Goal: Task Accomplishment & Management: Use online tool/utility

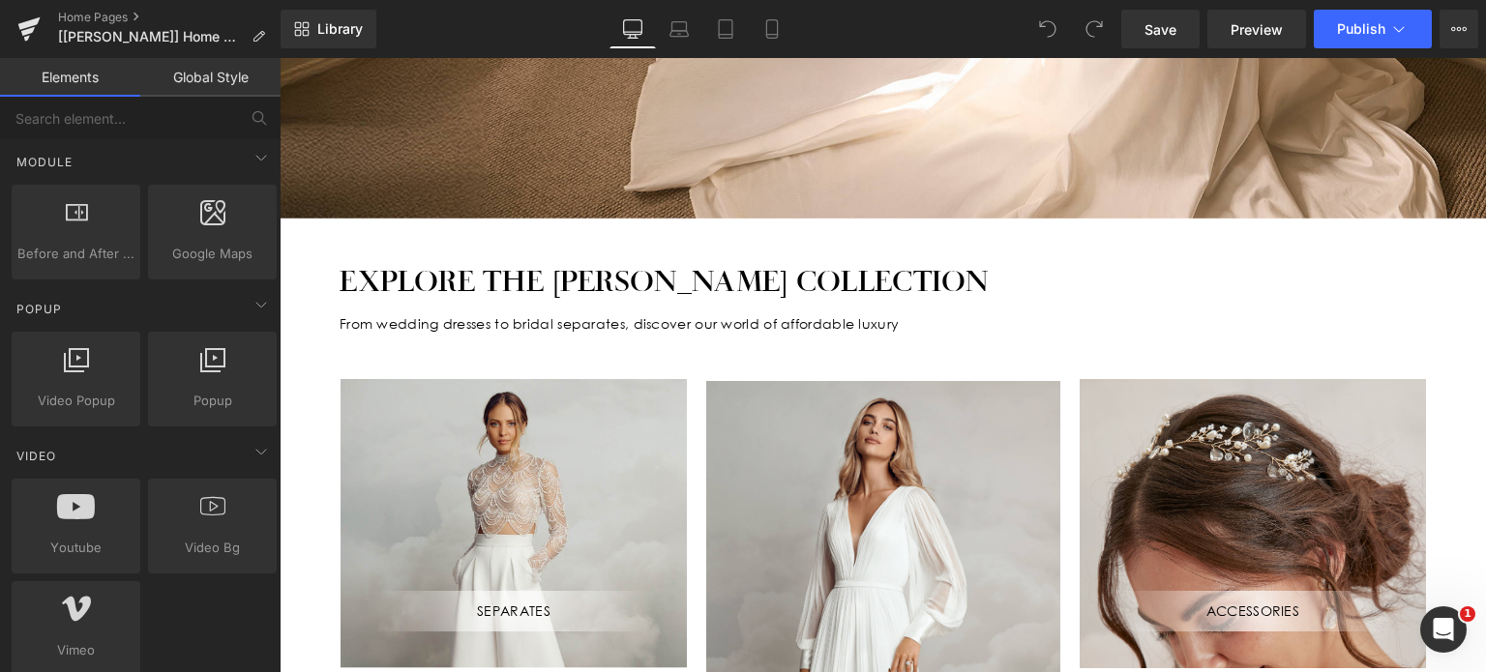
scroll to position [1002, 0]
click at [74, 500] on icon at bounding box center [76, 505] width 38 height 25
click at [210, 545] on span "Video Bg" at bounding box center [212, 547] width 117 height 20
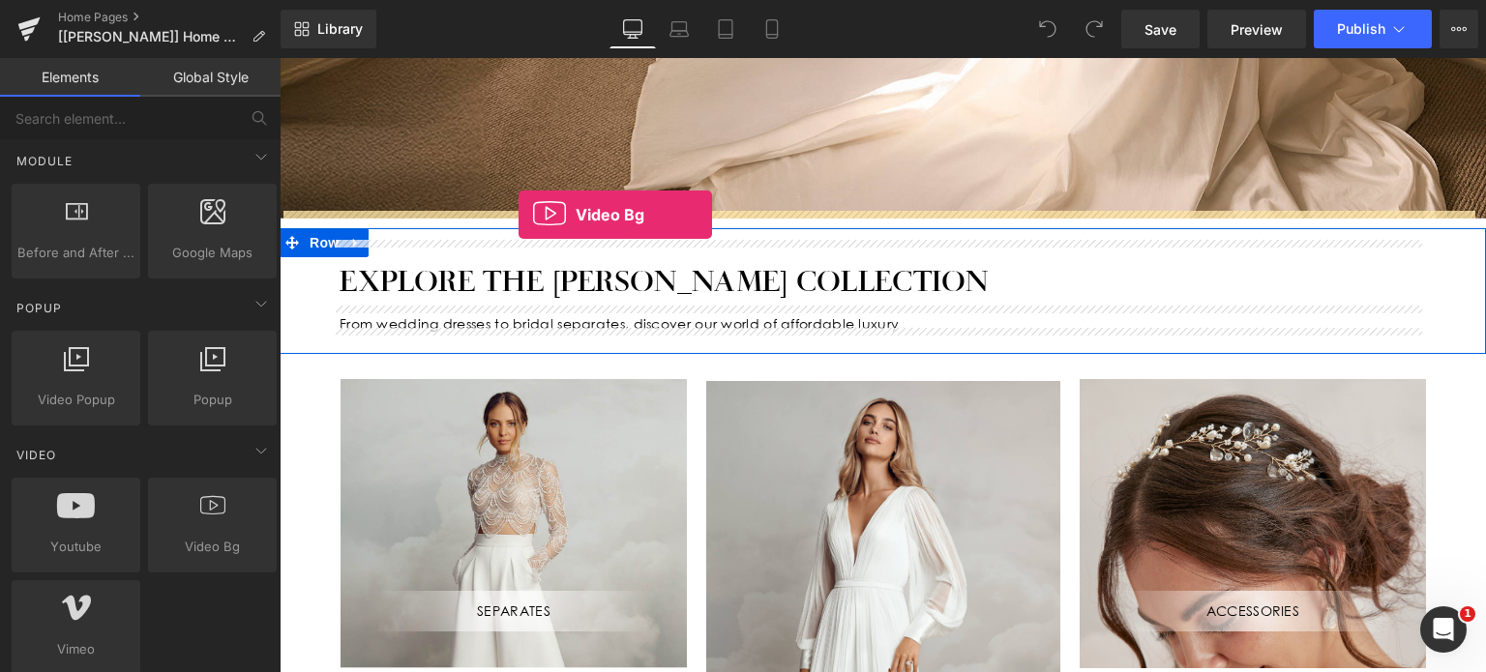
drag, startPoint x: 489, startPoint y: 603, endPoint x: 518, endPoint y: 215, distance: 388.9
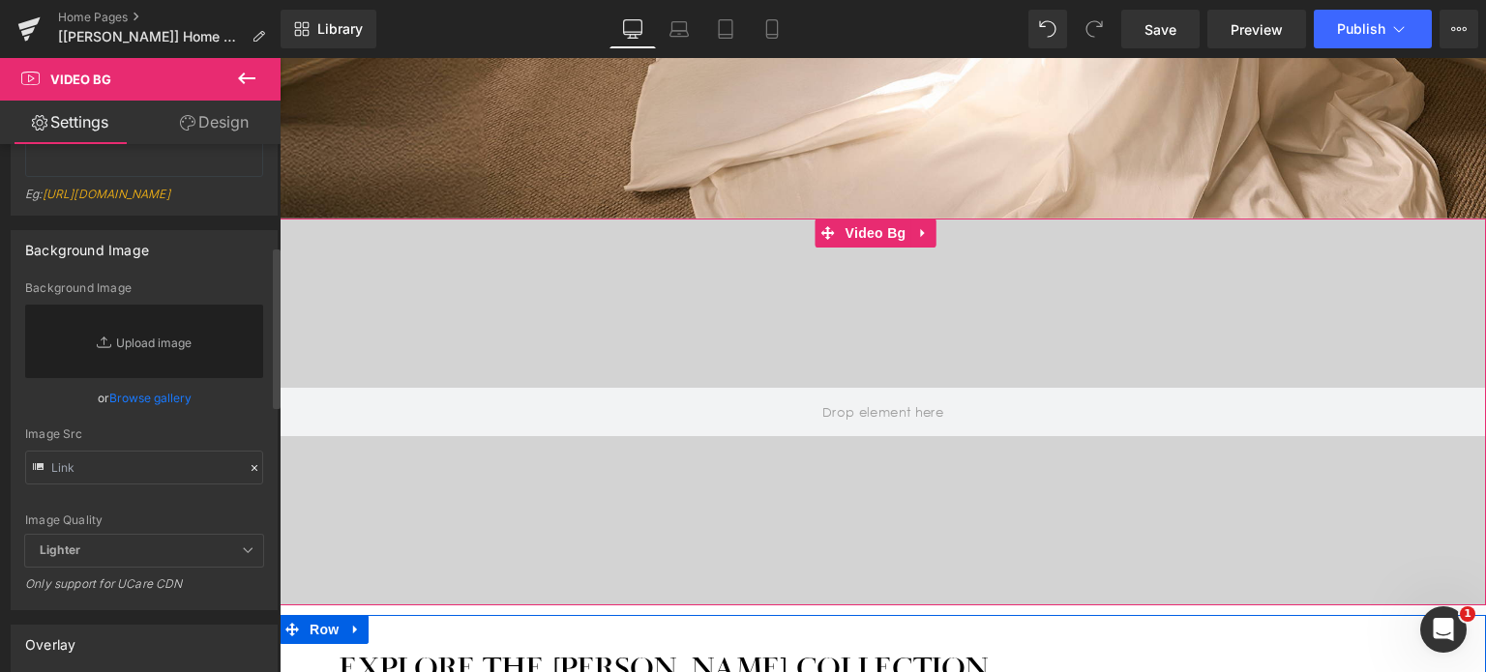
scroll to position [329, 0]
click at [436, 314] on div at bounding box center [883, 412] width 1206 height 387
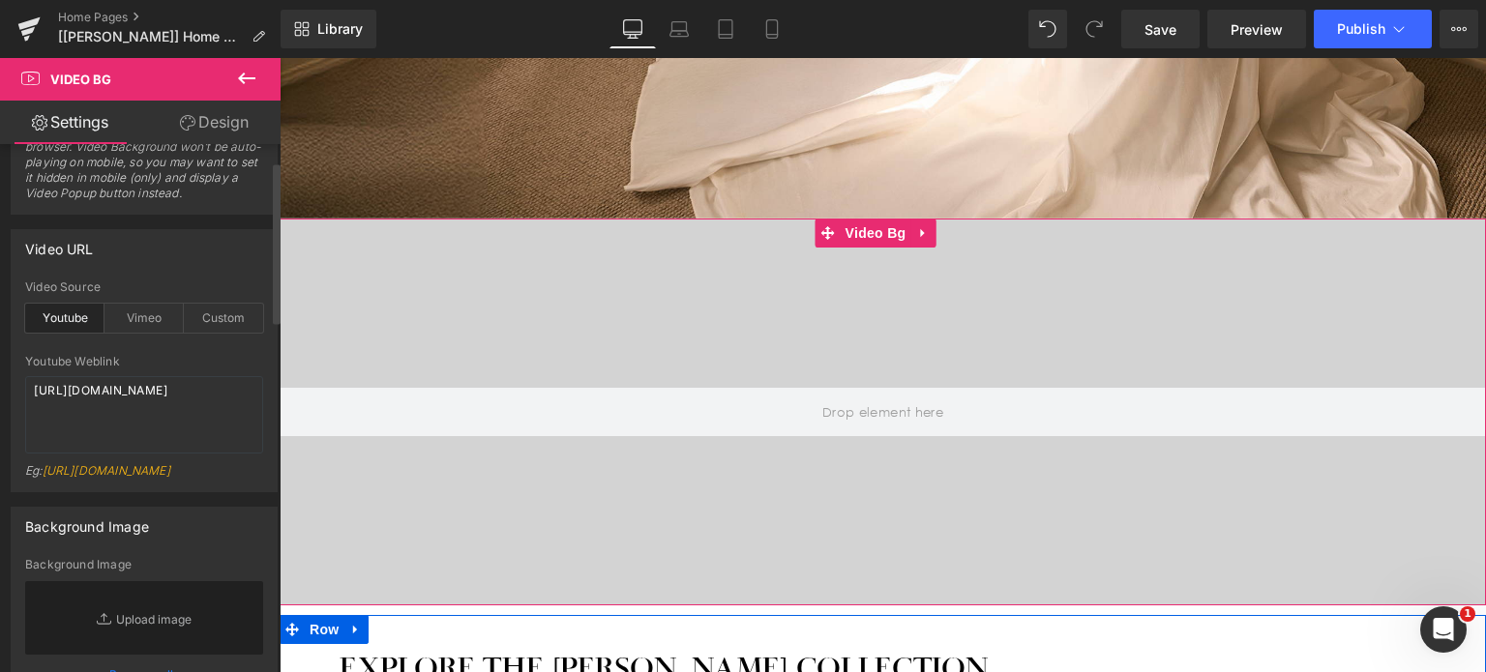
scroll to position [50, 0]
drag, startPoint x: 143, startPoint y: 425, endPoint x: 5, endPoint y: 403, distance: 139.9
click at [5, 403] on div "Video URL youtube Video Source Youtube Vimeo Custom Youtube Weblink https://www…" at bounding box center [144, 358] width 289 height 278
click at [170, 421] on textarea "https://www.youtube.com/watch?v=O_HMoyaixkw" at bounding box center [144, 418] width 238 height 77
drag, startPoint x: 166, startPoint y: 416, endPoint x: 0, endPoint y: 374, distance: 171.5
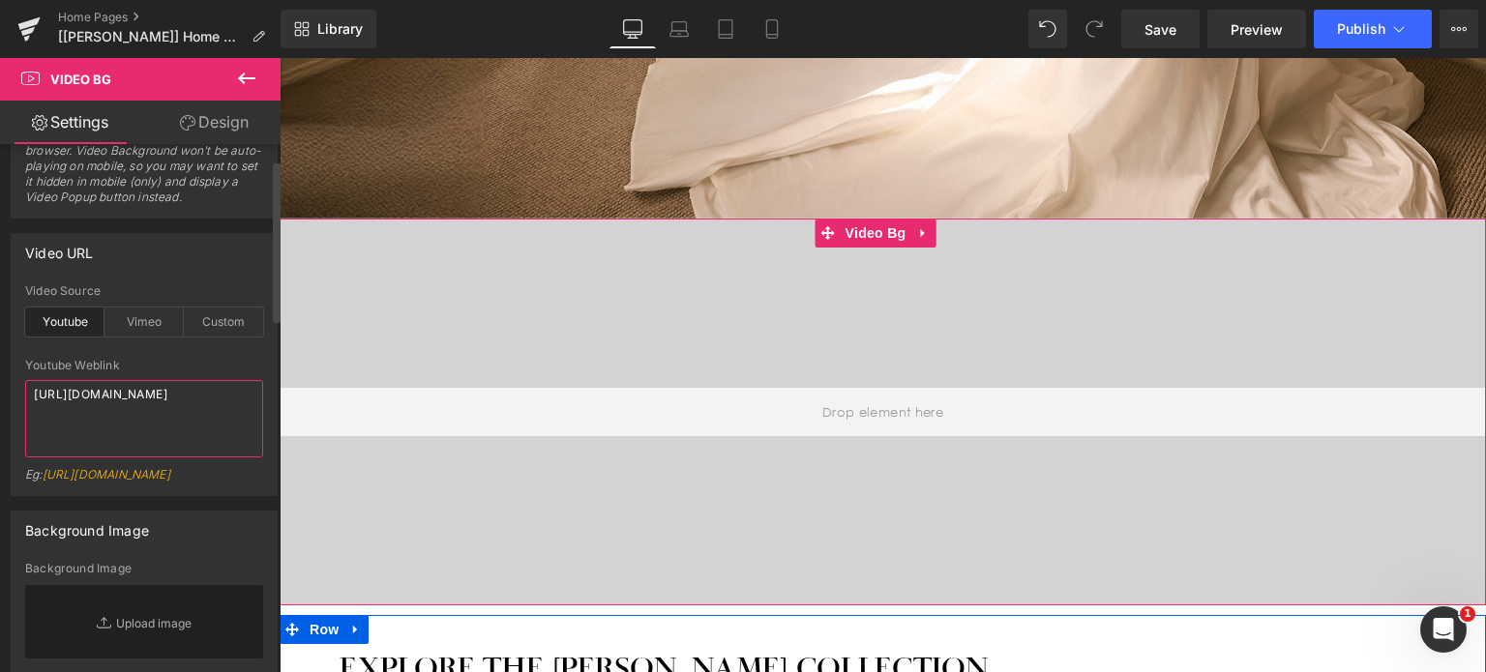
click at [0, 374] on div "Video URL youtube Video Source Youtube Vimeo Custom Youtube Weblink https://www…" at bounding box center [144, 358] width 289 height 278
paste textarea "youtu.be/S2Oe62EBDTc"
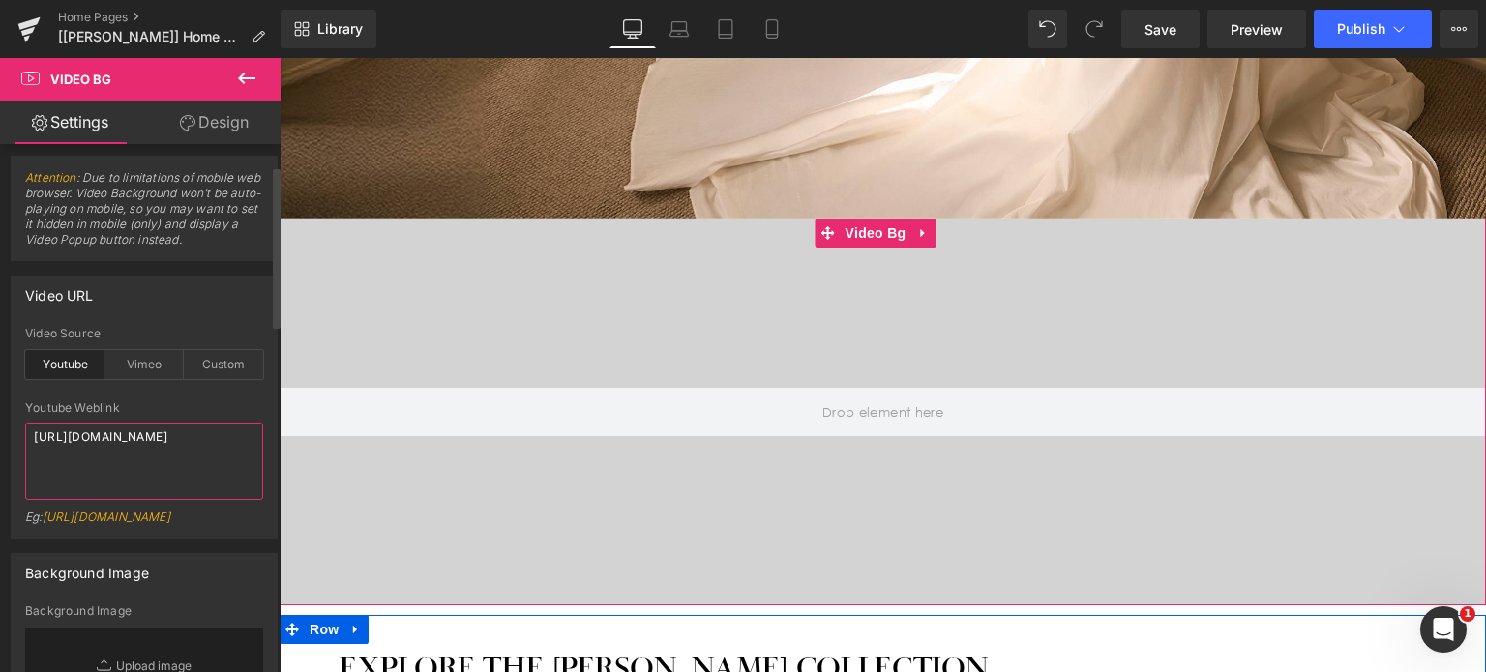
scroll to position [0, 0]
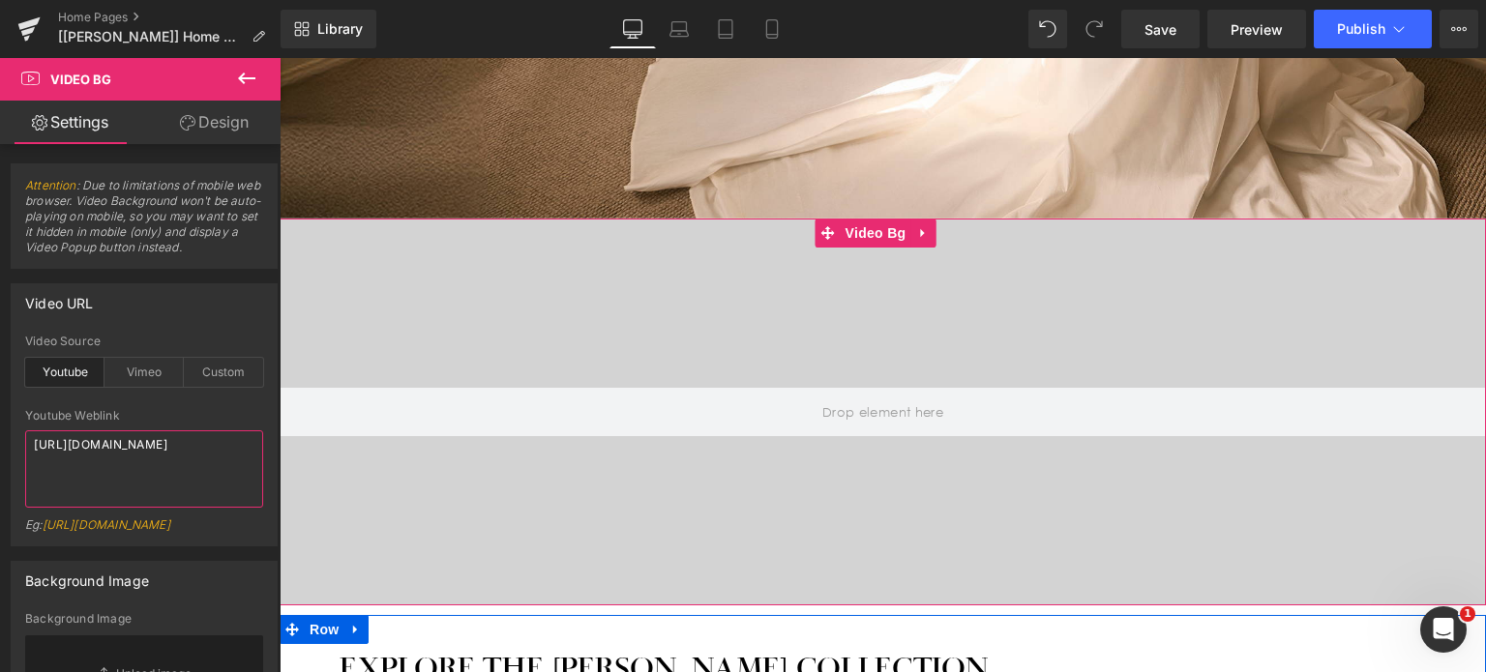
type textarea "https://youtu.be/S2Oe62EBDTc"
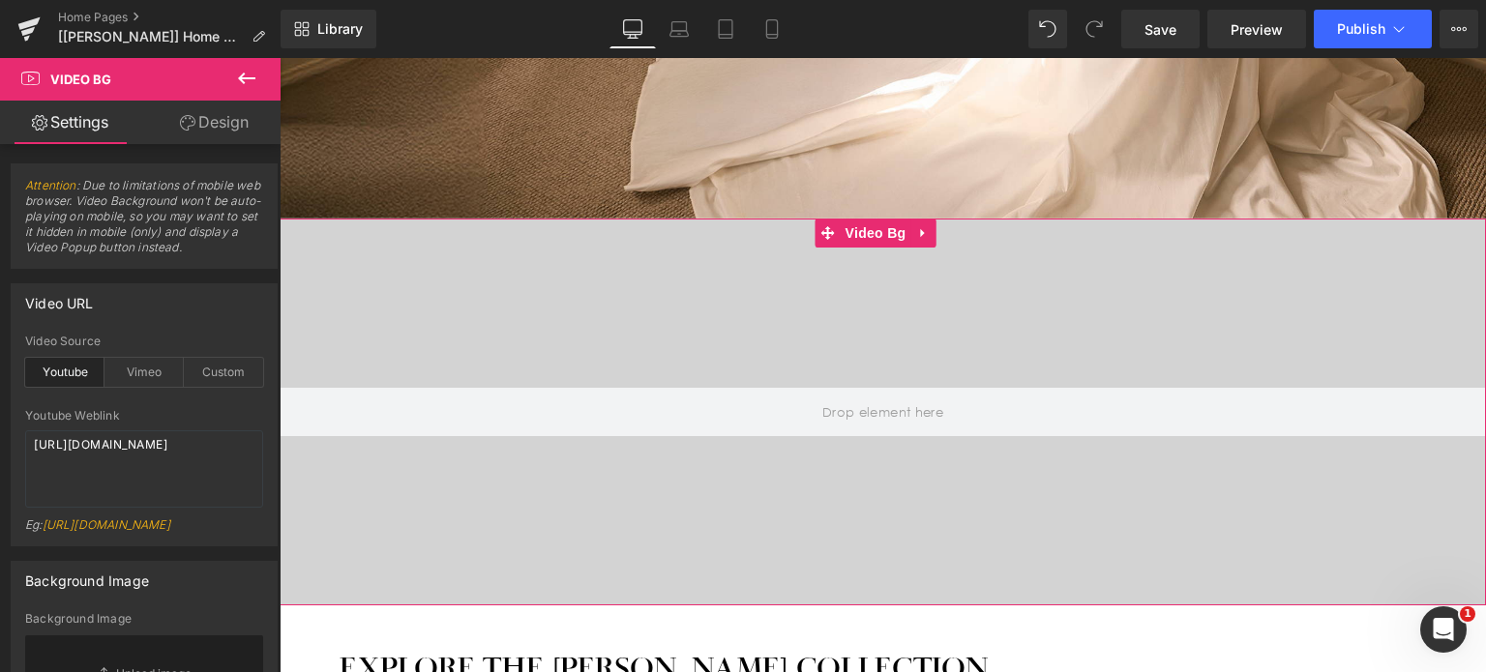
click at [754, 301] on div at bounding box center [883, 412] width 1206 height 387
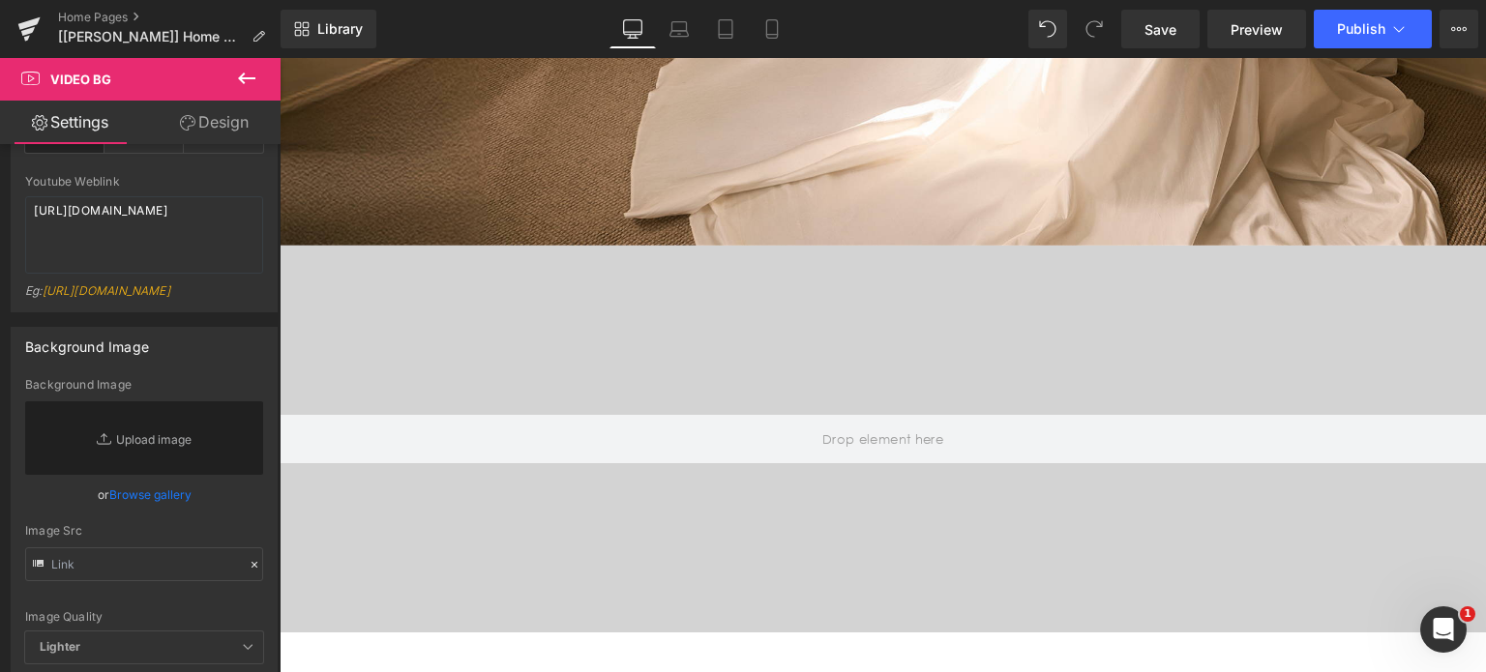
scroll to position [605, 0]
click at [248, 73] on icon at bounding box center [246, 78] width 23 height 23
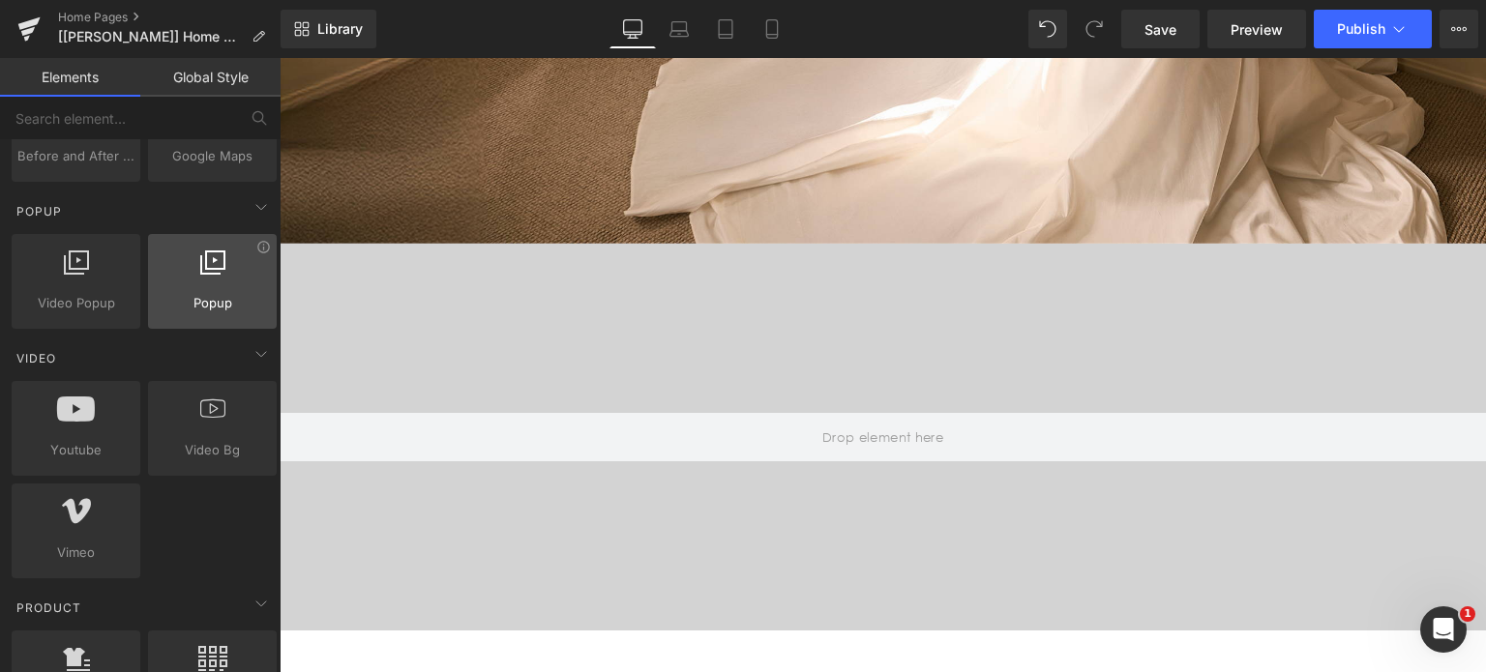
scroll to position [1101, 0]
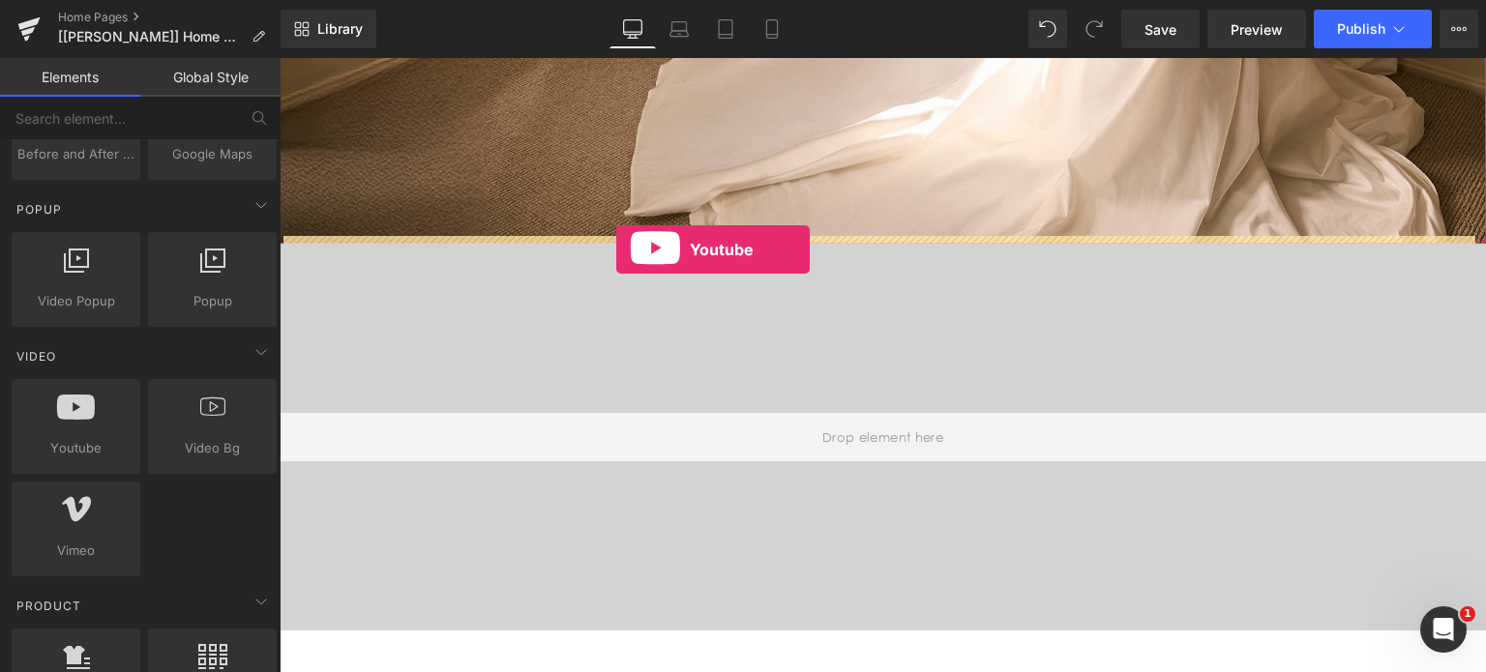
drag, startPoint x: 369, startPoint y: 487, endPoint x: 616, endPoint y: 250, distance: 342.7
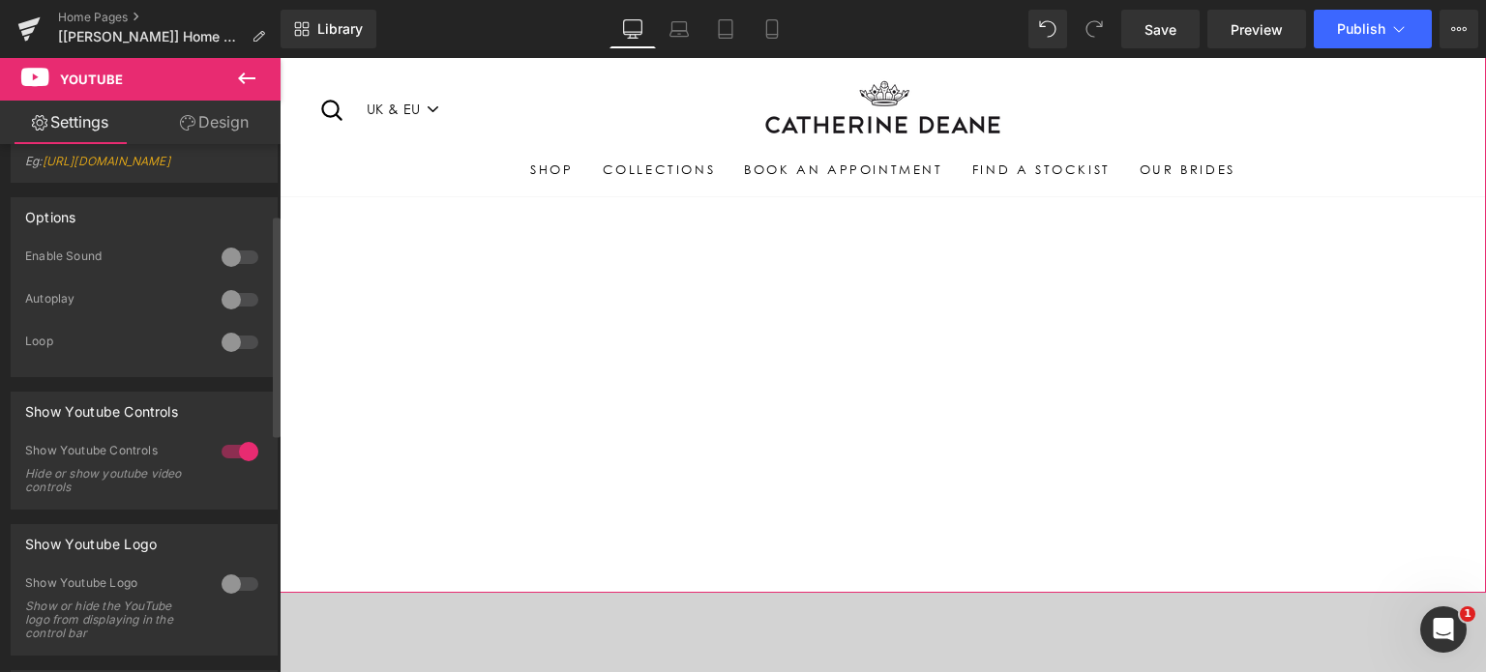
scroll to position [0, 0]
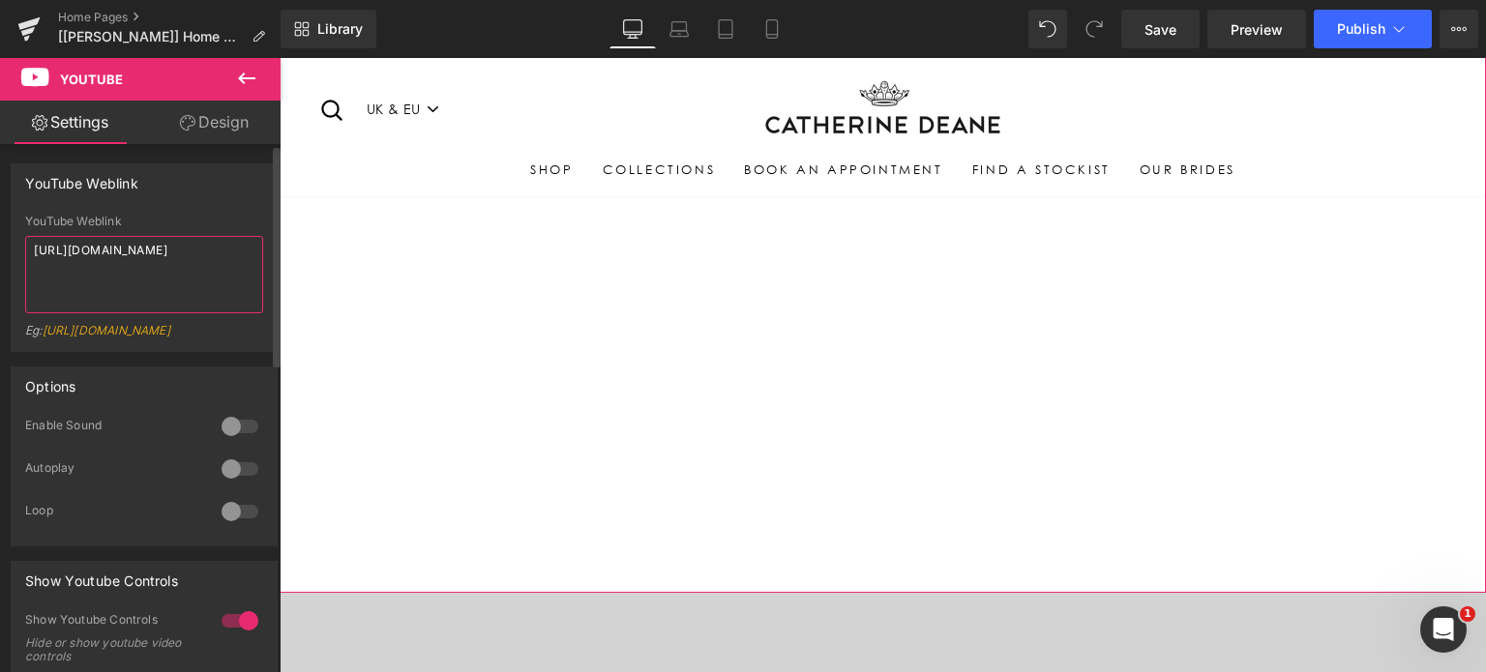
drag, startPoint x: 135, startPoint y: 262, endPoint x: 11, endPoint y: 236, distance: 127.5
click at [12, 236] on div "YouTube Weblink https://www.youtube.com/watch?v=OQBlWco72c4 Eg: https://www.you…" at bounding box center [144, 283] width 265 height 136
paste textarea "youtu.be/S2Oe62EBDTc"
type textarea "https://youtu.be/S2Oe62EBDTc"
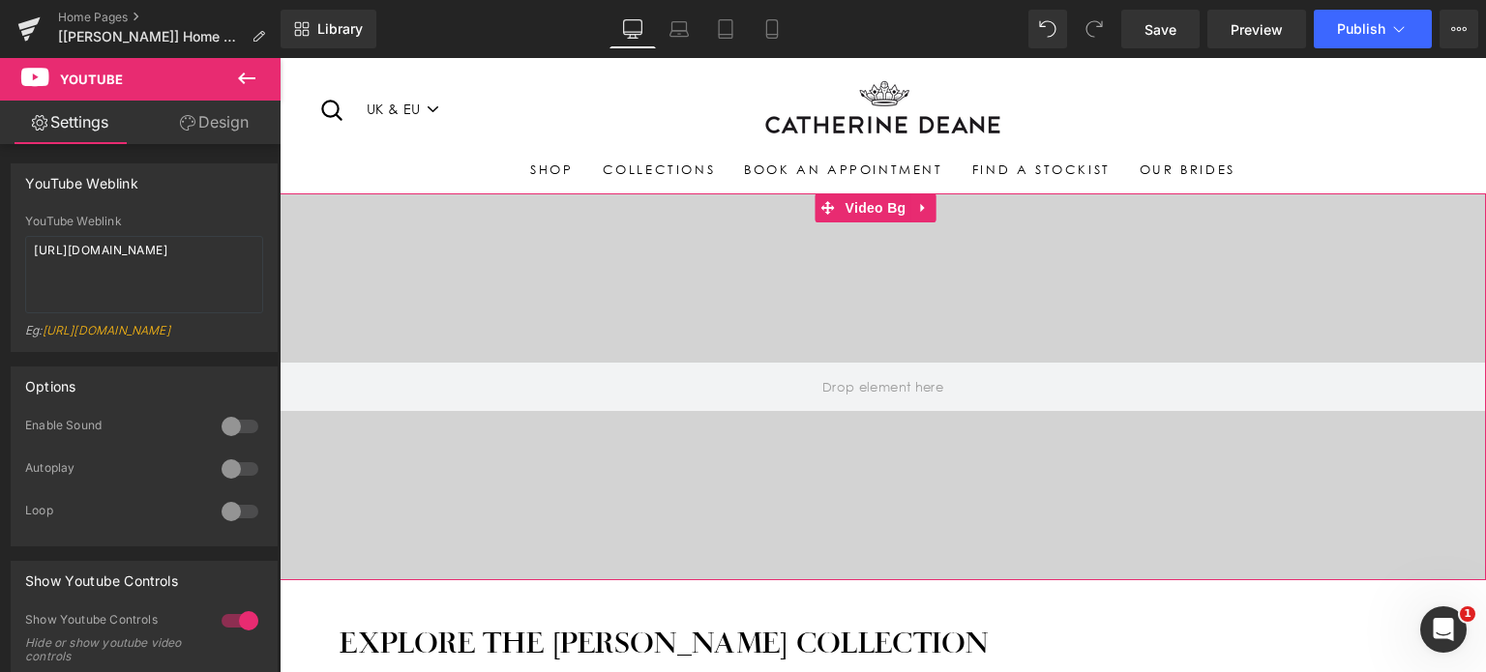
scroll to position [1329, 0]
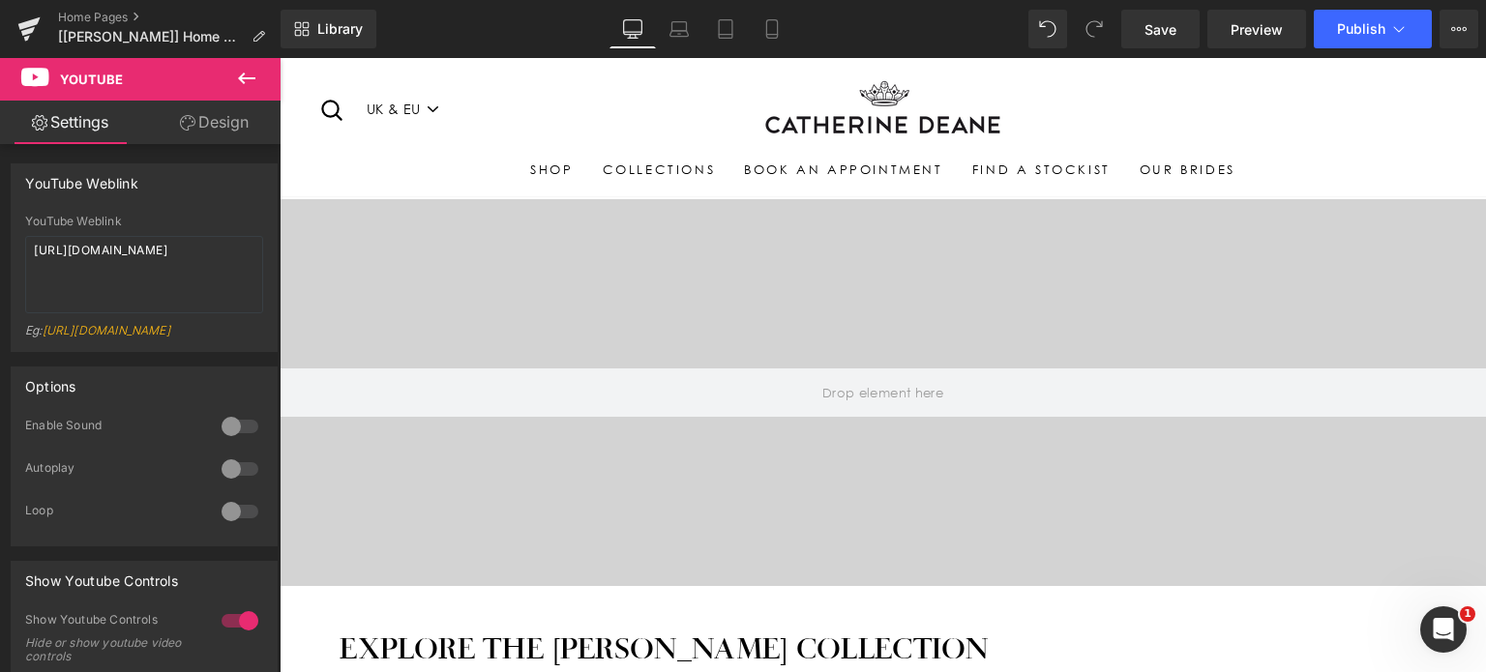
click at [244, 80] on icon at bounding box center [246, 78] width 23 height 23
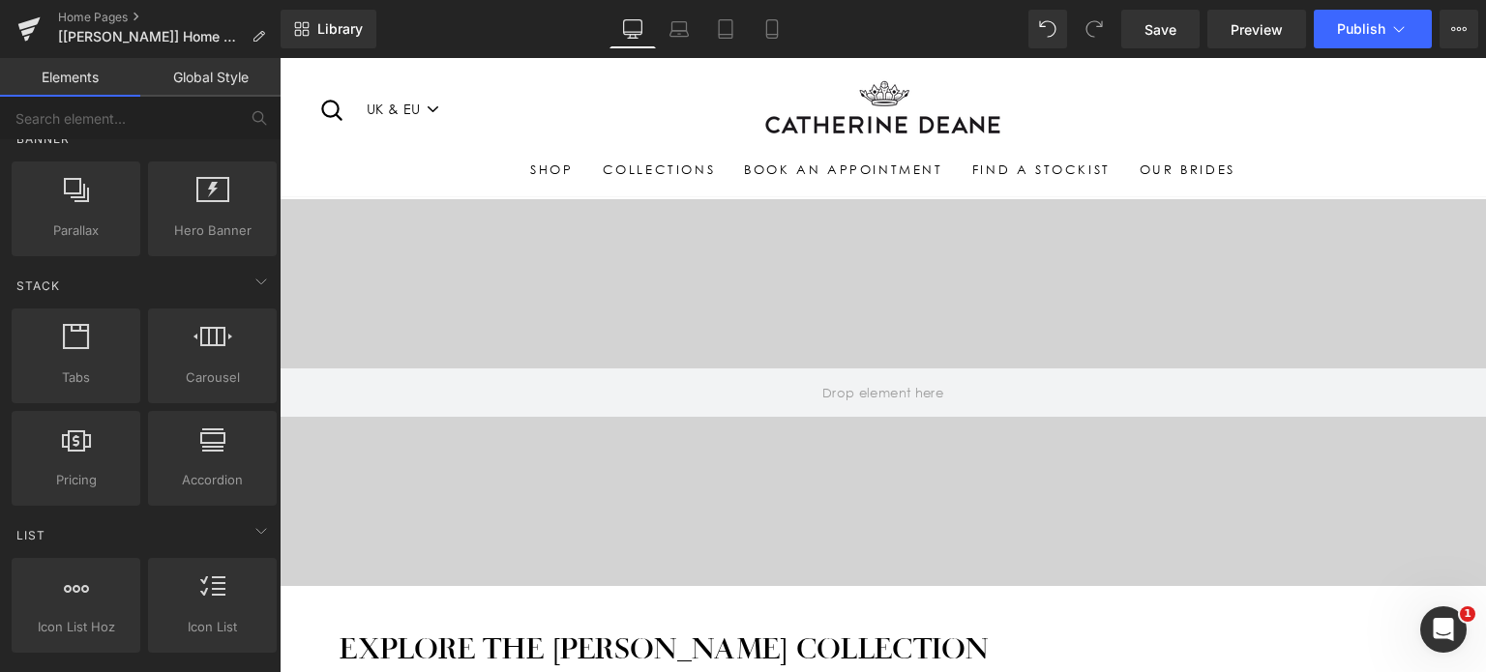
scroll to position [0, 0]
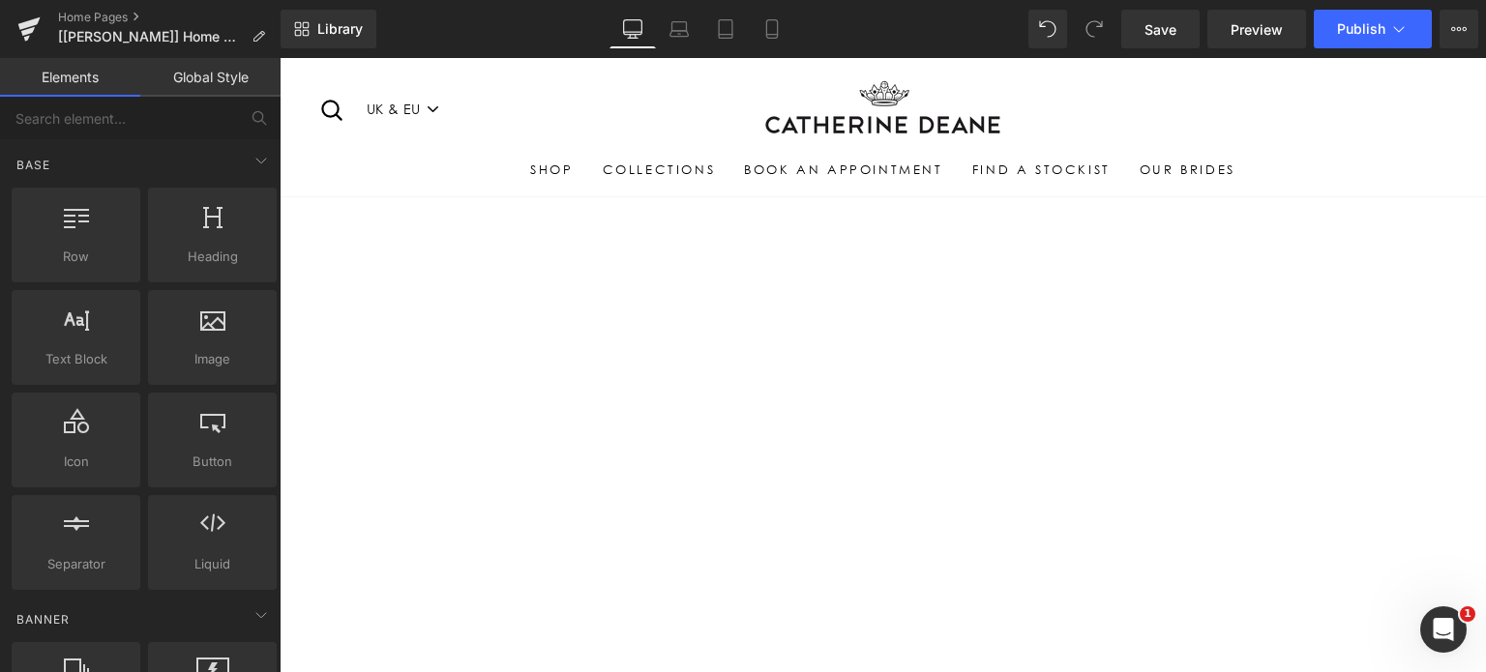
click at [708, 288] on div at bounding box center [883, 357] width 1206 height 679
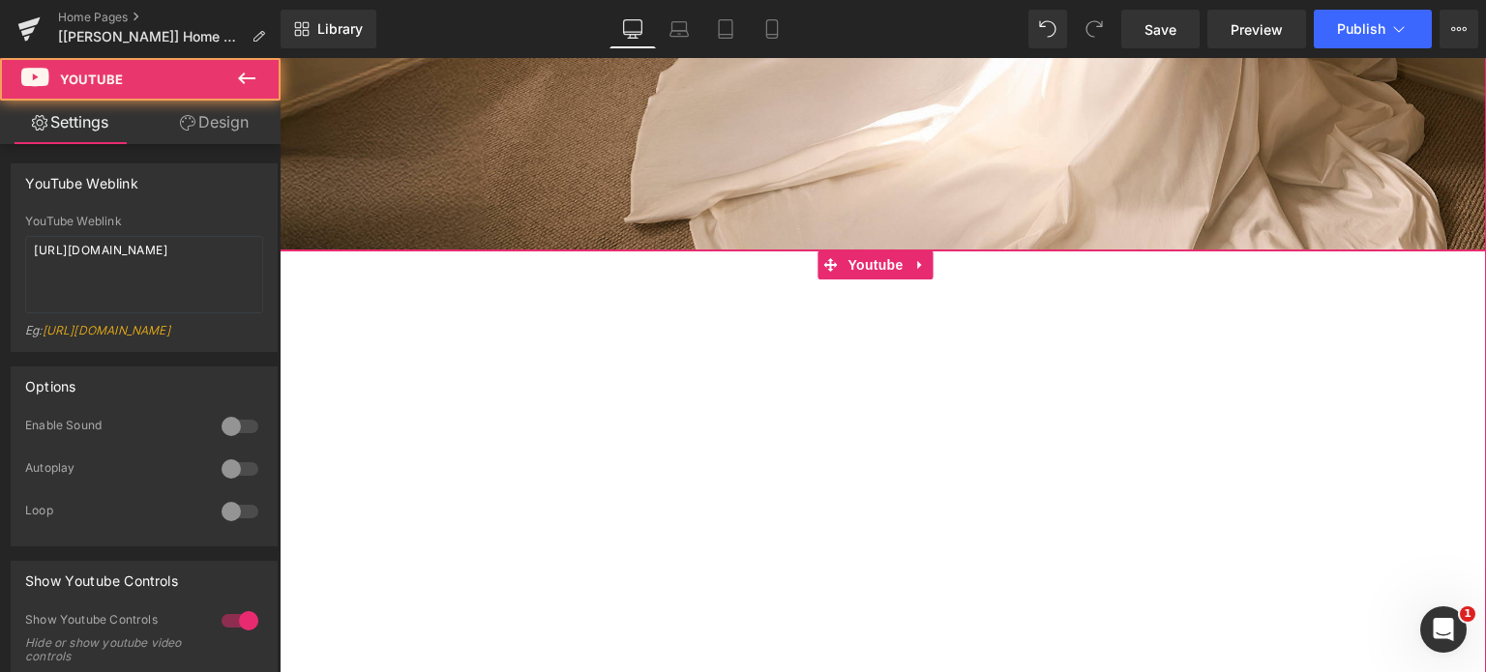
scroll to position [596, 0]
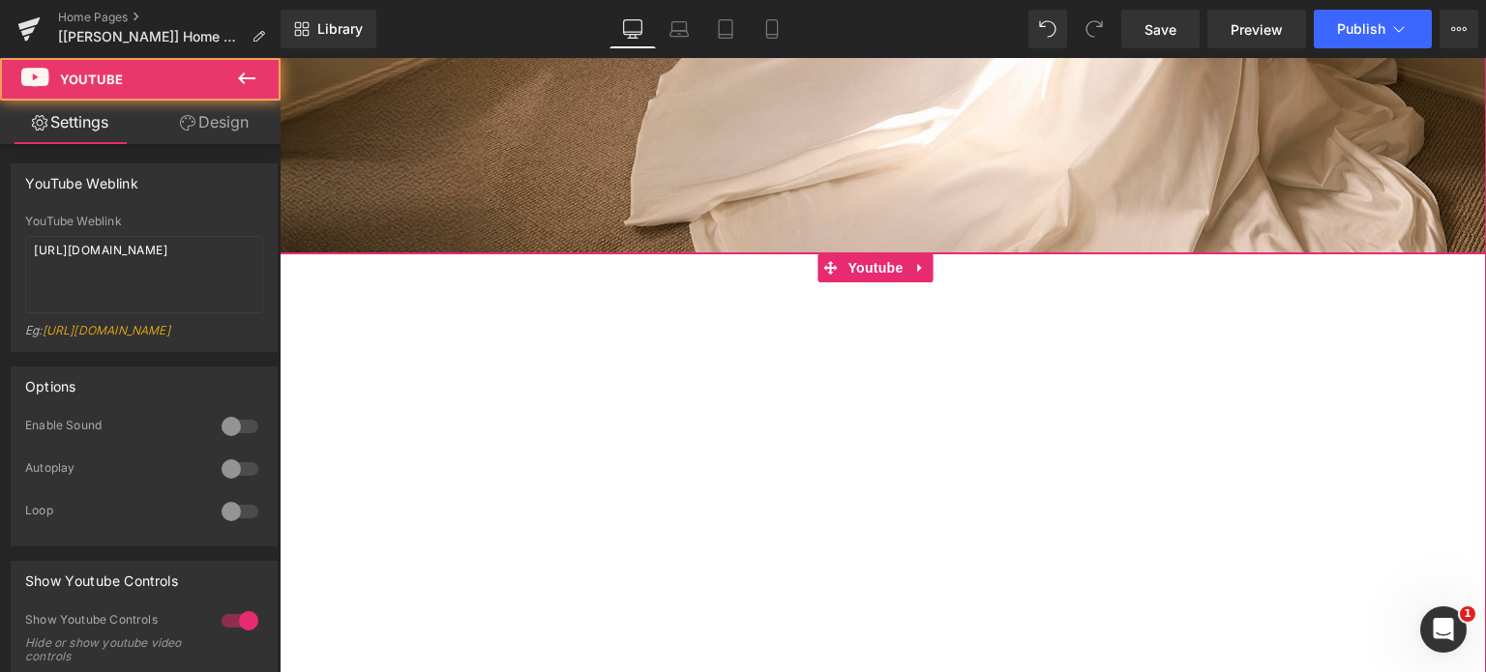
click at [907, 254] on div at bounding box center [883, 592] width 1206 height 679
click at [919, 262] on div at bounding box center [883, 592] width 1206 height 679
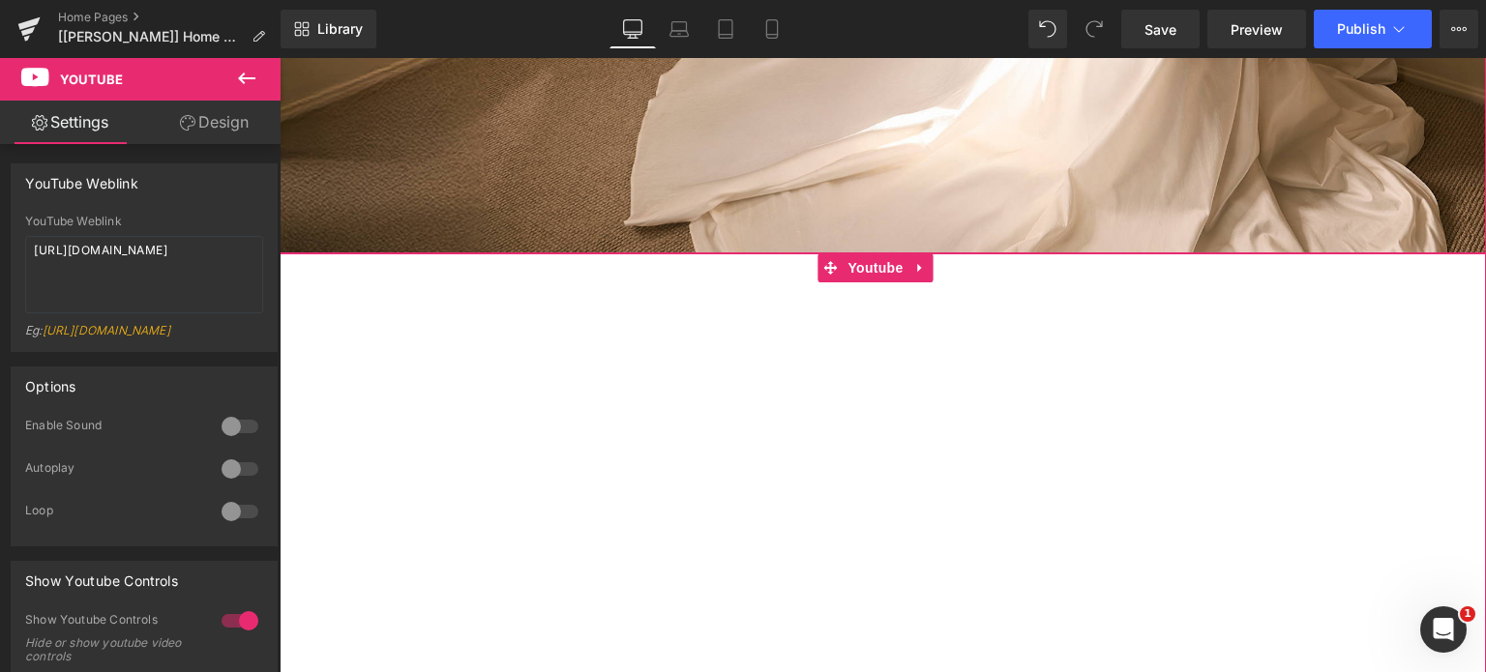
click at [920, 262] on div at bounding box center [883, 592] width 1206 height 679
click at [1441, 354] on div at bounding box center [883, 592] width 1206 height 679
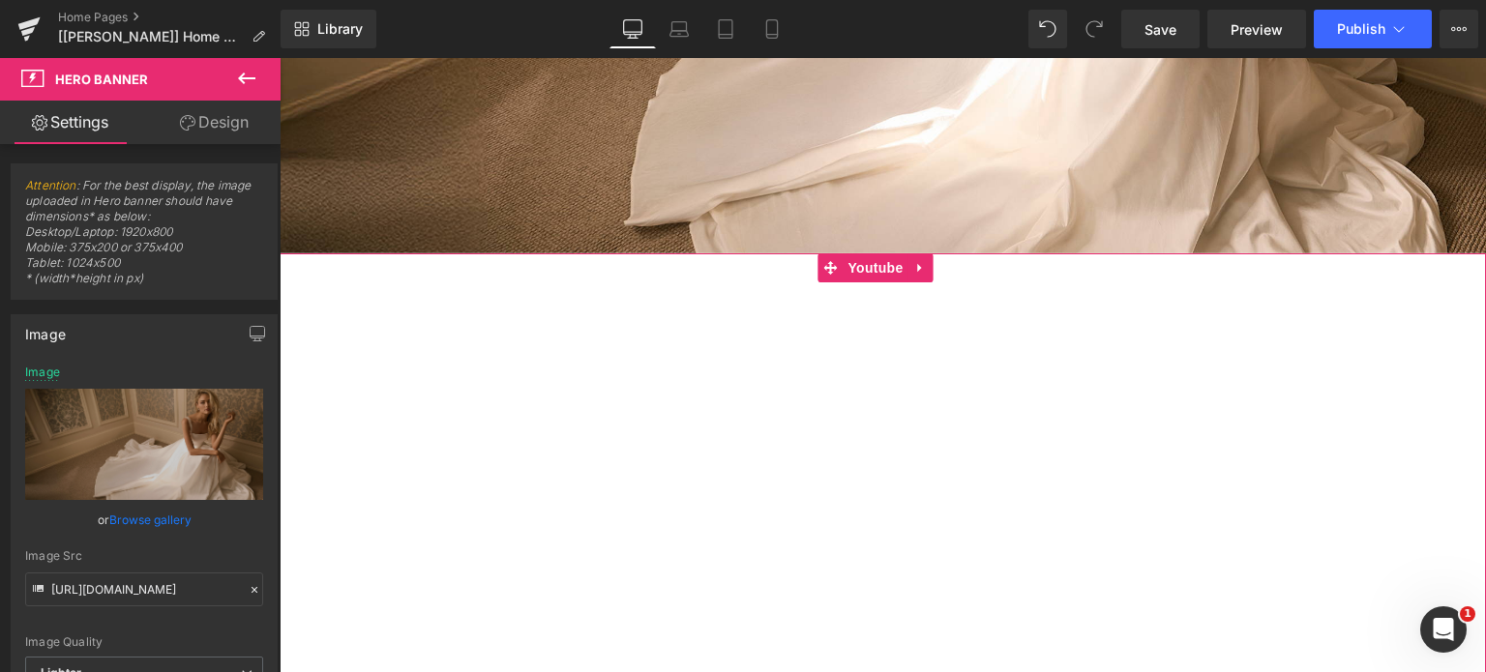
click at [921, 256] on div at bounding box center [883, 592] width 1206 height 679
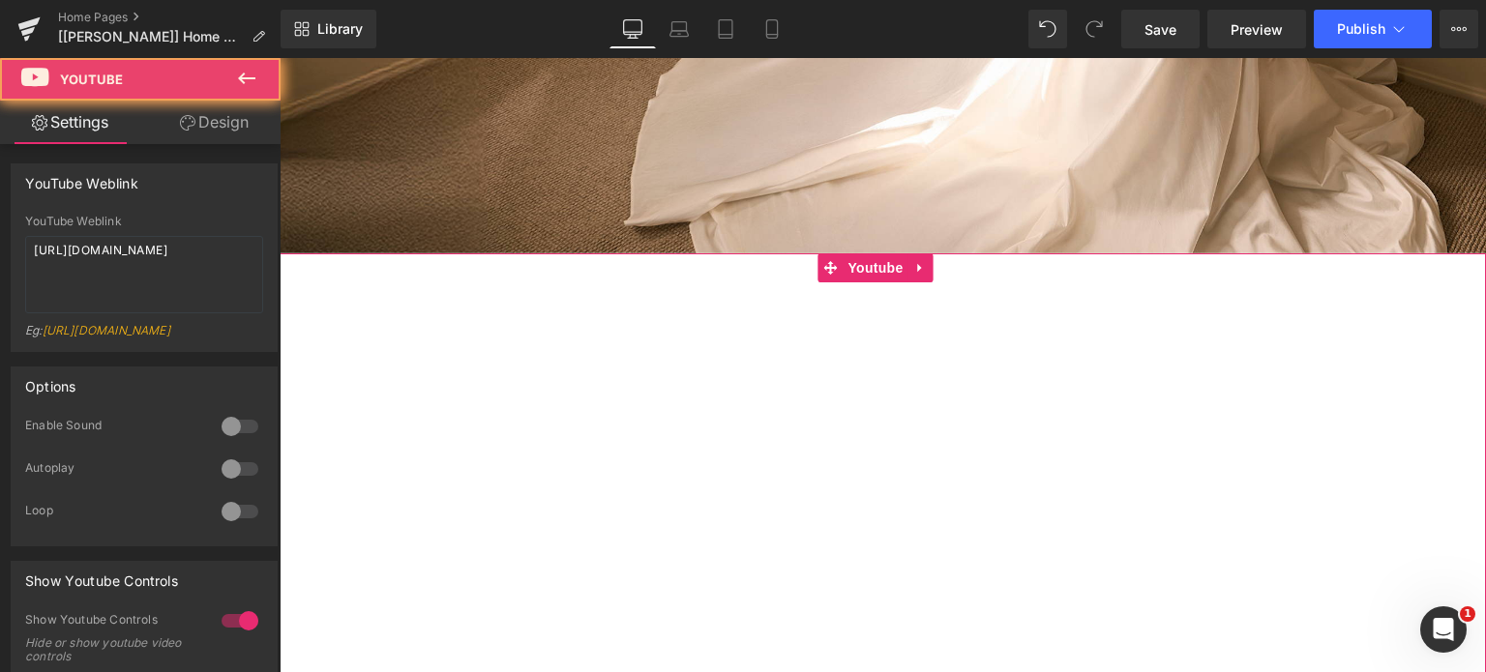
click at [917, 261] on div at bounding box center [883, 592] width 1206 height 679
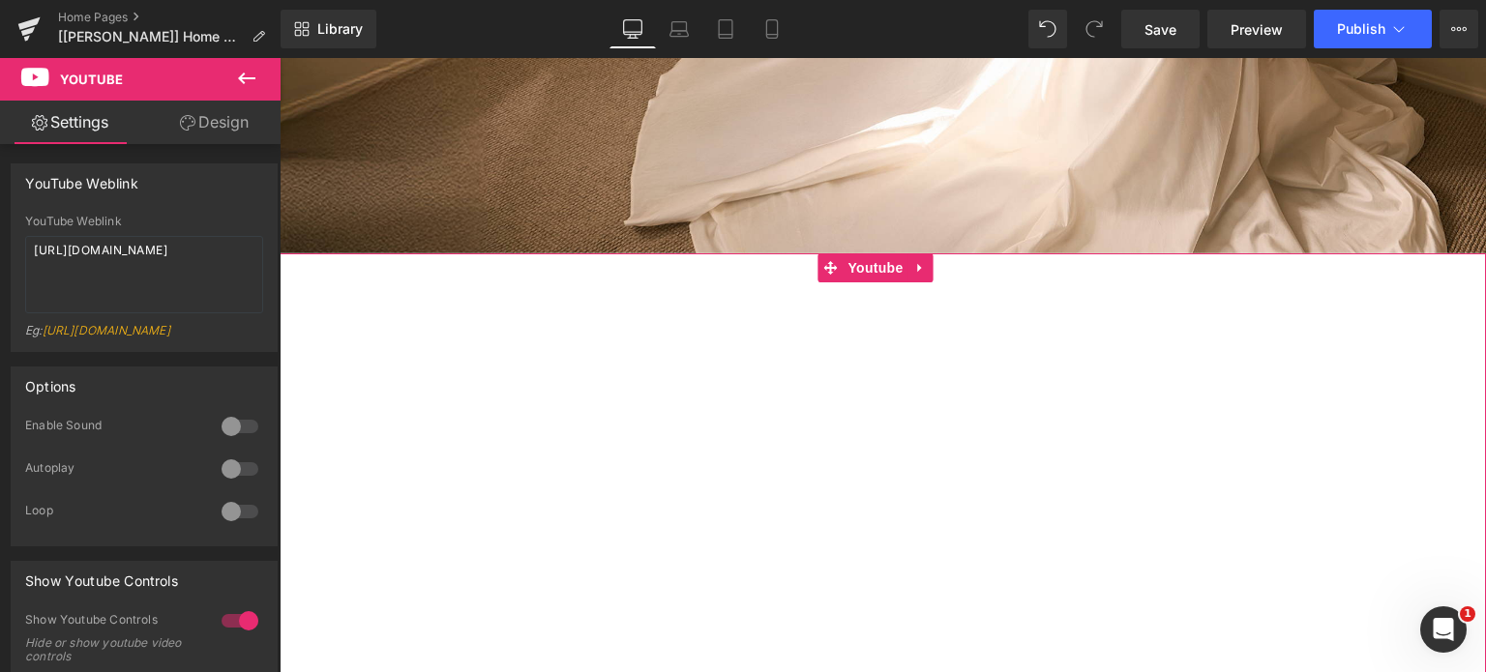
click at [1411, 336] on div at bounding box center [883, 592] width 1206 height 679
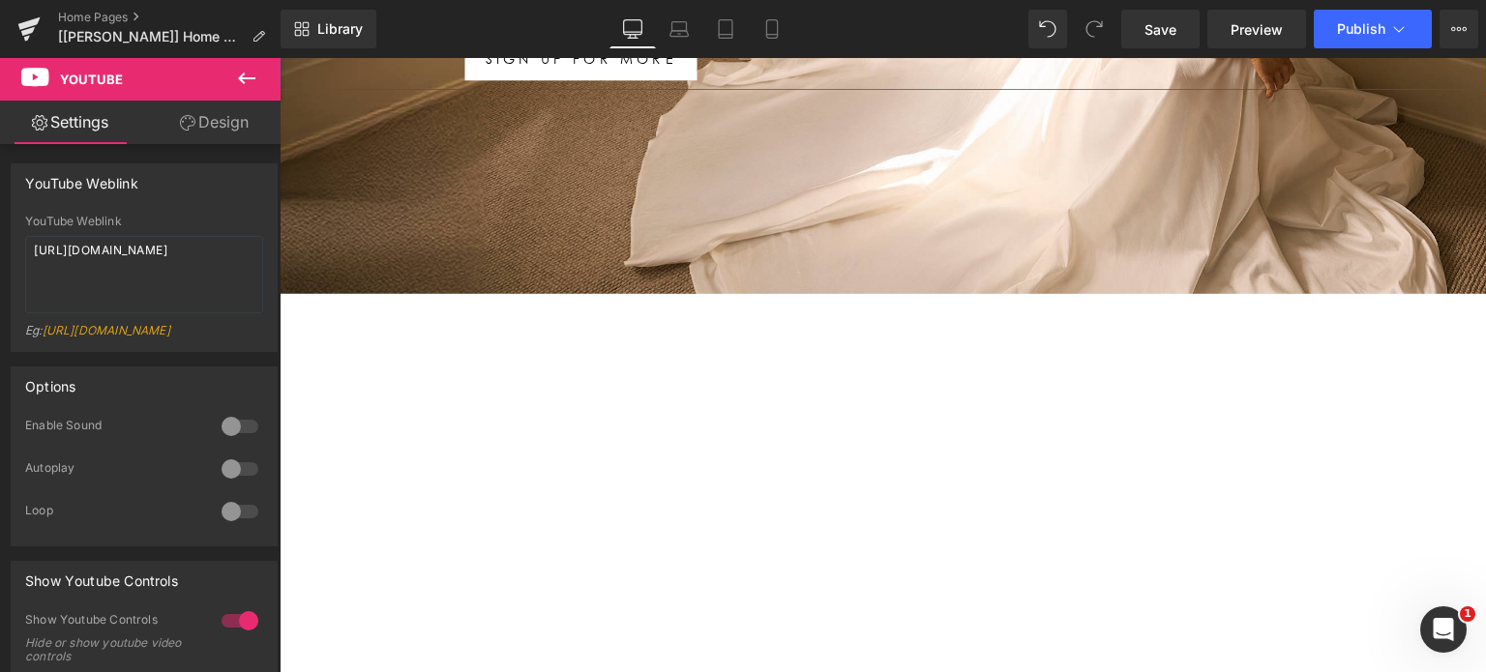
scroll to position [553, 0]
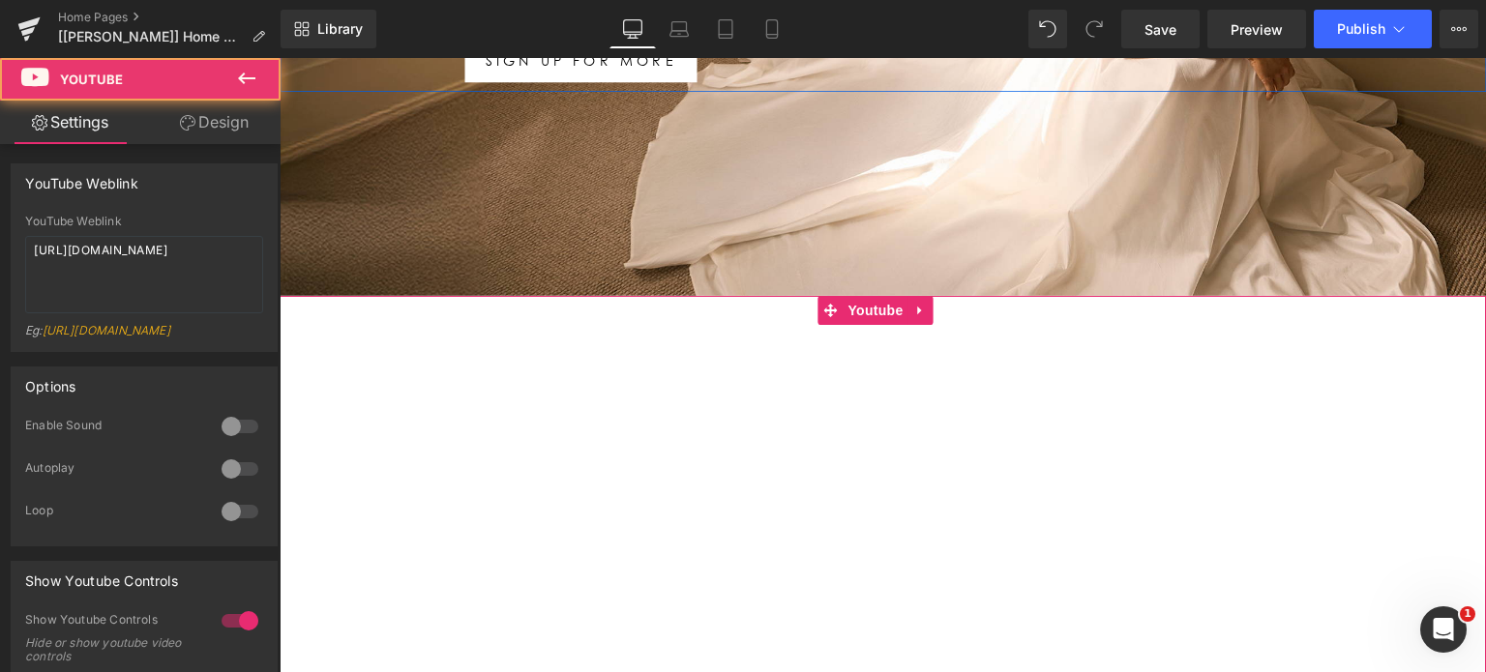
click at [921, 306] on div at bounding box center [883, 635] width 1206 height 679
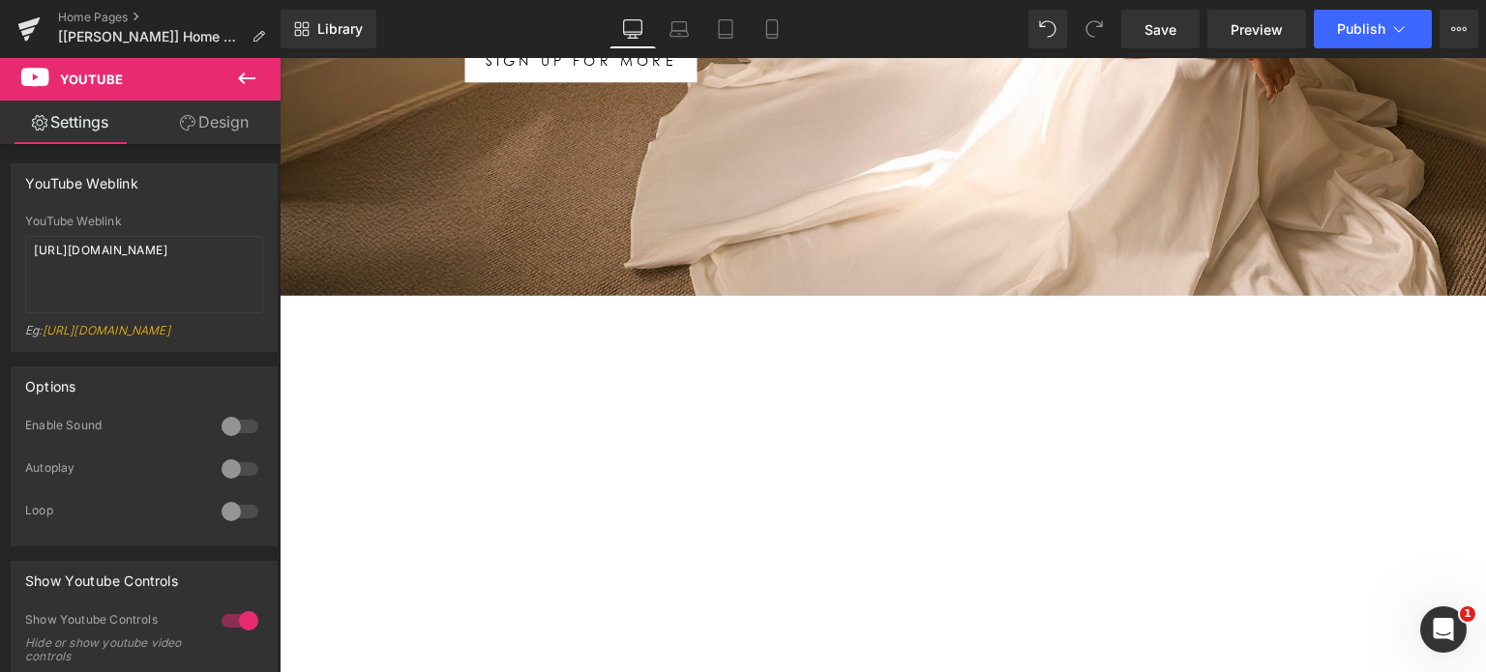
click at [242, 76] on icon at bounding box center [246, 78] width 23 height 23
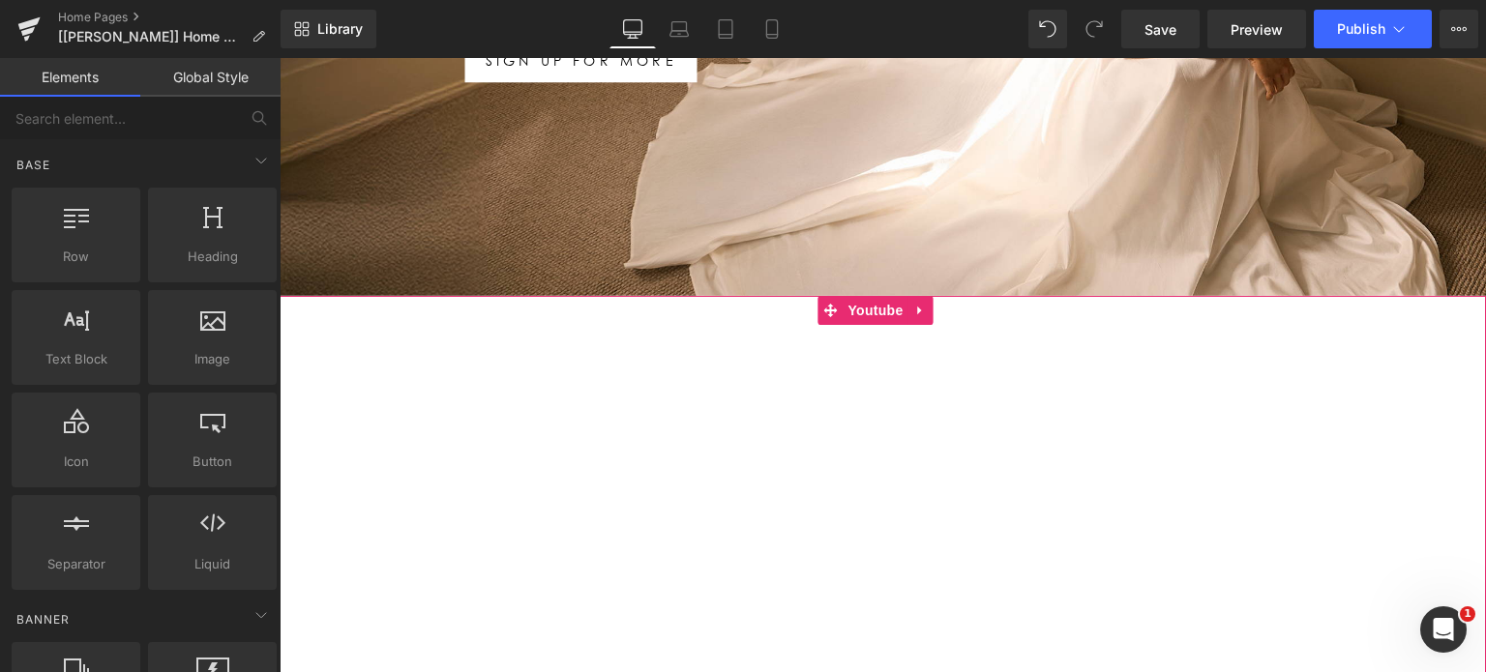
click at [919, 301] on div at bounding box center [883, 635] width 1206 height 679
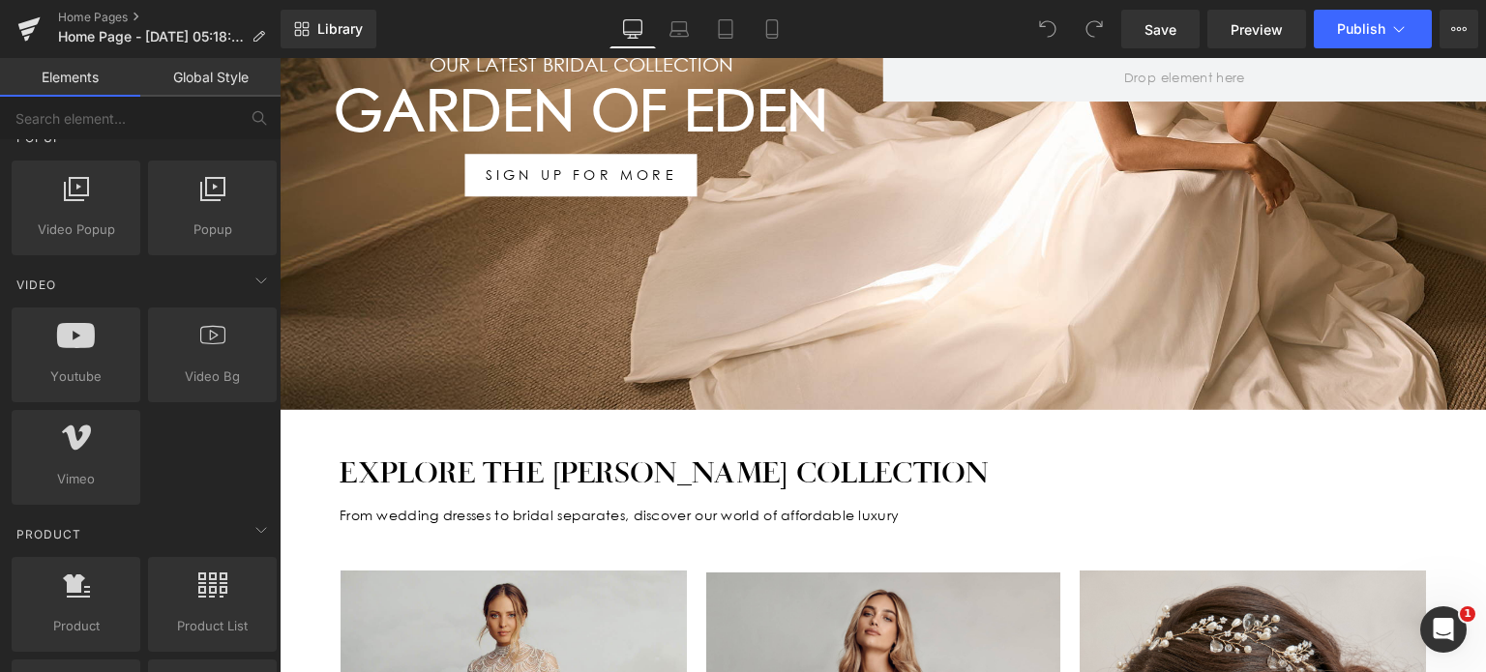
scroll to position [1221, 0]
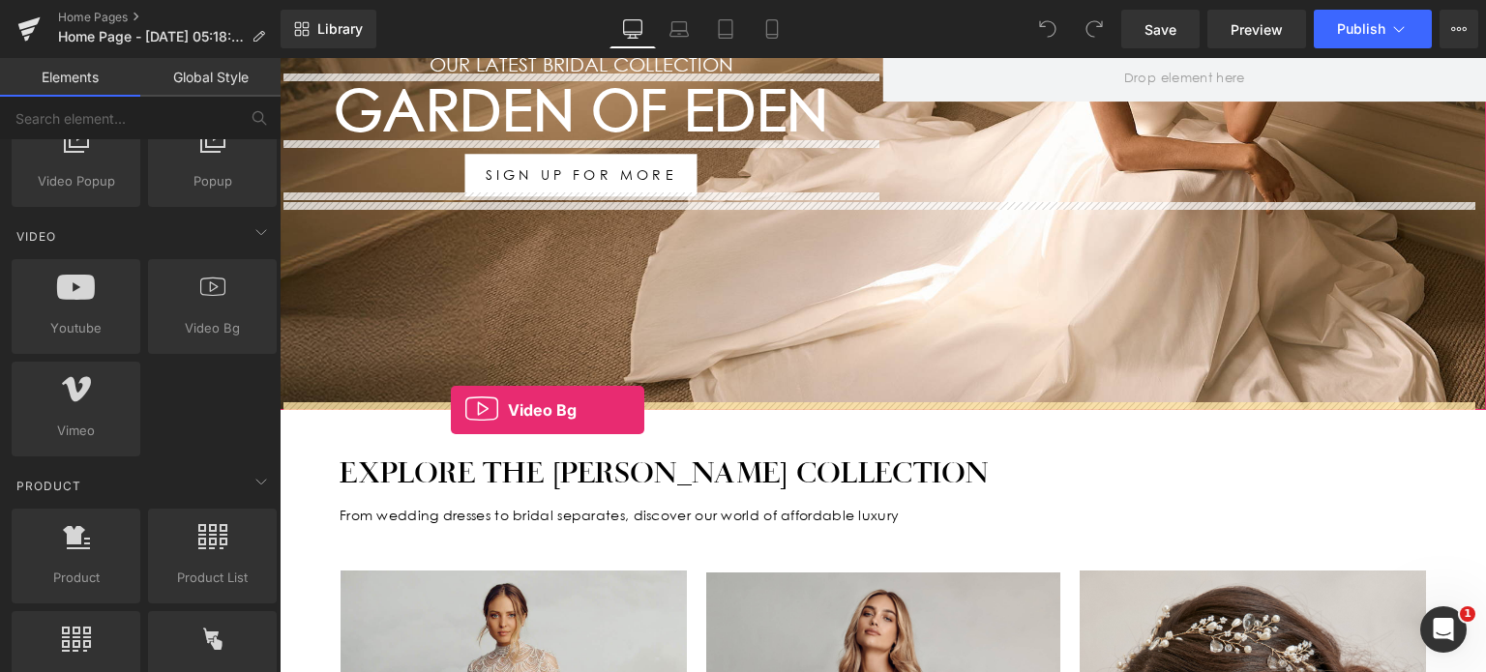
drag, startPoint x: 484, startPoint y: 379, endPoint x: 449, endPoint y: 406, distance: 44.1
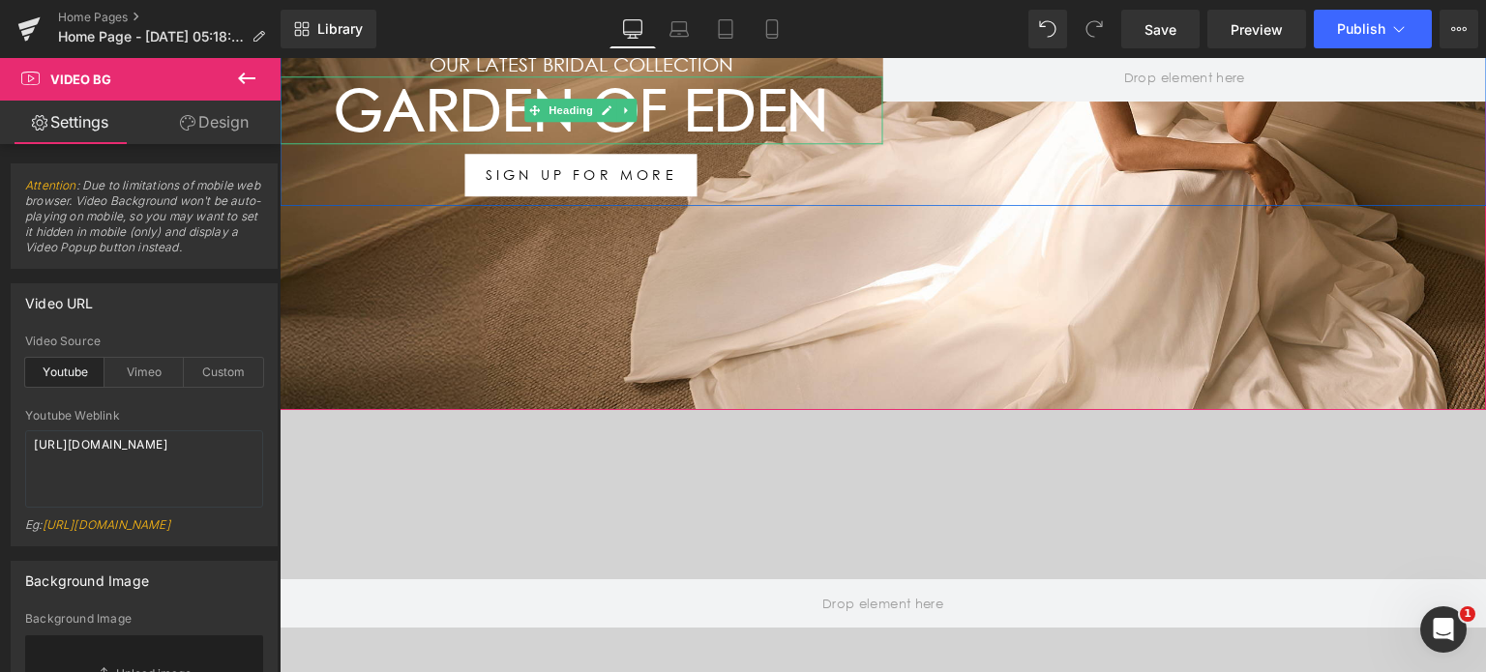
scroll to position [408, 0]
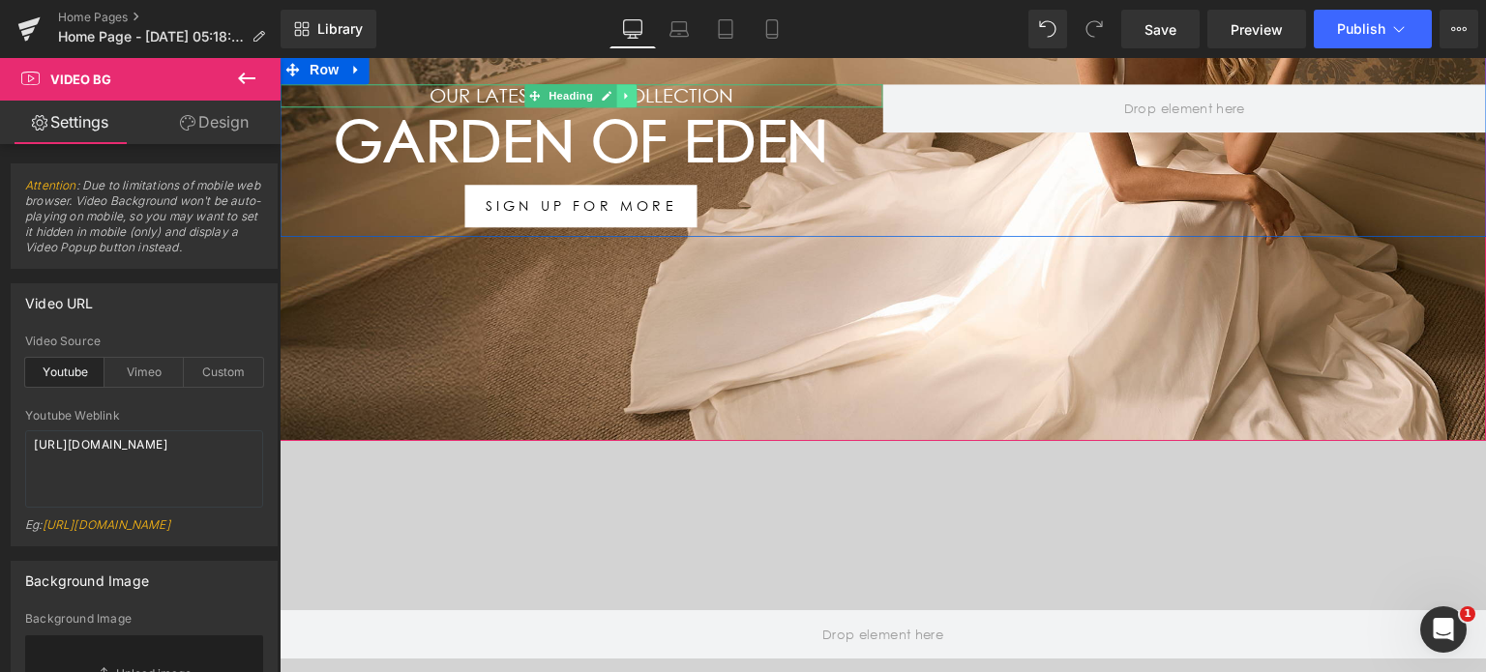
click at [622, 91] on icon at bounding box center [627, 97] width 11 height 12
click at [612, 91] on icon at bounding box center [617, 96] width 11 height 11
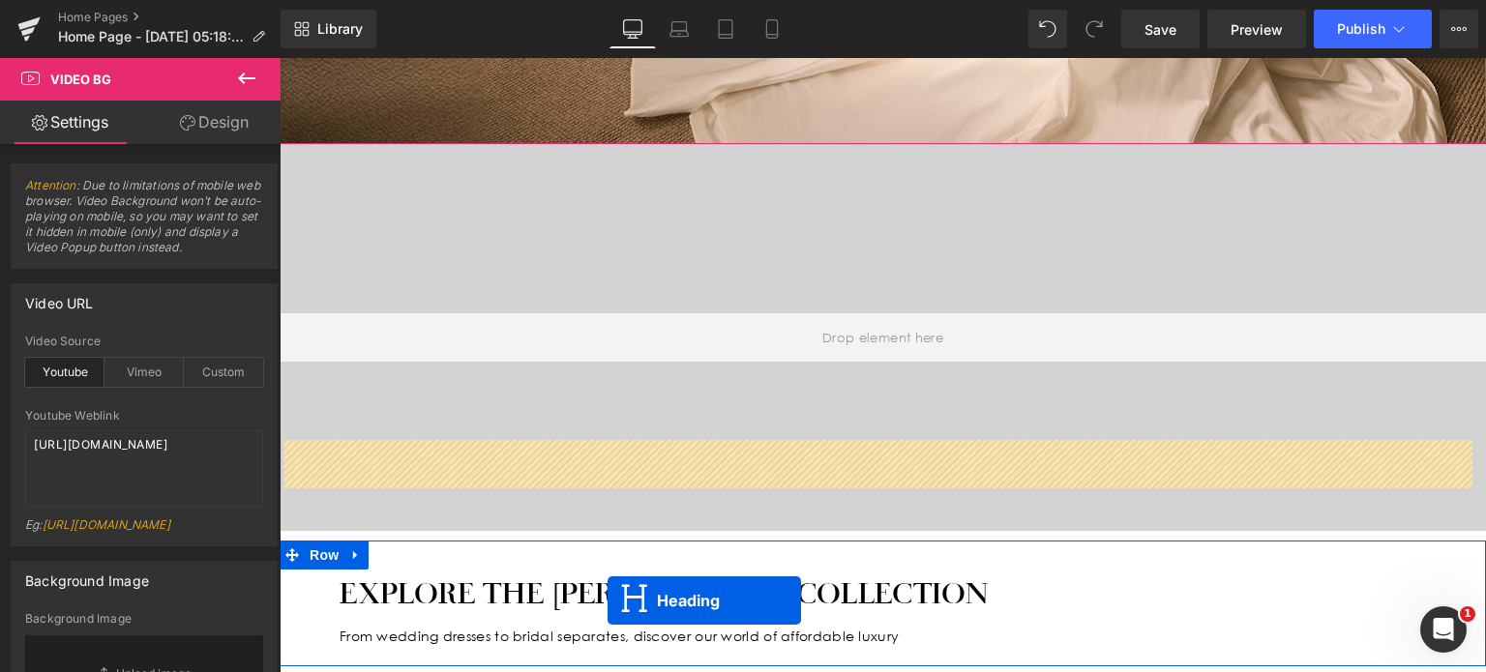
scroll to position [821, 0]
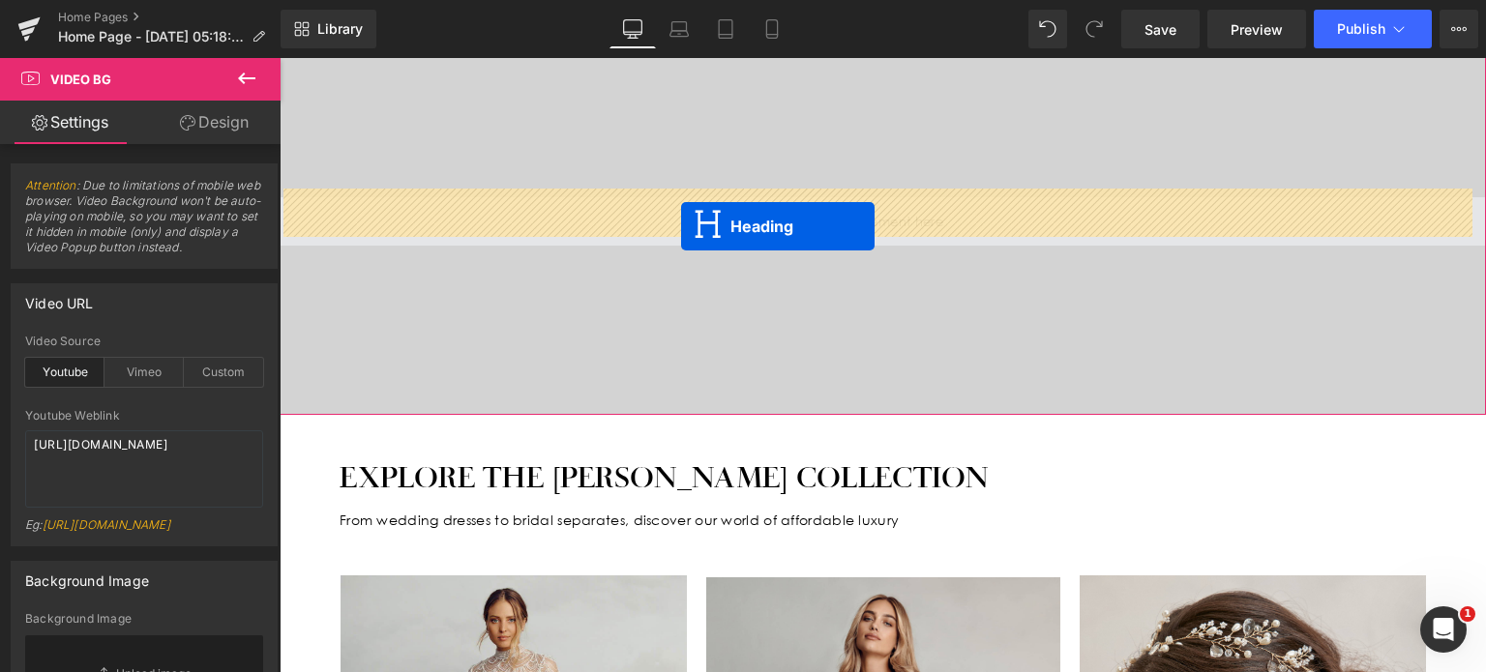
drag, startPoint x: 522, startPoint y: 100, endPoint x: 681, endPoint y: 227, distance: 203.6
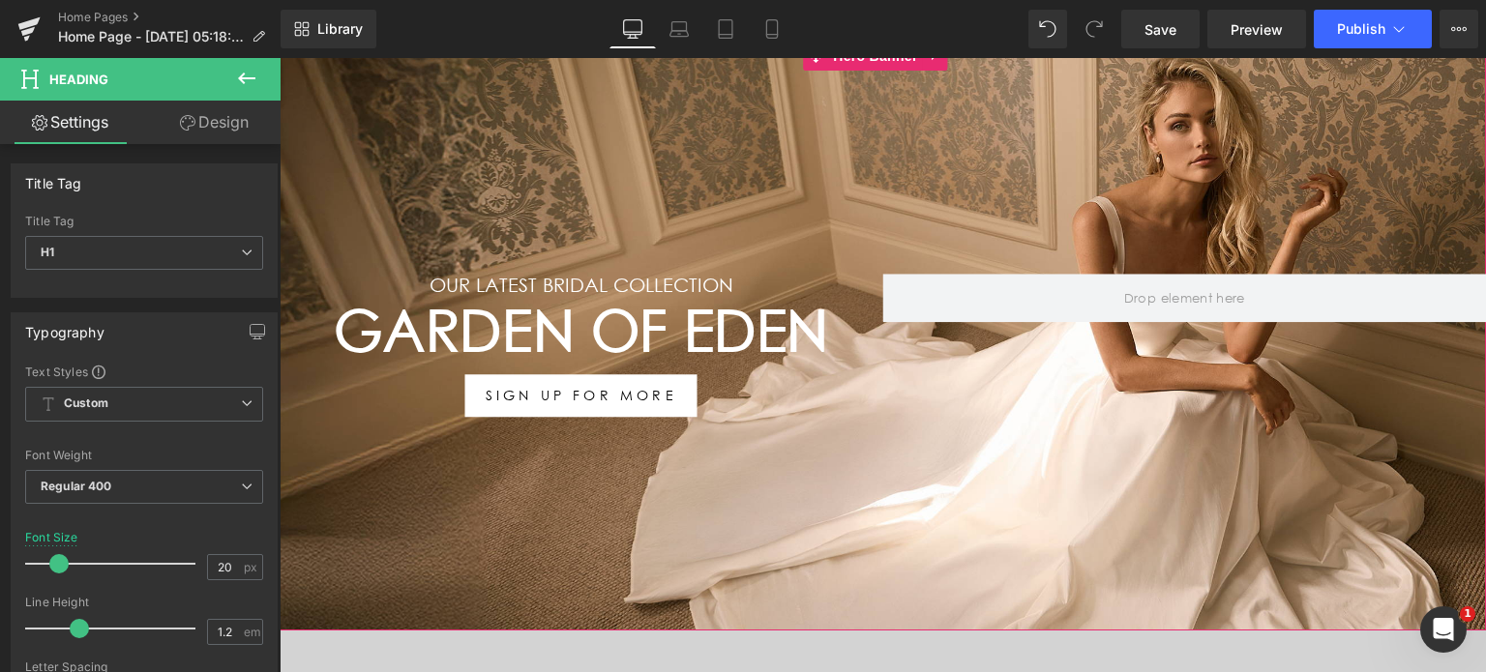
scroll to position [222, 0]
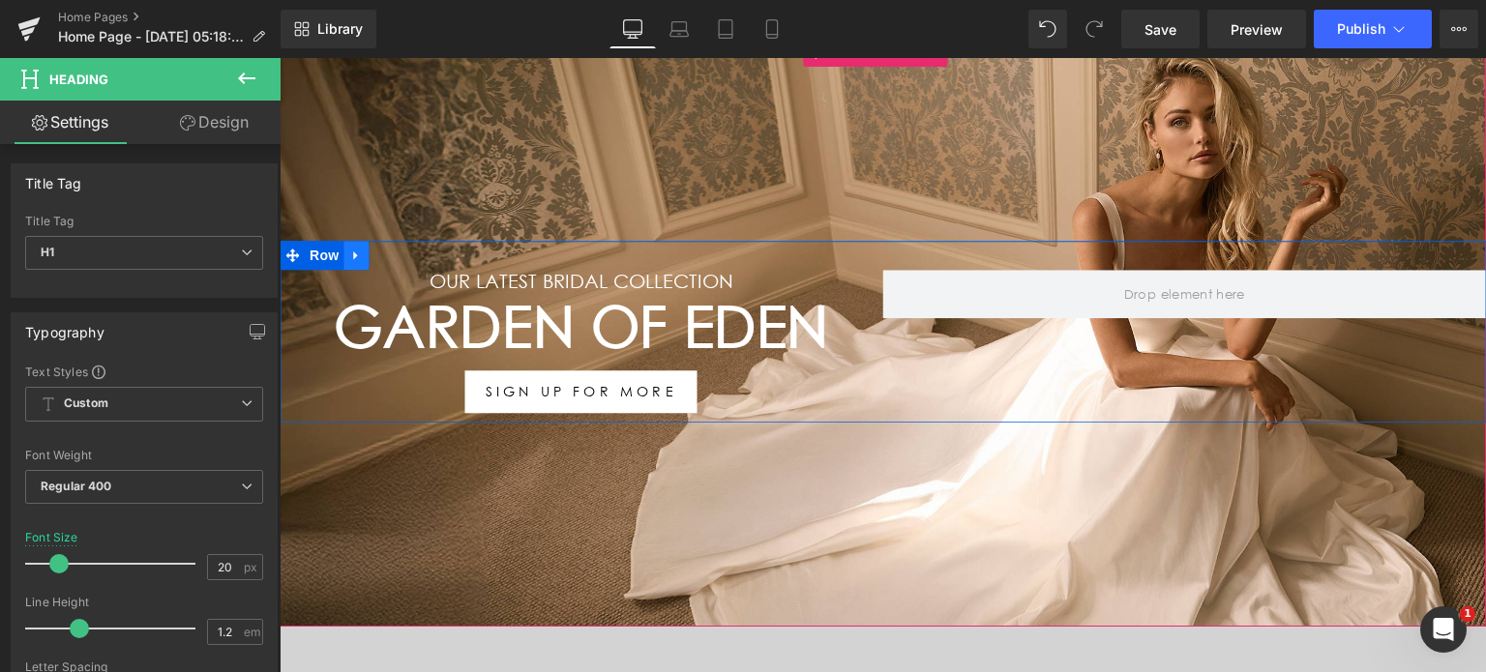
click at [350, 249] on icon at bounding box center [356, 256] width 14 height 15
click at [374, 251] on icon at bounding box center [381, 257] width 14 height 14
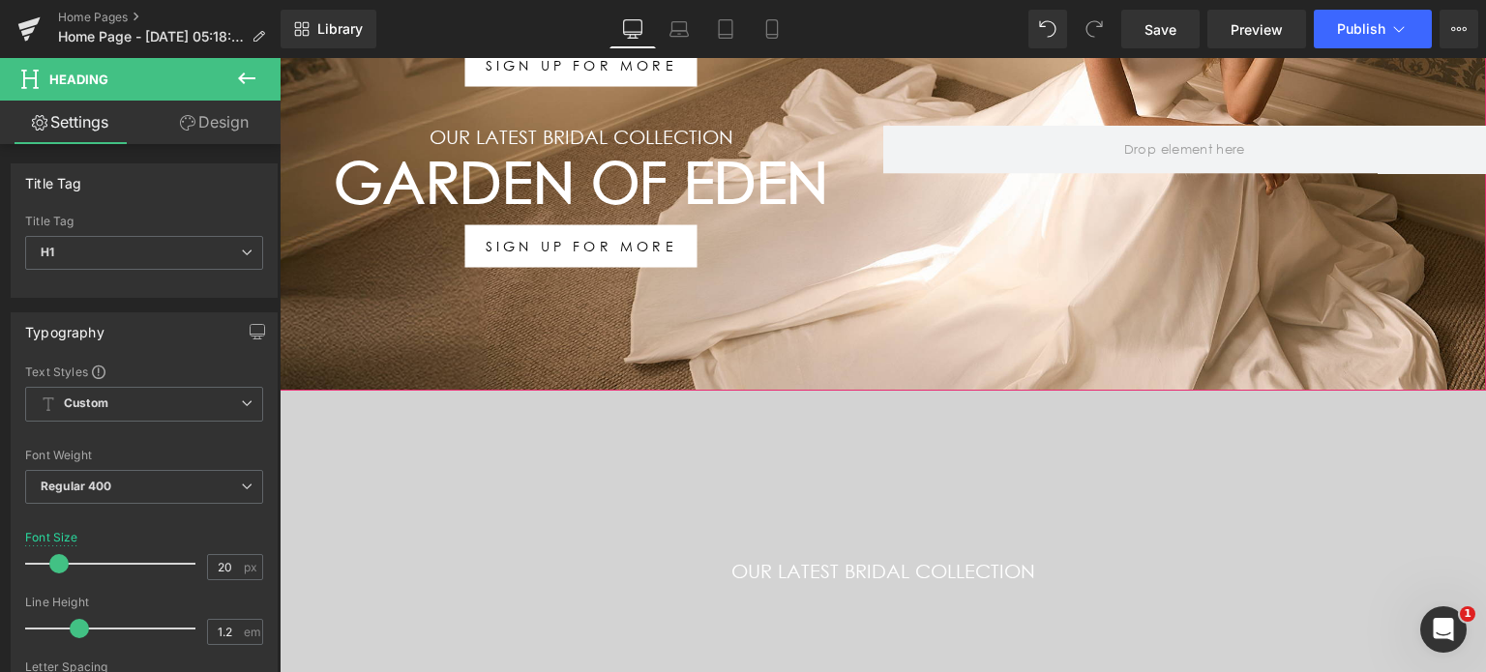
scroll to position [480, 0]
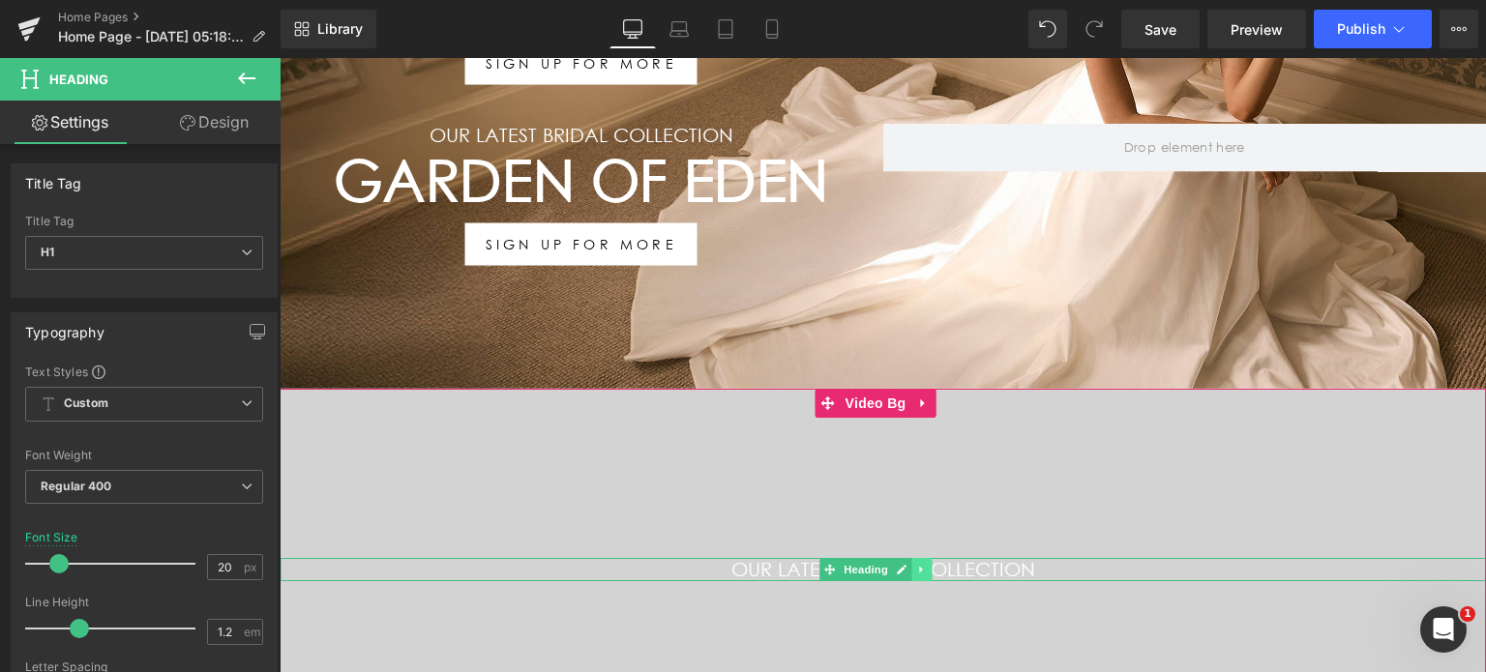
click at [927, 566] on icon at bounding box center [921, 570] width 11 height 12
click at [927, 566] on icon at bounding box center [932, 570] width 11 height 12
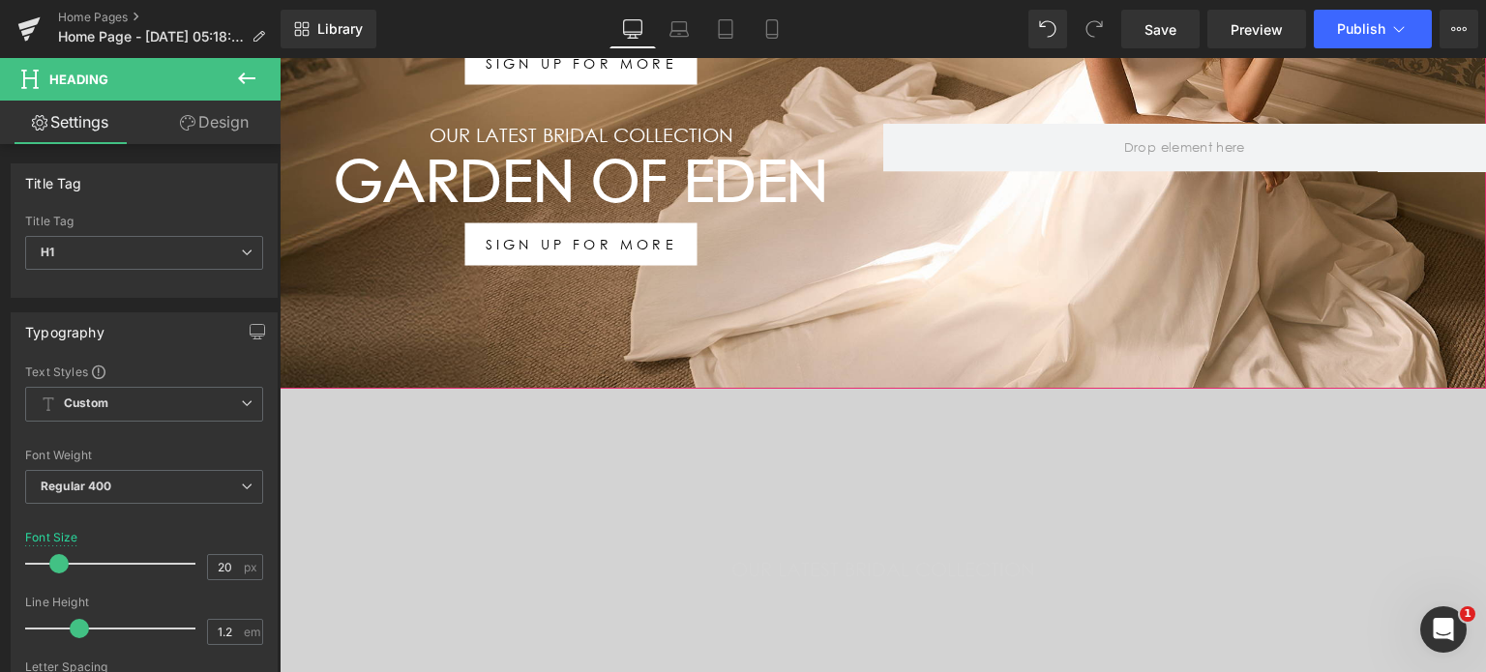
scroll to position [460, 0]
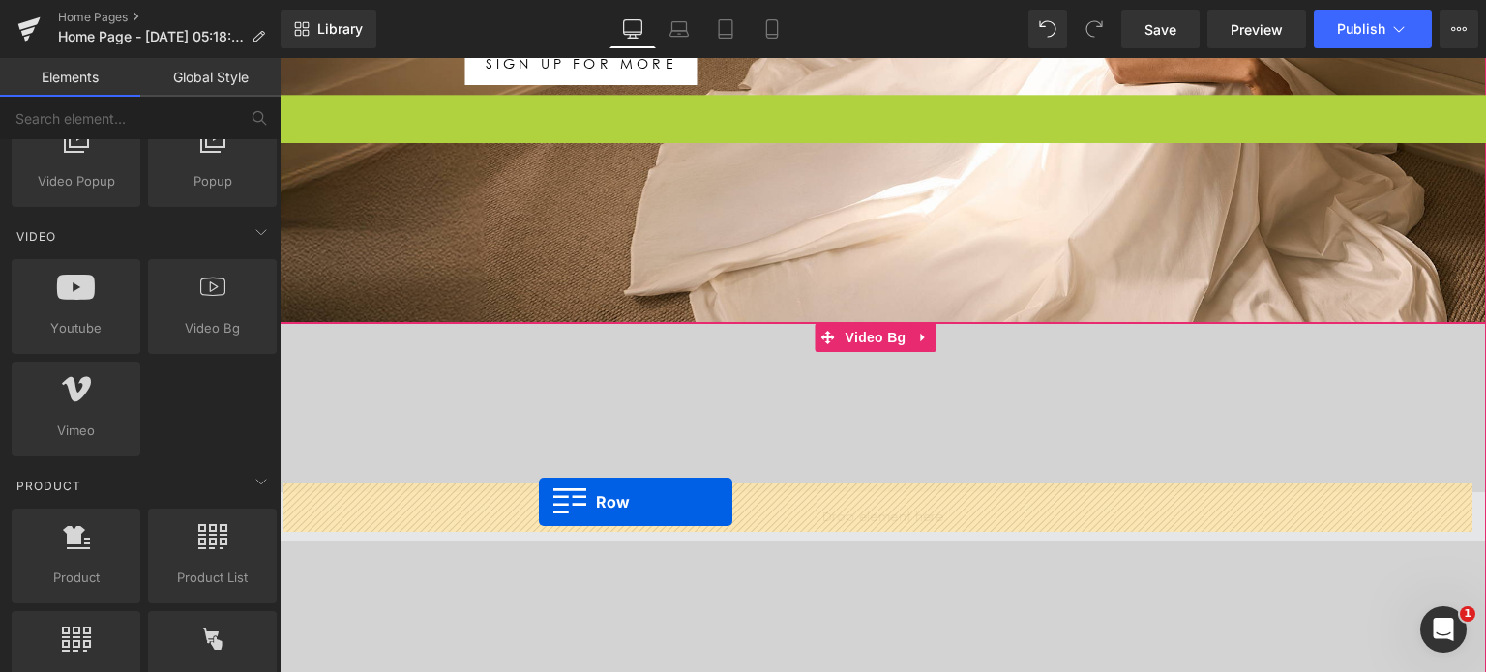
drag, startPoint x: 290, startPoint y: 103, endPoint x: 539, endPoint y: 502, distance: 469.7
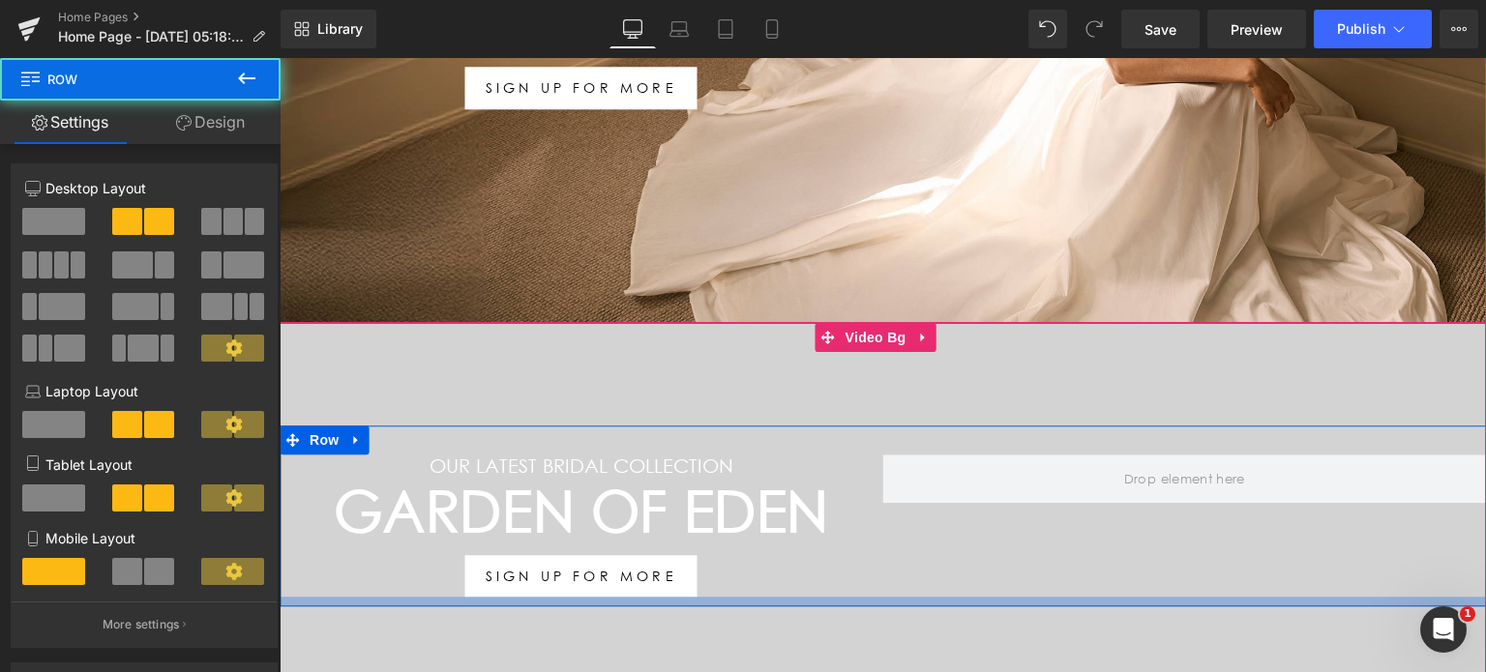
scroll to position [550, 0]
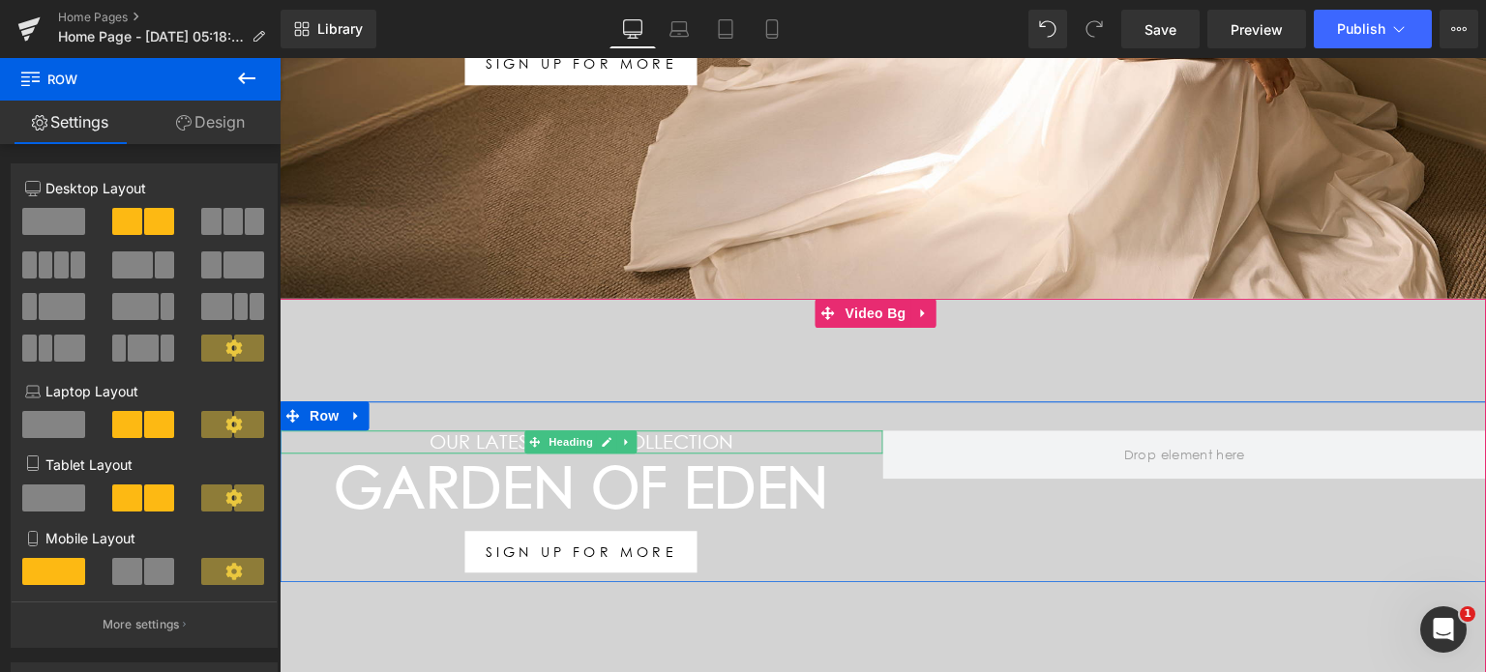
click at [619, 430] on link at bounding box center [627, 441] width 20 height 23
click at [709, 430] on div at bounding box center [582, 432] width 604 height 5
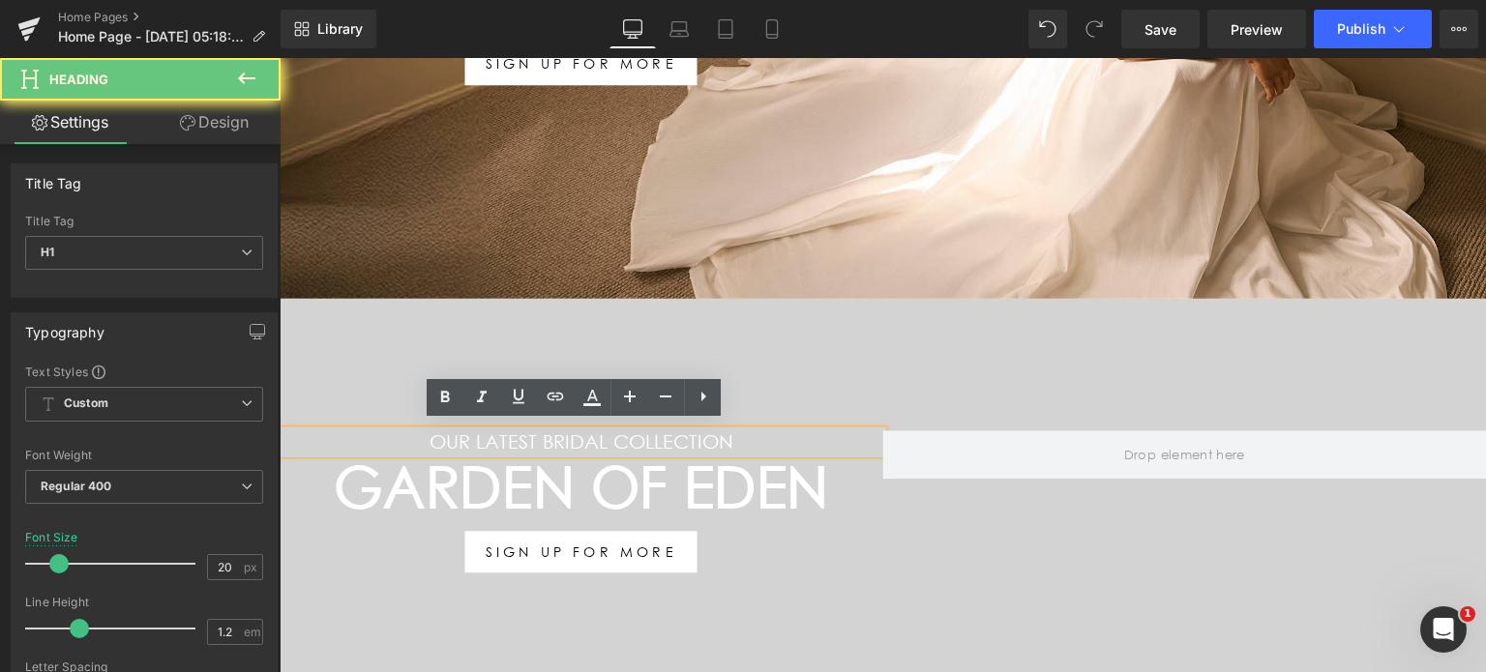
click at [723, 434] on h1 "Our LATEST BRIDAL COLLECTION" at bounding box center [582, 441] width 604 height 23
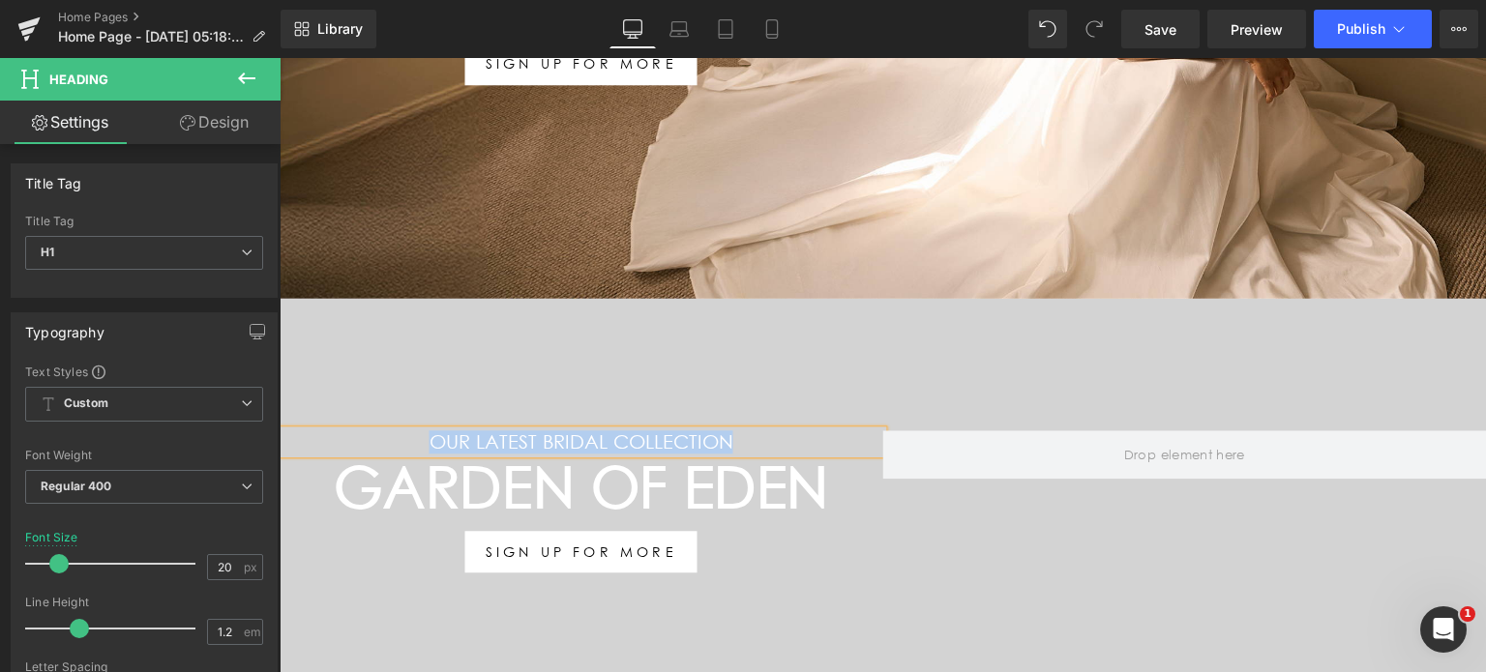
paste div
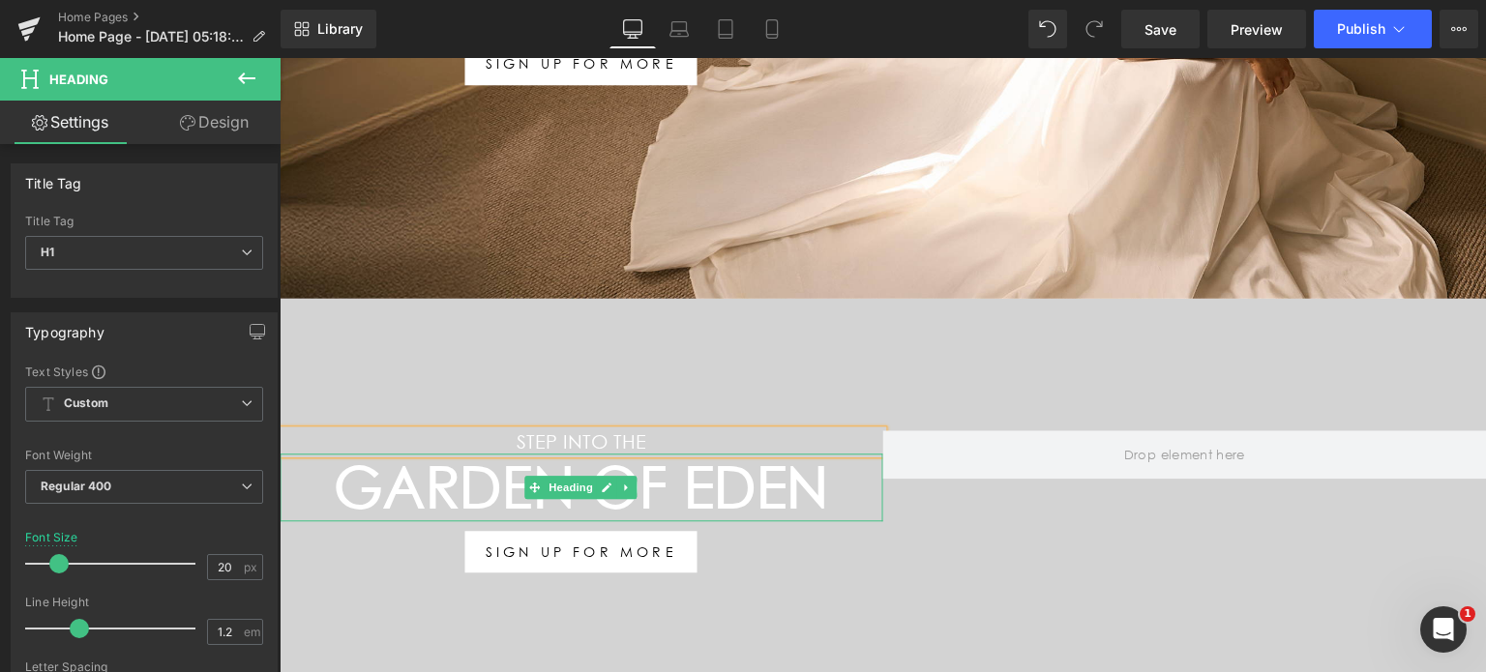
click at [665, 491] on h1 "Garden Of Eden" at bounding box center [582, 488] width 604 height 68
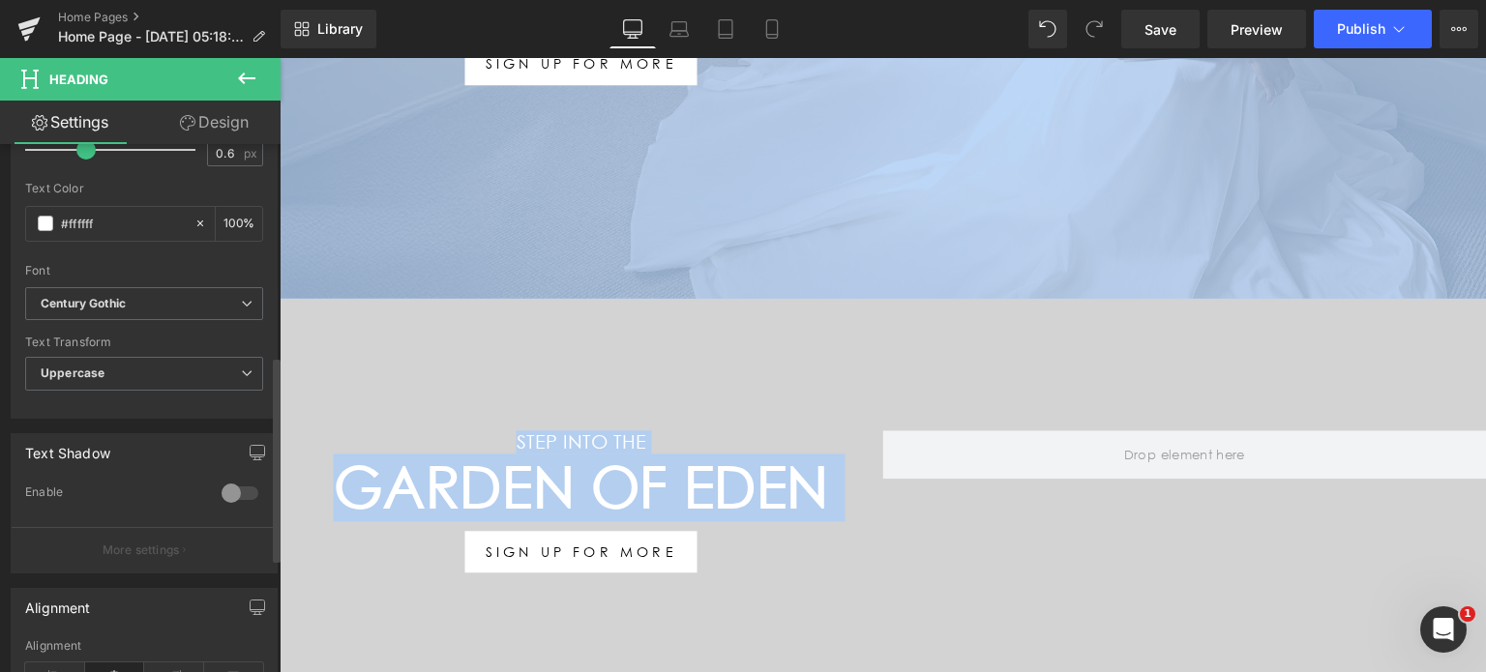
scroll to position [545, 0]
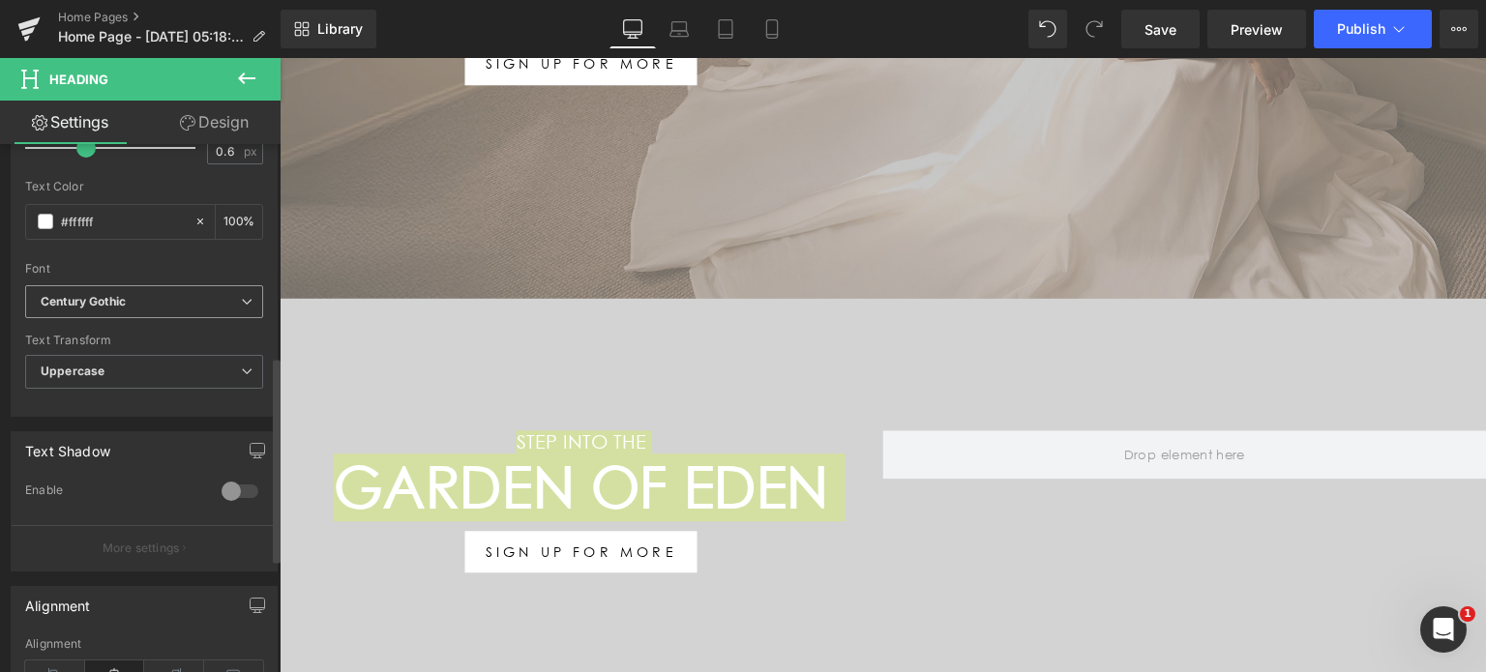
click at [147, 307] on span "Century Gothic" at bounding box center [144, 302] width 238 height 34
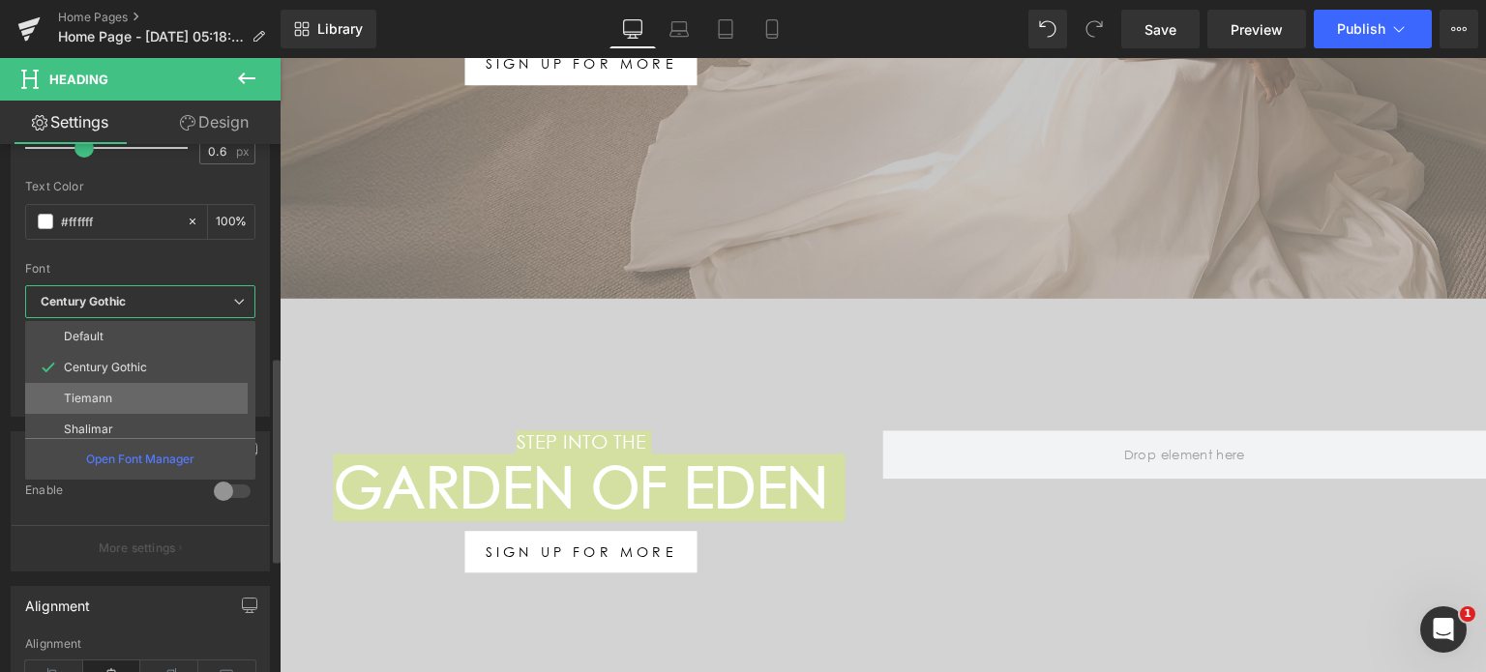
click at [115, 397] on li "Tiemann" at bounding box center [144, 398] width 239 height 31
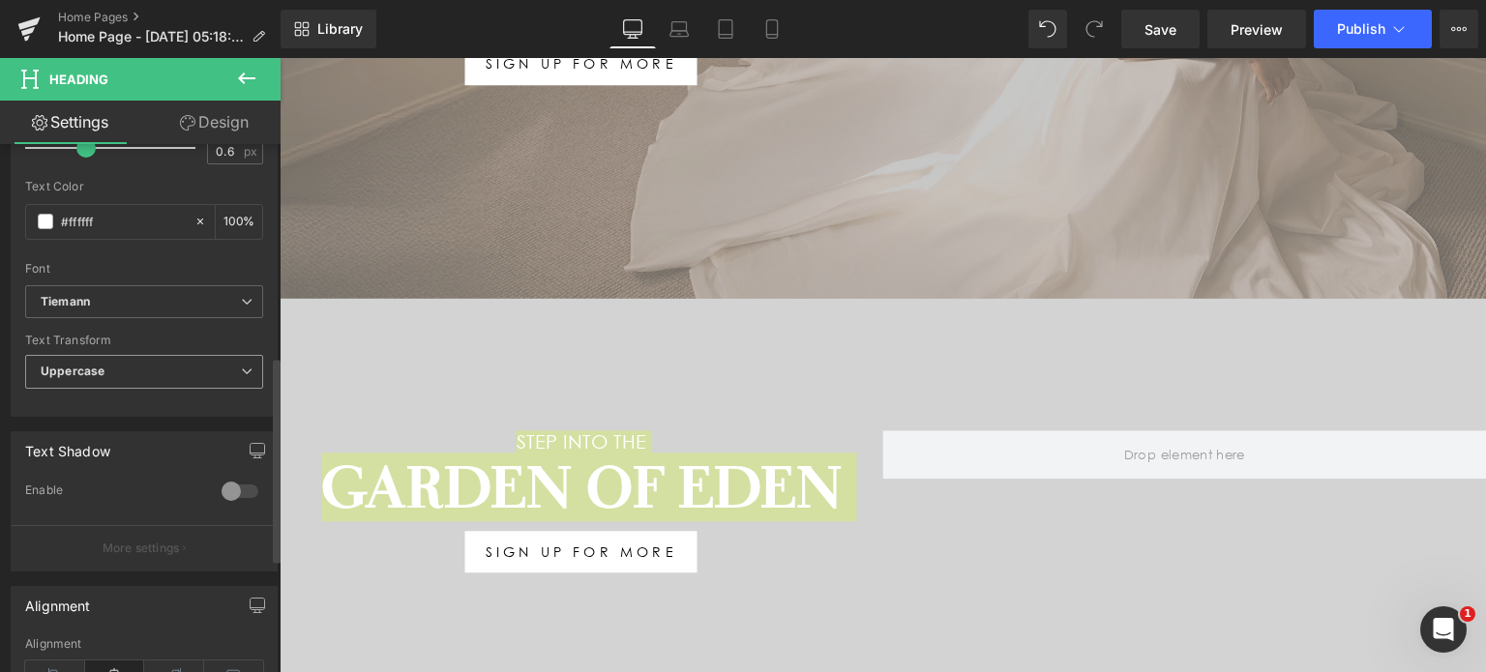
click at [147, 374] on span "Uppercase" at bounding box center [144, 372] width 238 height 34
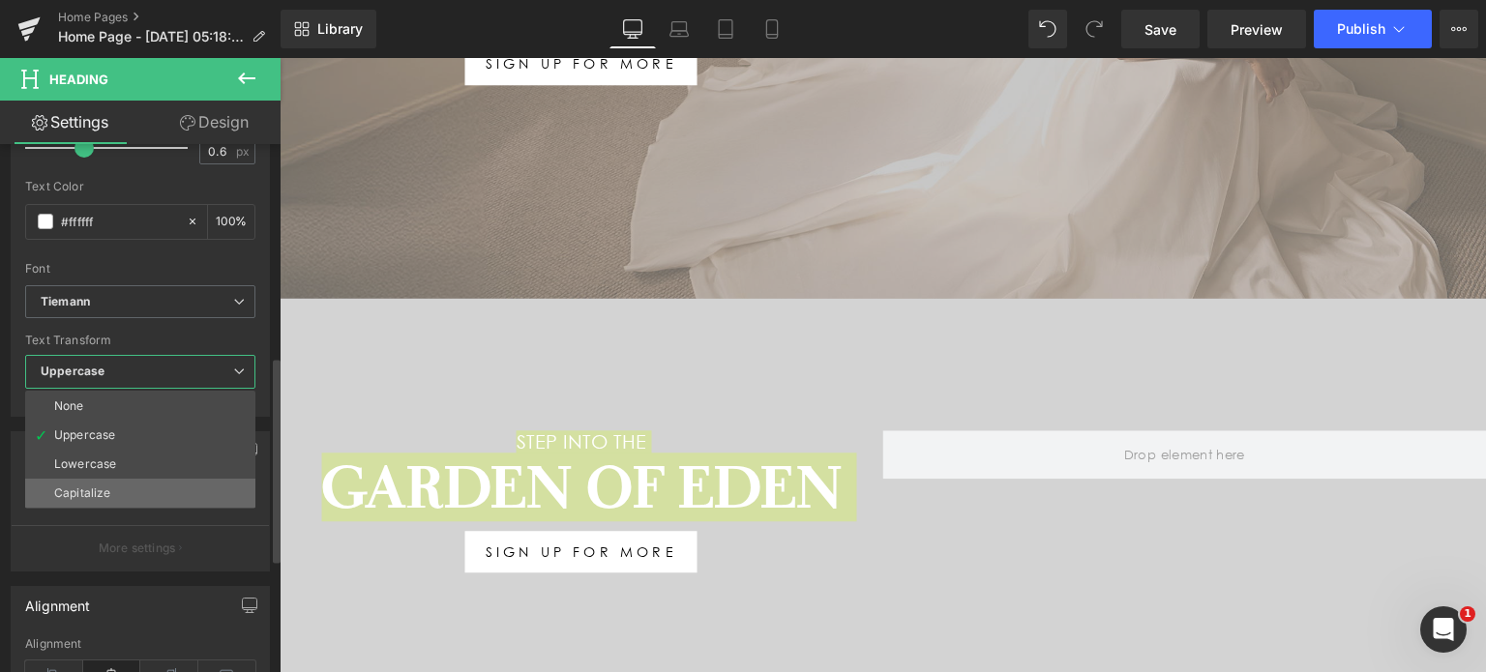
click at [109, 487] on li "Capitalize" at bounding box center [140, 493] width 230 height 29
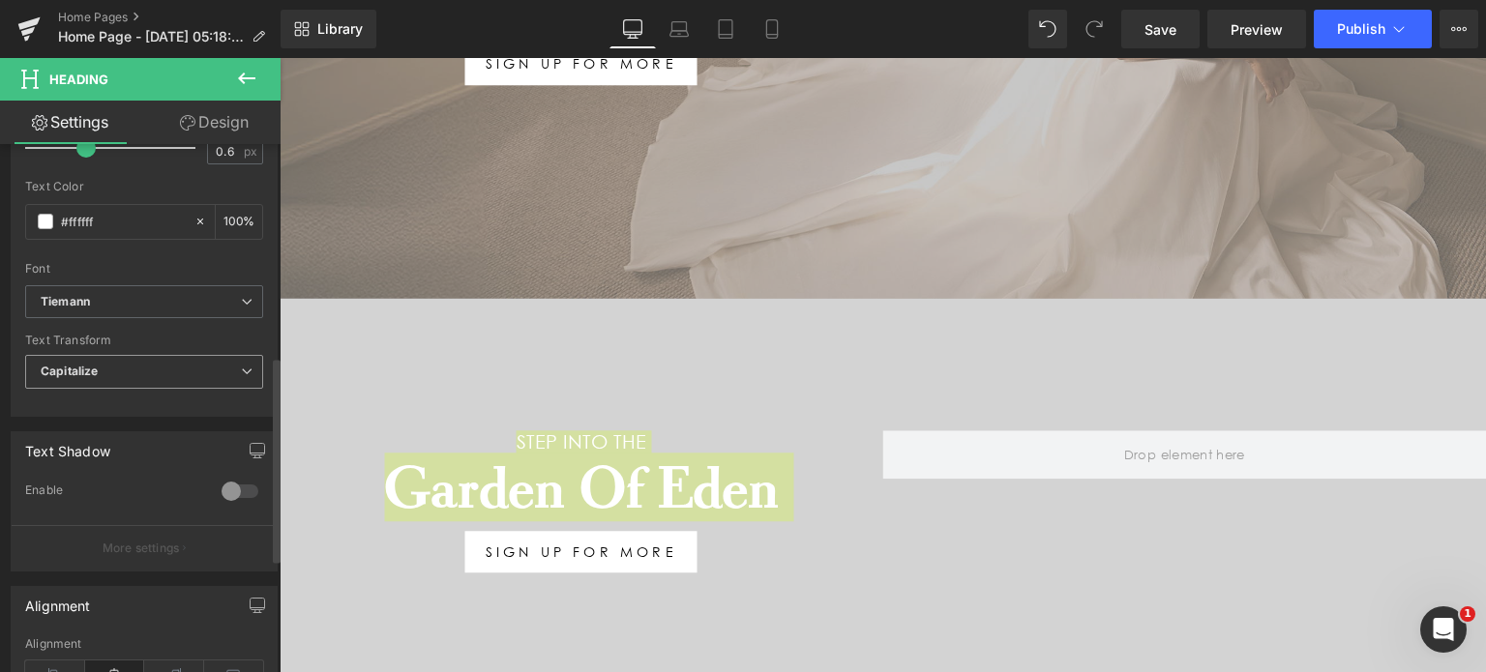
click at [147, 366] on span "Capitalize" at bounding box center [144, 372] width 238 height 34
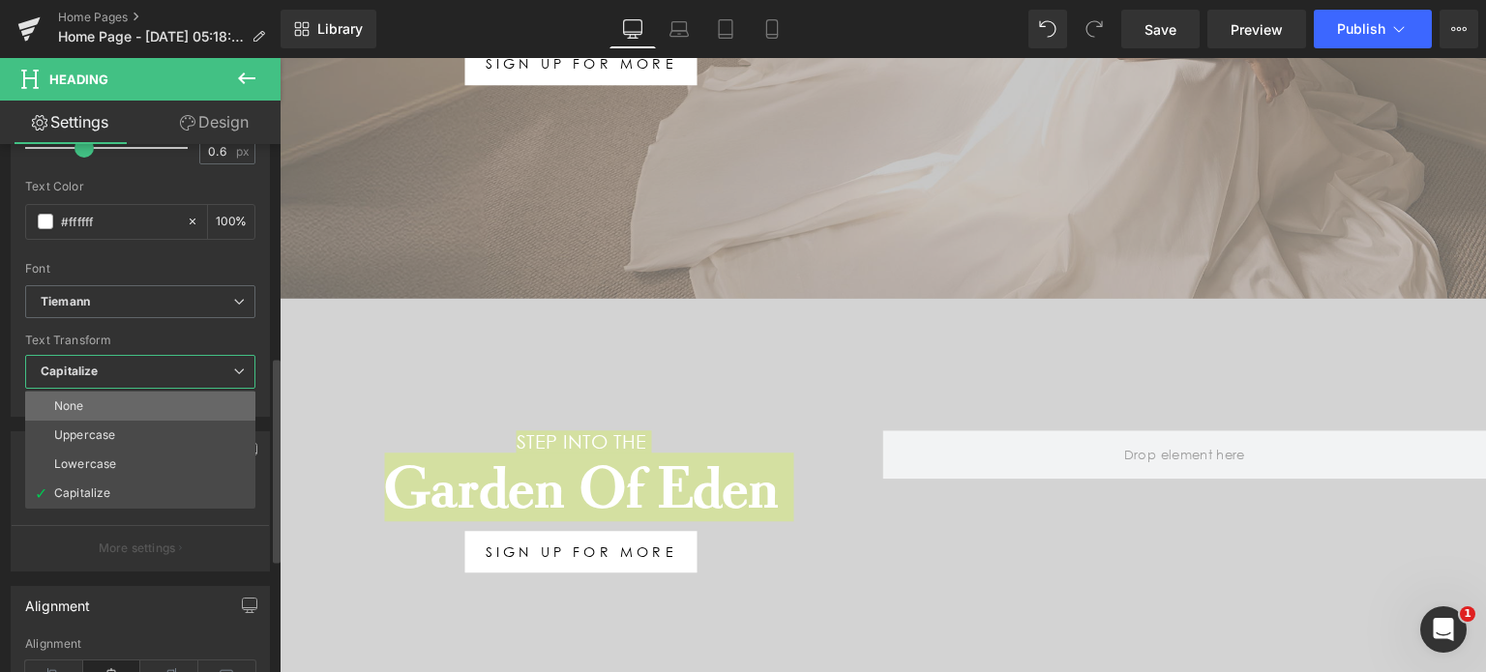
click at [110, 399] on li "None" at bounding box center [140, 406] width 230 height 29
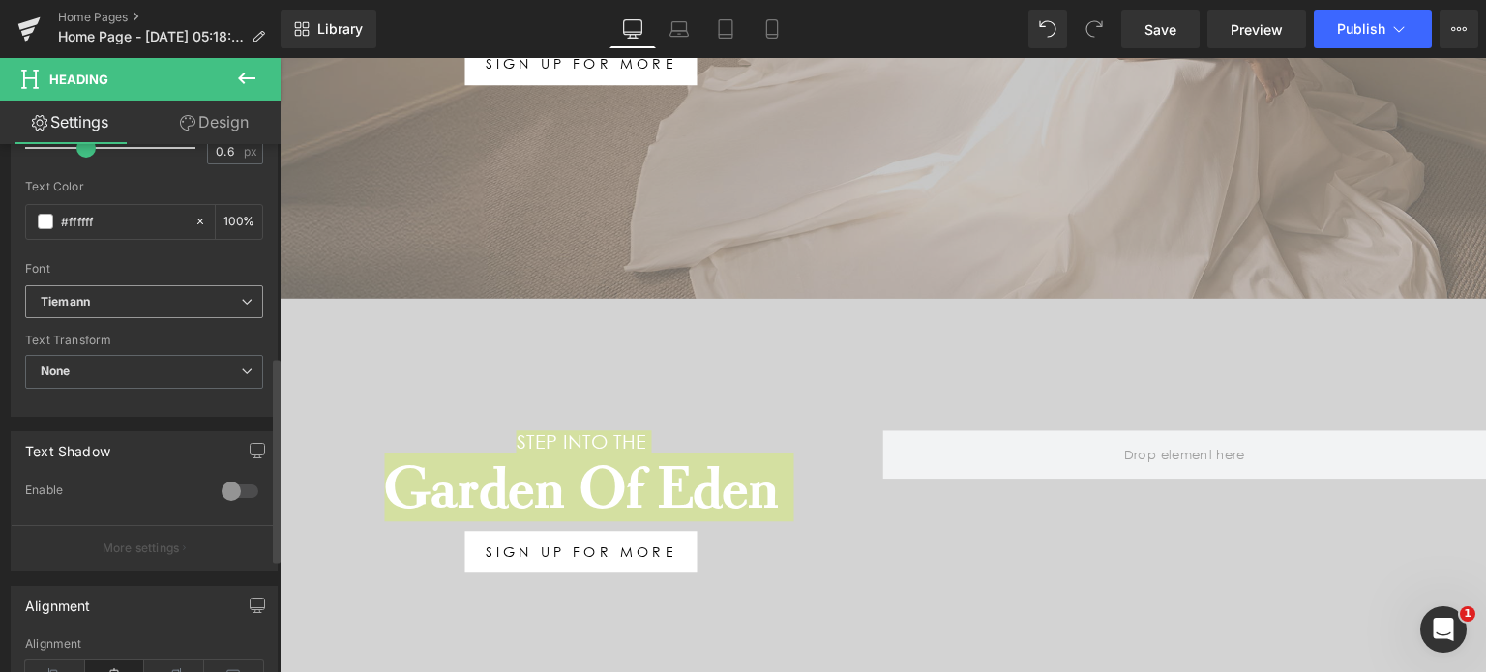
click at [139, 307] on span "Tiemann" at bounding box center [144, 302] width 238 height 34
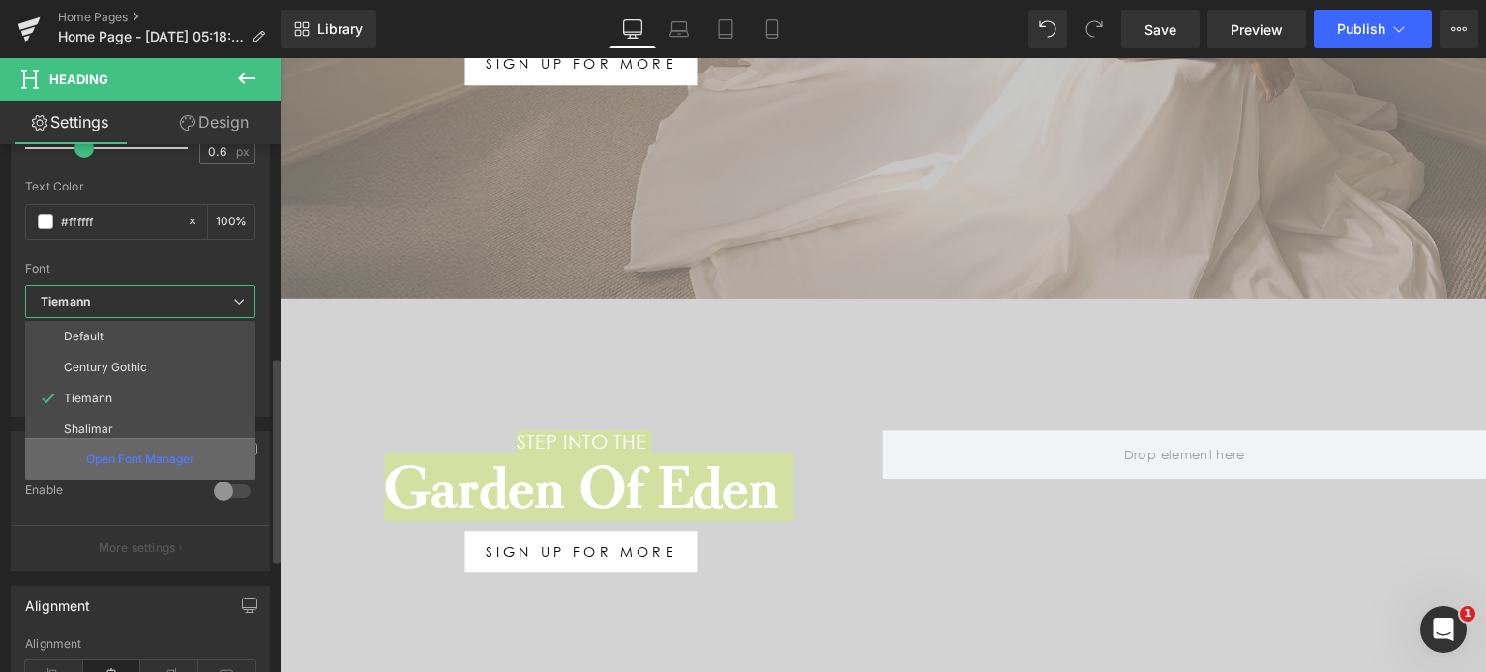
click at [120, 454] on p "Open Font Manager" at bounding box center [140, 459] width 108 height 17
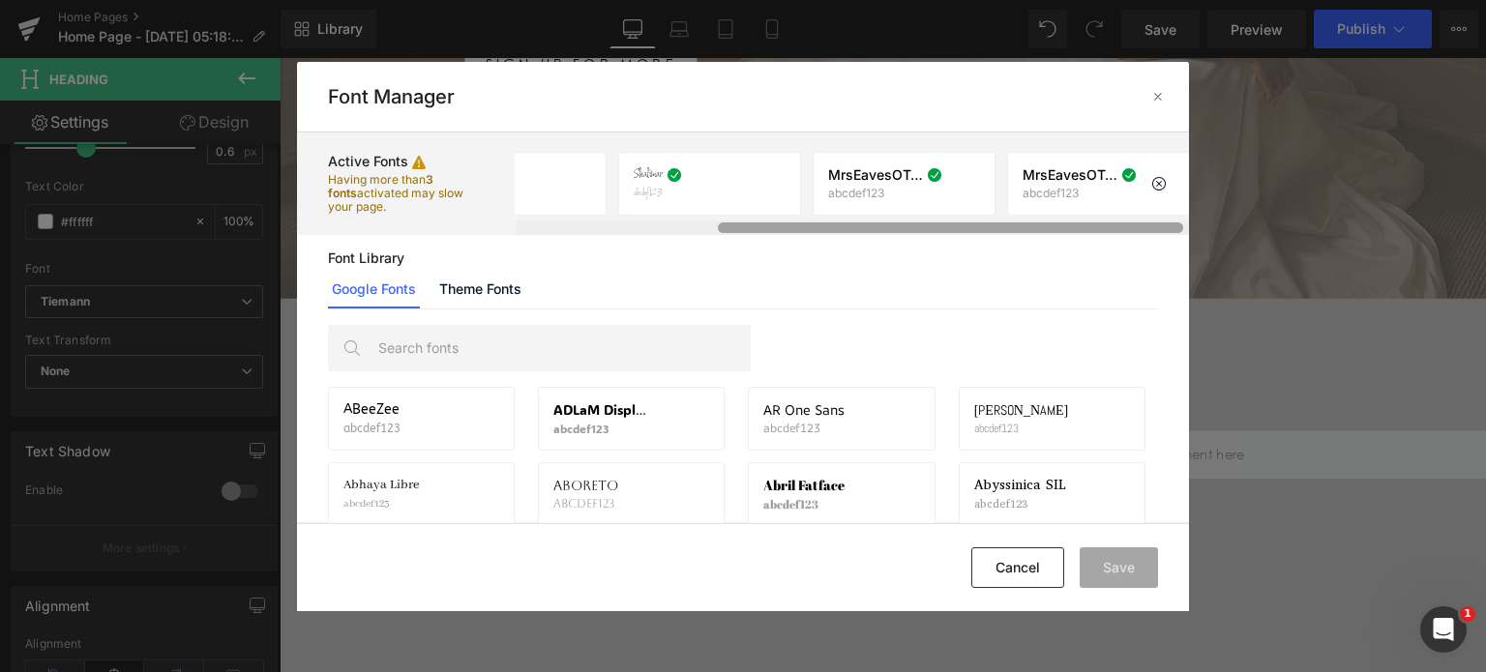
scroll to position [0, 289]
drag, startPoint x: 862, startPoint y: 226, endPoint x: 1062, endPoint y: 215, distance: 200.5
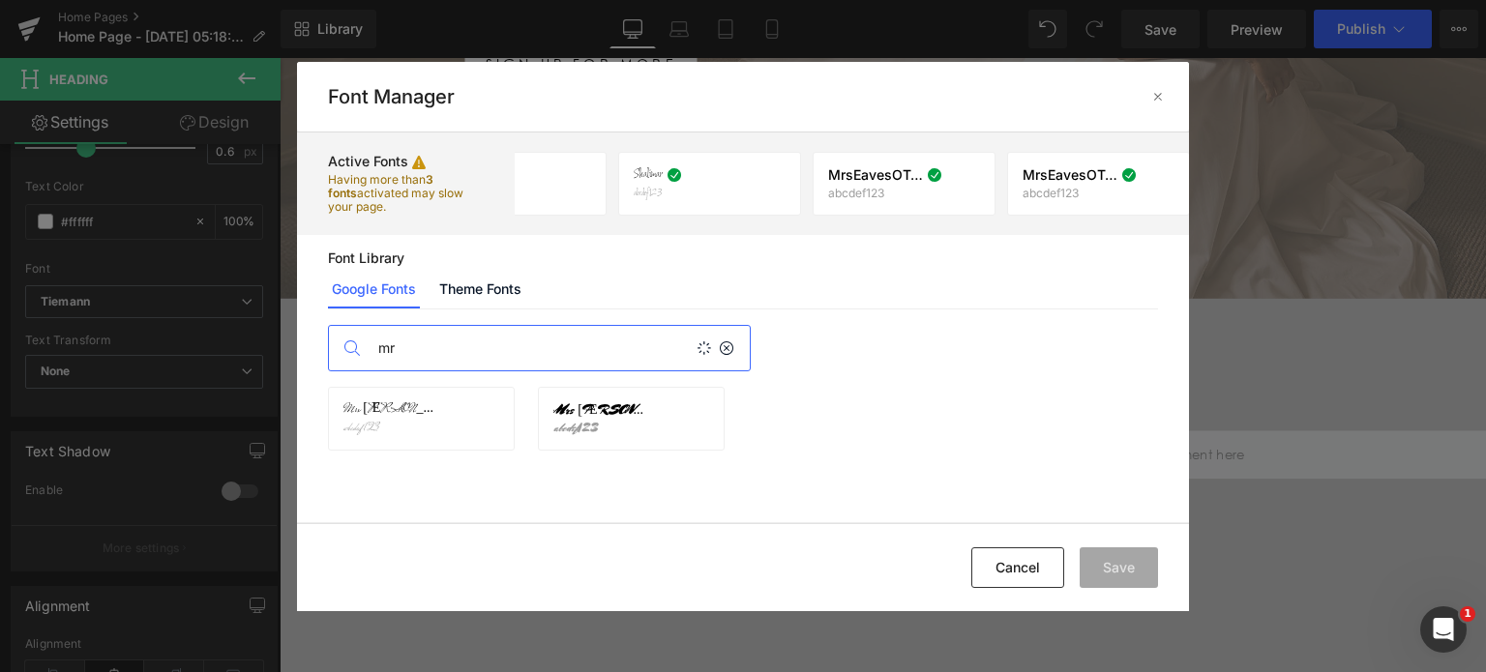
type input "m"
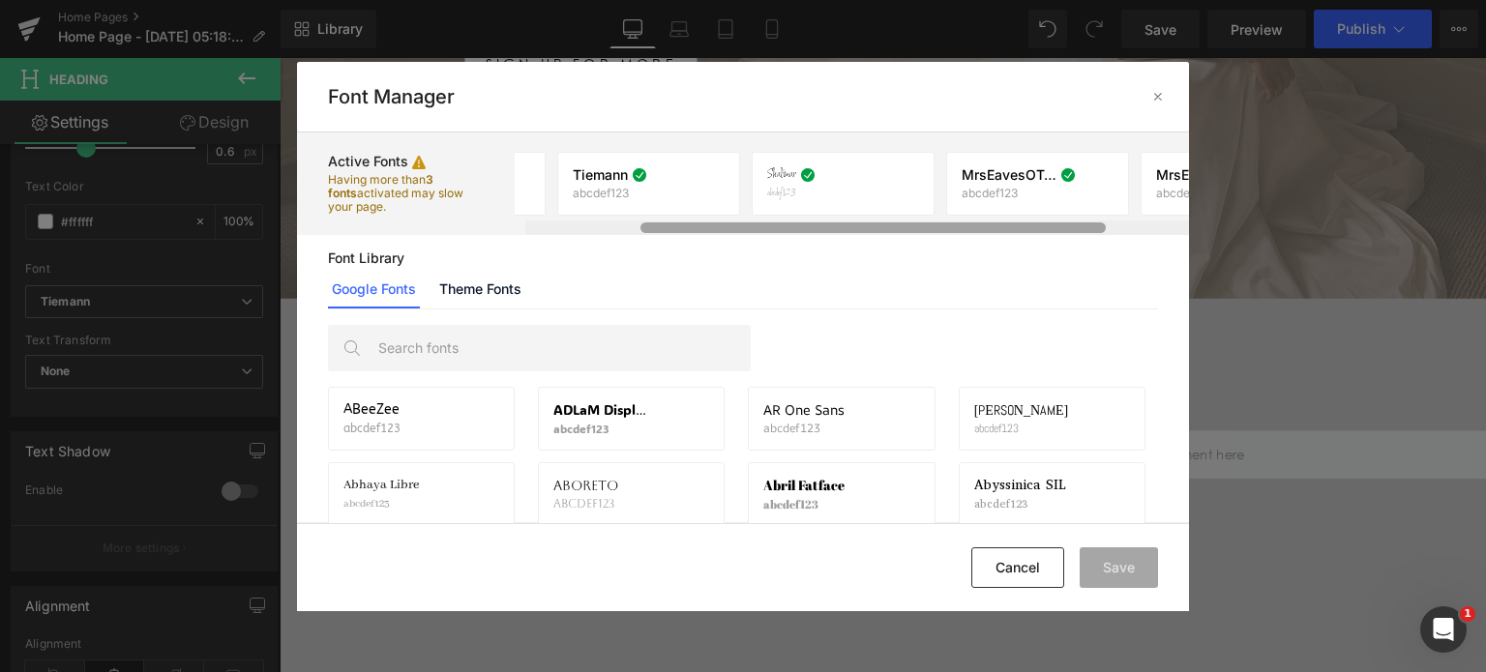
scroll to position [0, 195]
drag, startPoint x: 820, startPoint y: 230, endPoint x: 755, endPoint y: 235, distance: 65.0
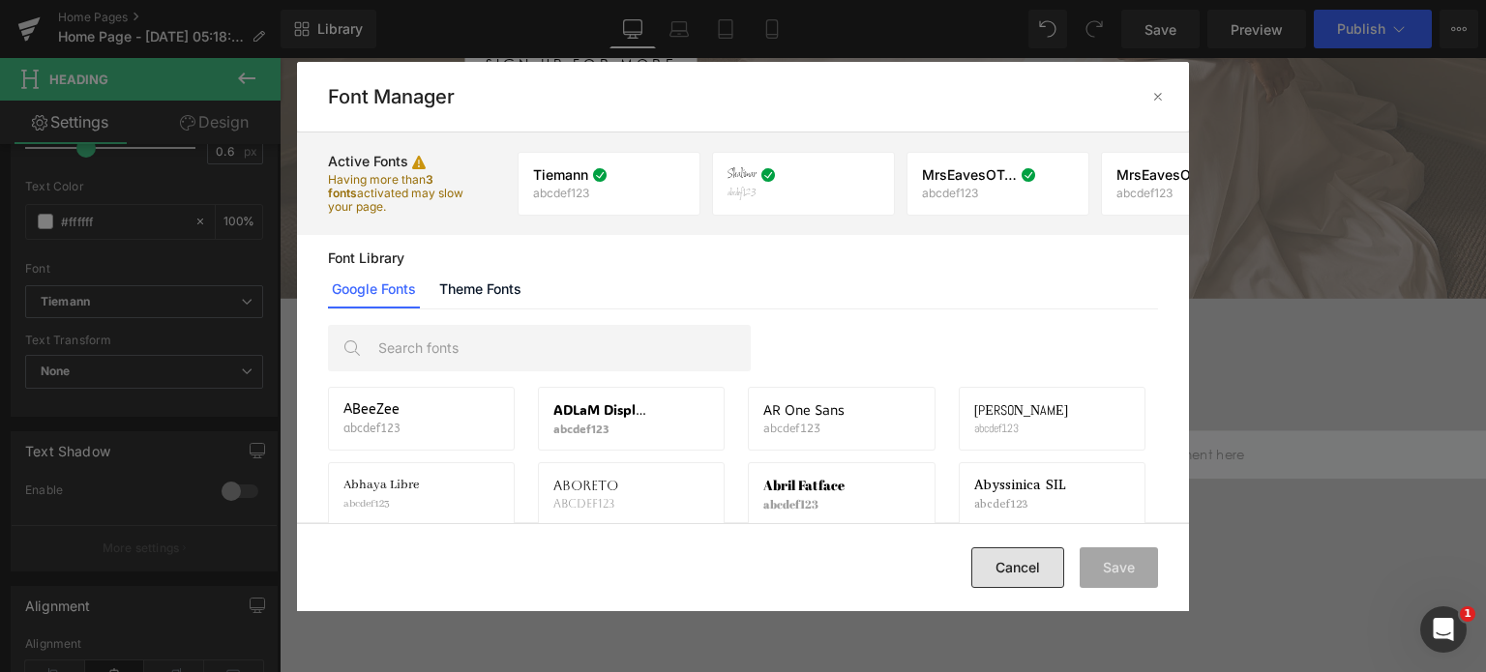
click at [0, 0] on button "Cancel" at bounding box center [0, 0] width 0 height 0
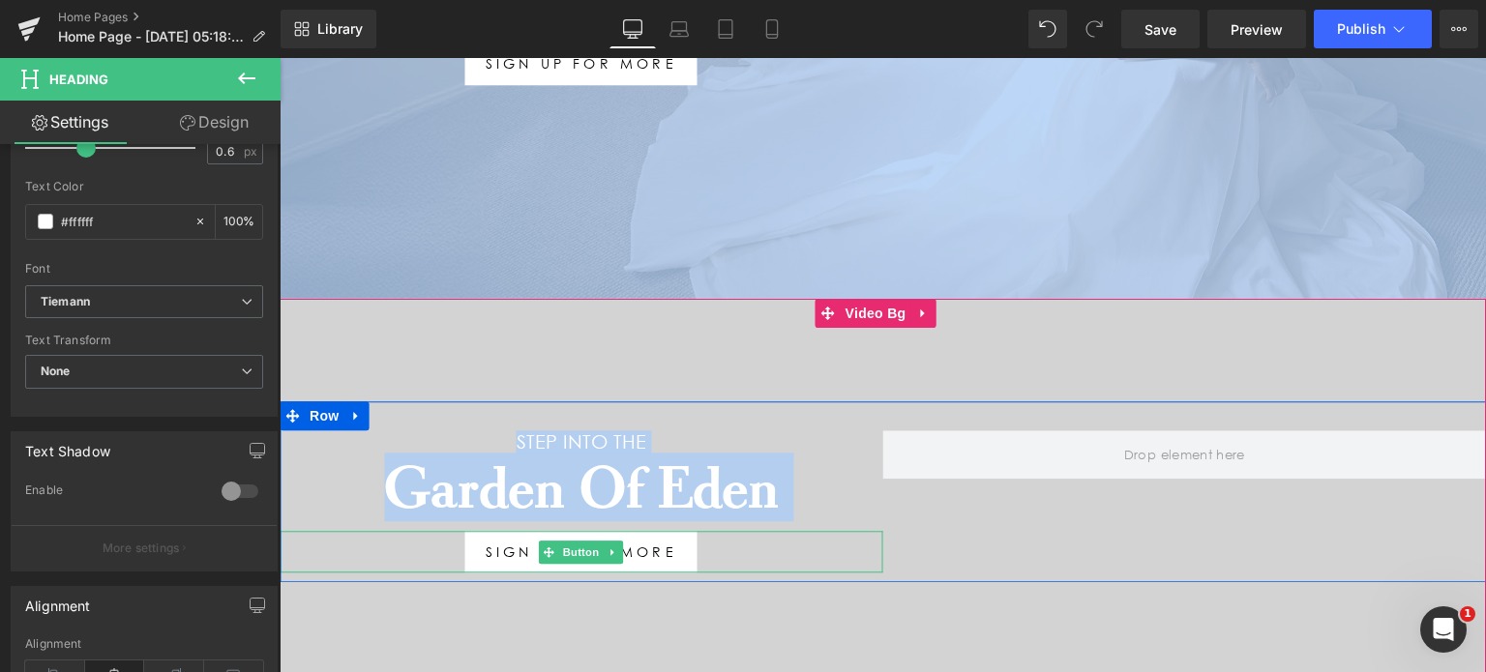
click at [676, 537] on link "sign up for more" at bounding box center [581, 552] width 232 height 43
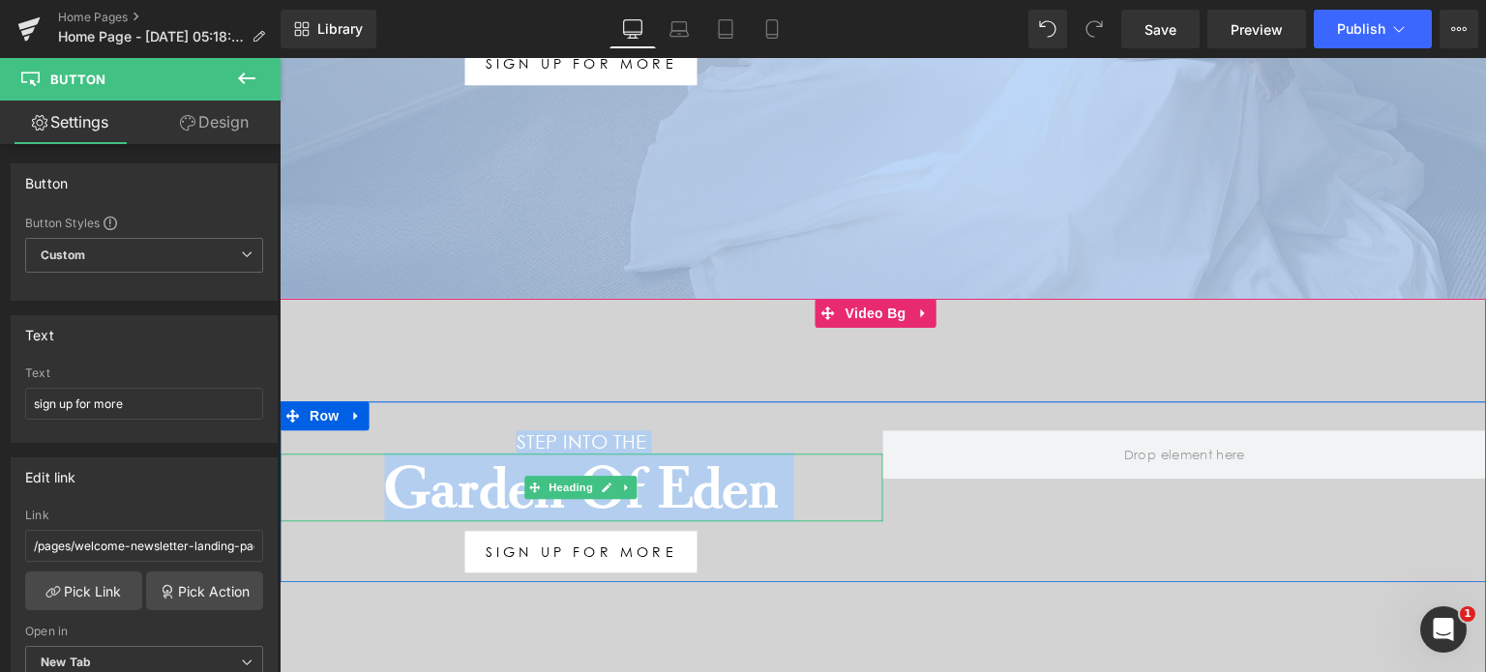
click at [794, 483] on h1 "Garden Of Eden" at bounding box center [582, 488] width 604 height 68
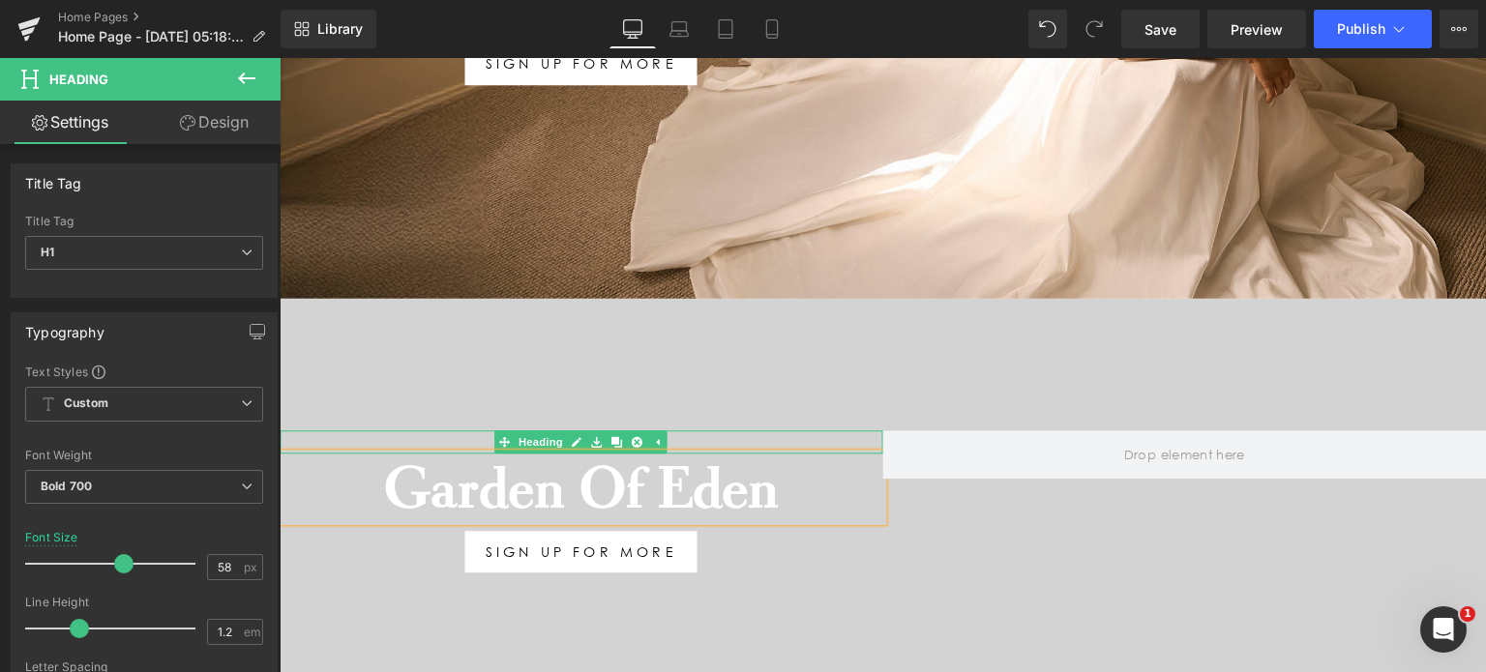
click at [708, 430] on h1 "Step into the" at bounding box center [582, 441] width 604 height 23
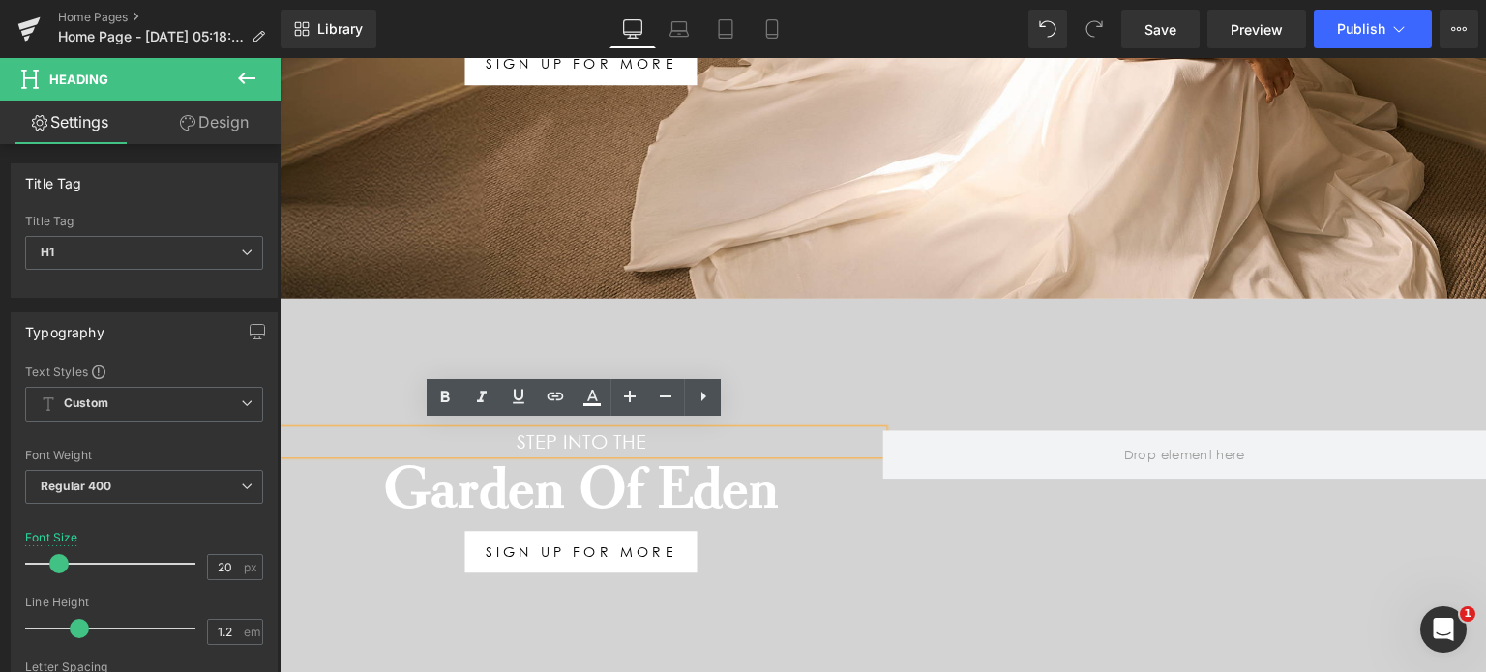
drag, startPoint x: 708, startPoint y: 430, endPoint x: 420, endPoint y: 423, distance: 288.3
click at [420, 430] on h1 "Step into the" at bounding box center [582, 441] width 604 height 23
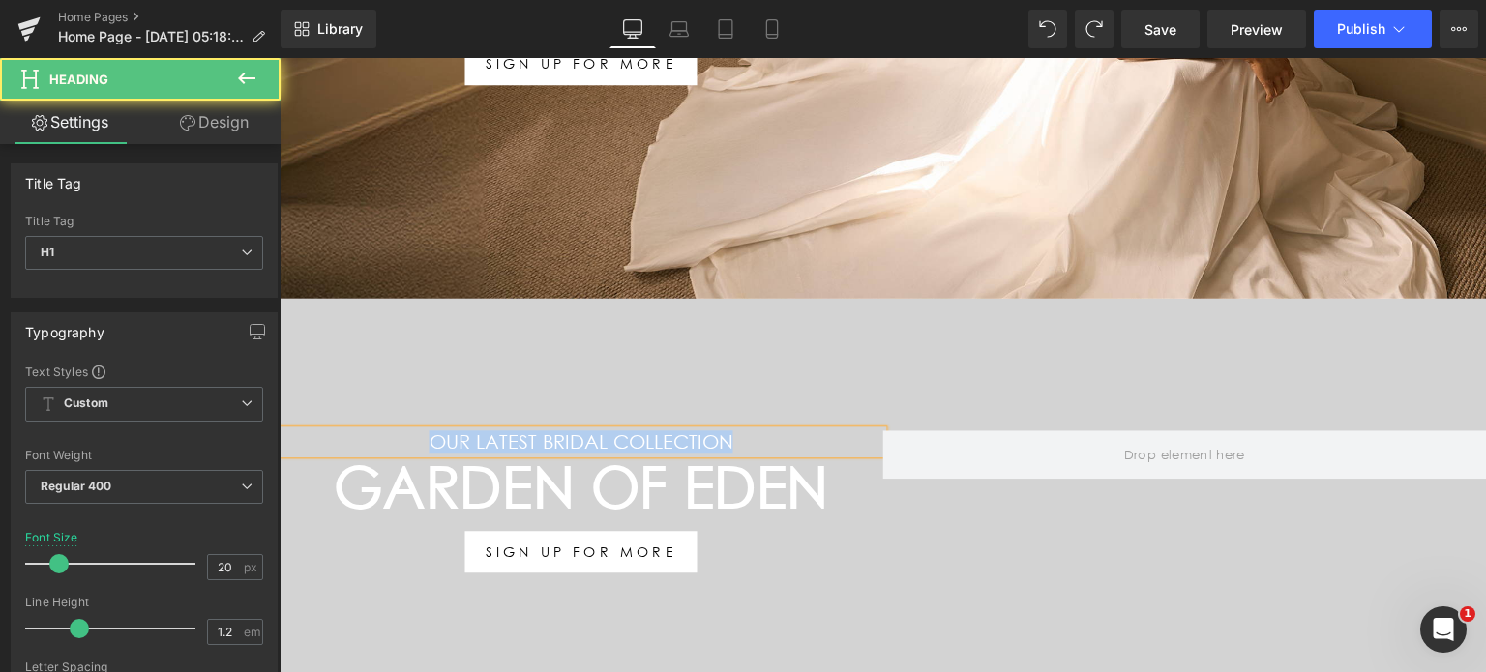
drag, startPoint x: 442, startPoint y: 428, endPoint x: 372, endPoint y: 429, distance: 69.6
click at [372, 430] on h1 "Our LATEST BRIDAL COLLECTION" at bounding box center [582, 441] width 604 height 23
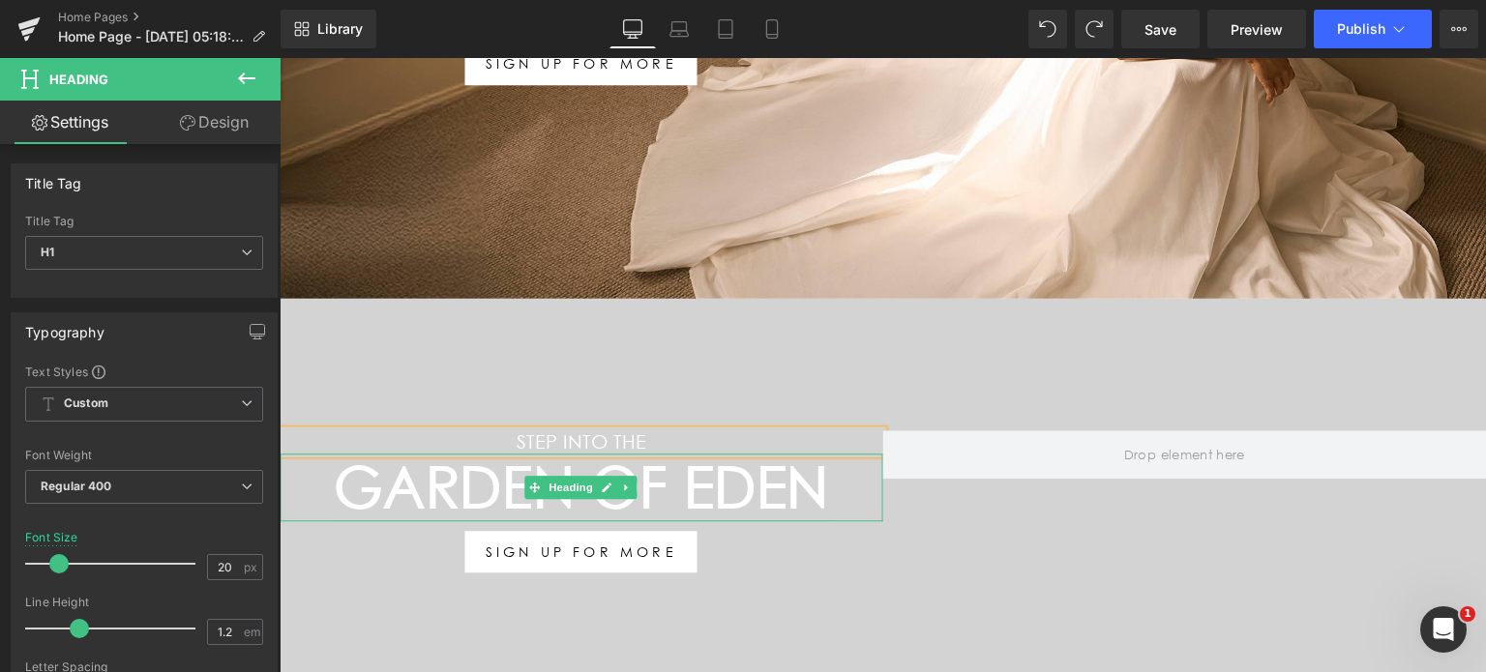
click at [731, 488] on h1 "Garden Of Eden" at bounding box center [582, 488] width 604 height 68
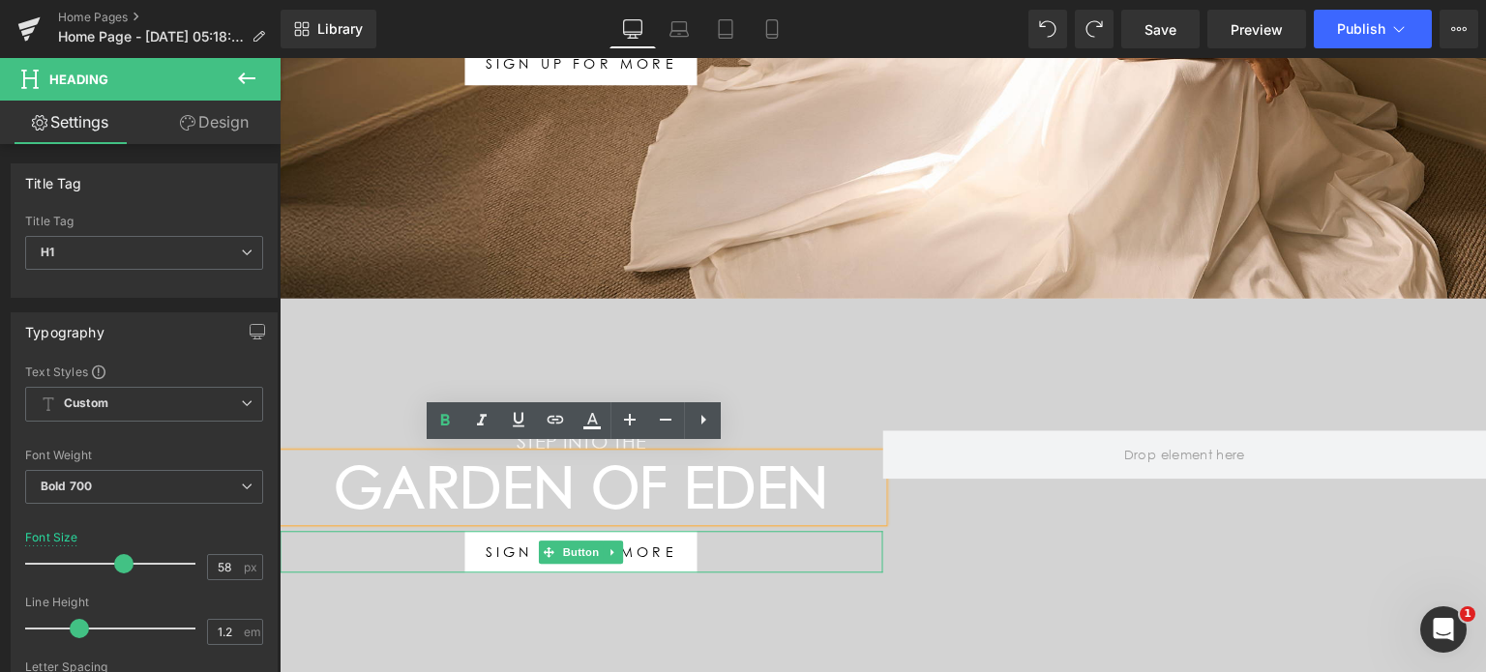
click at [641, 553] on span "sign up for more" at bounding box center [582, 552] width 192 height 19
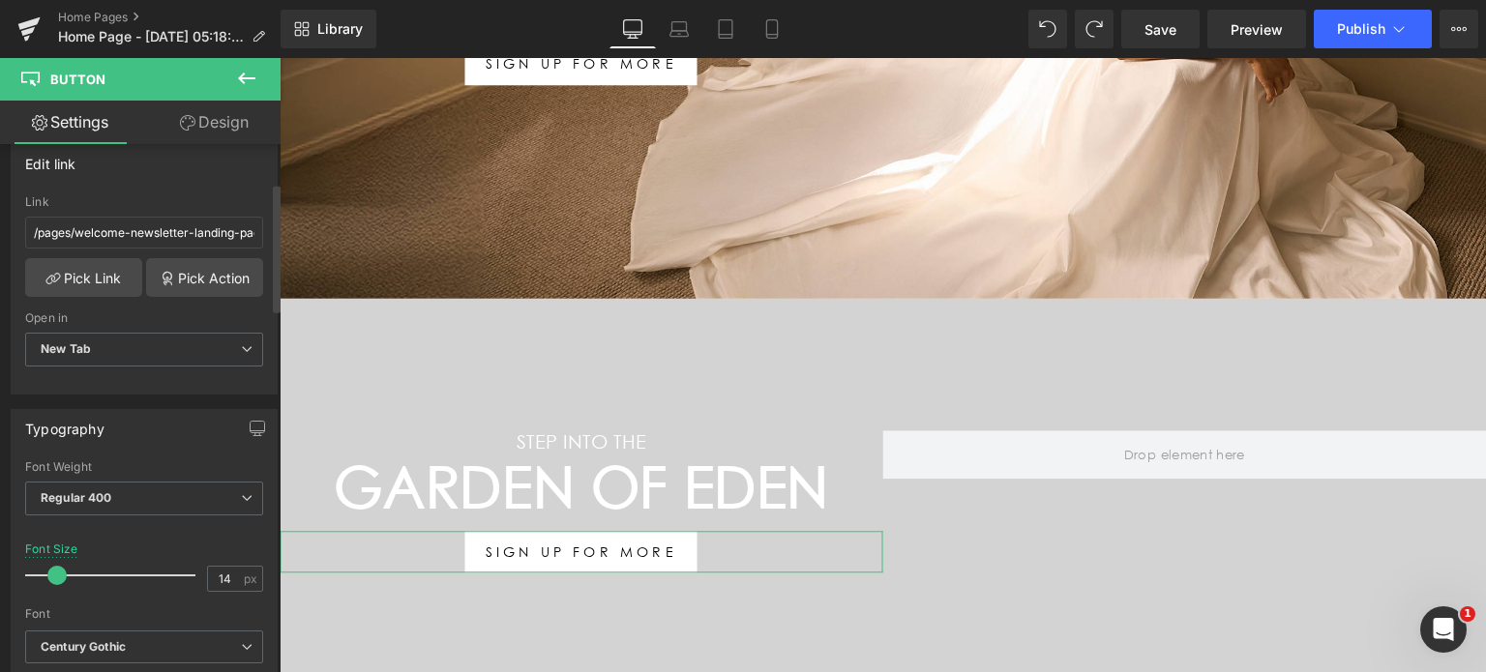
scroll to position [0, 0]
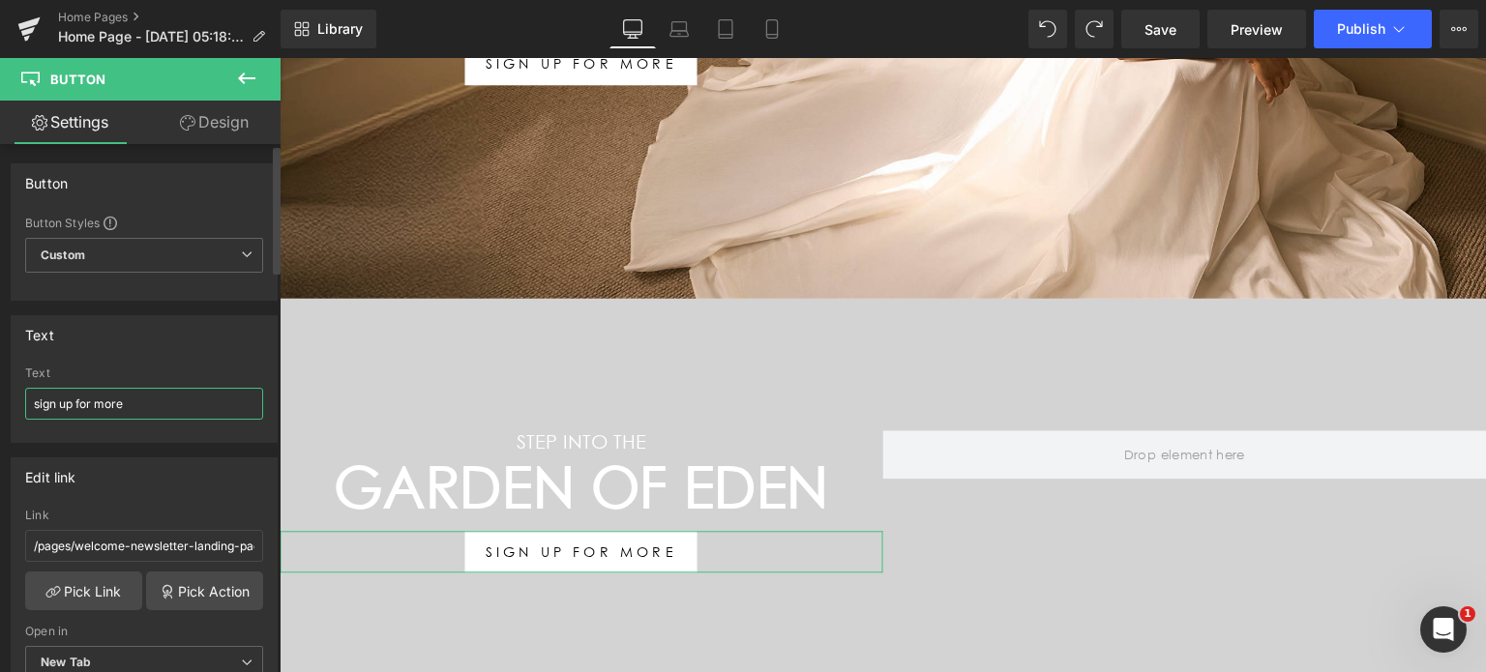
click at [0, 385] on div "Text sign up for more Text sign up for more" at bounding box center [144, 372] width 289 height 142
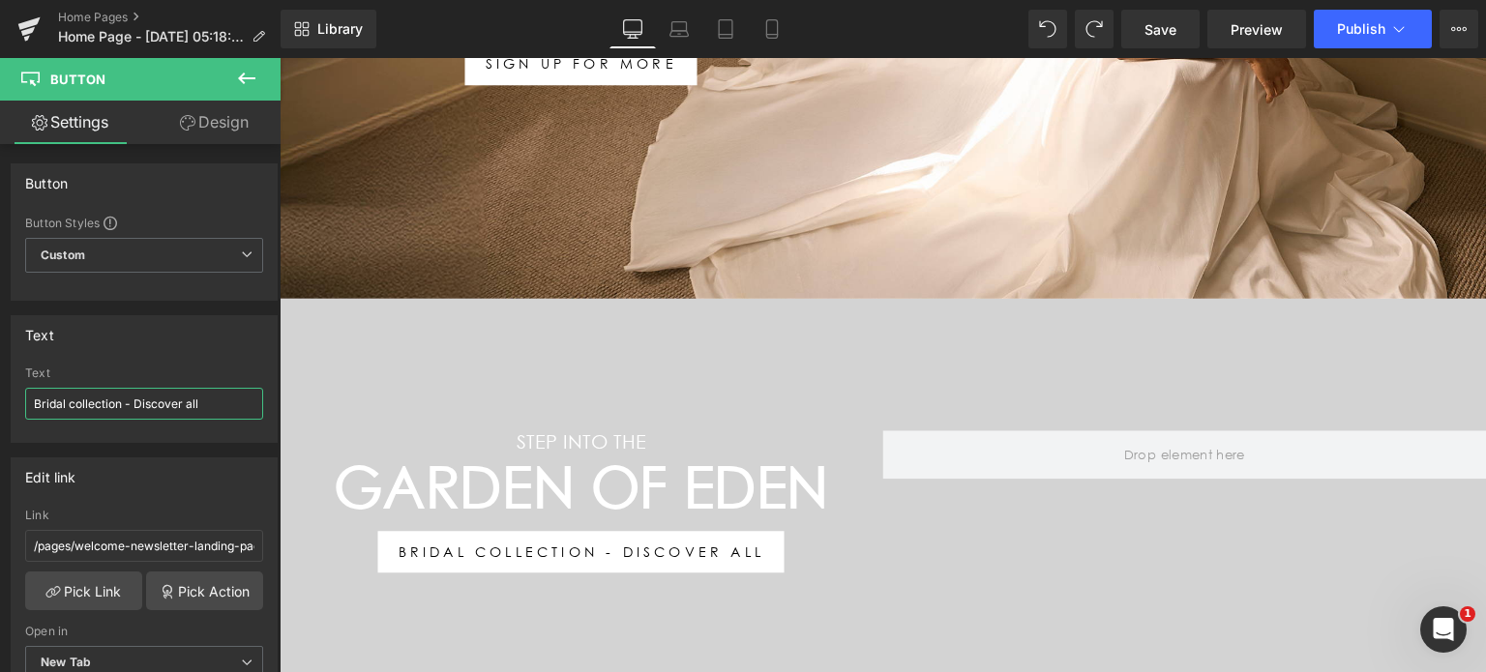
type input "Bridal collection - Discover all"
click at [654, 328] on div at bounding box center [883, 492] width 1206 height 387
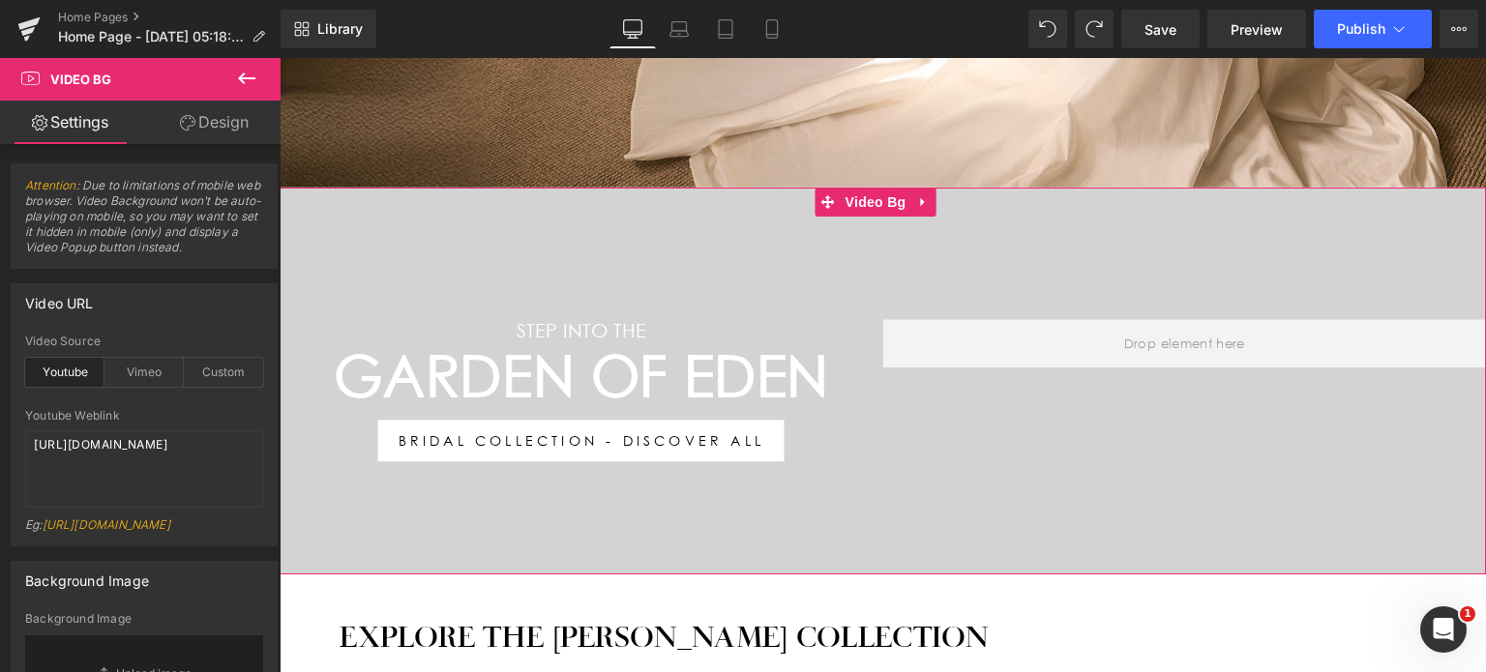
scroll to position [661, 0]
click at [589, 229] on div at bounding box center [883, 382] width 1206 height 387
click at [143, 463] on textarea "https://www.youtube.com/watch?v=O_HMoyaixkw" at bounding box center [144, 468] width 238 height 77
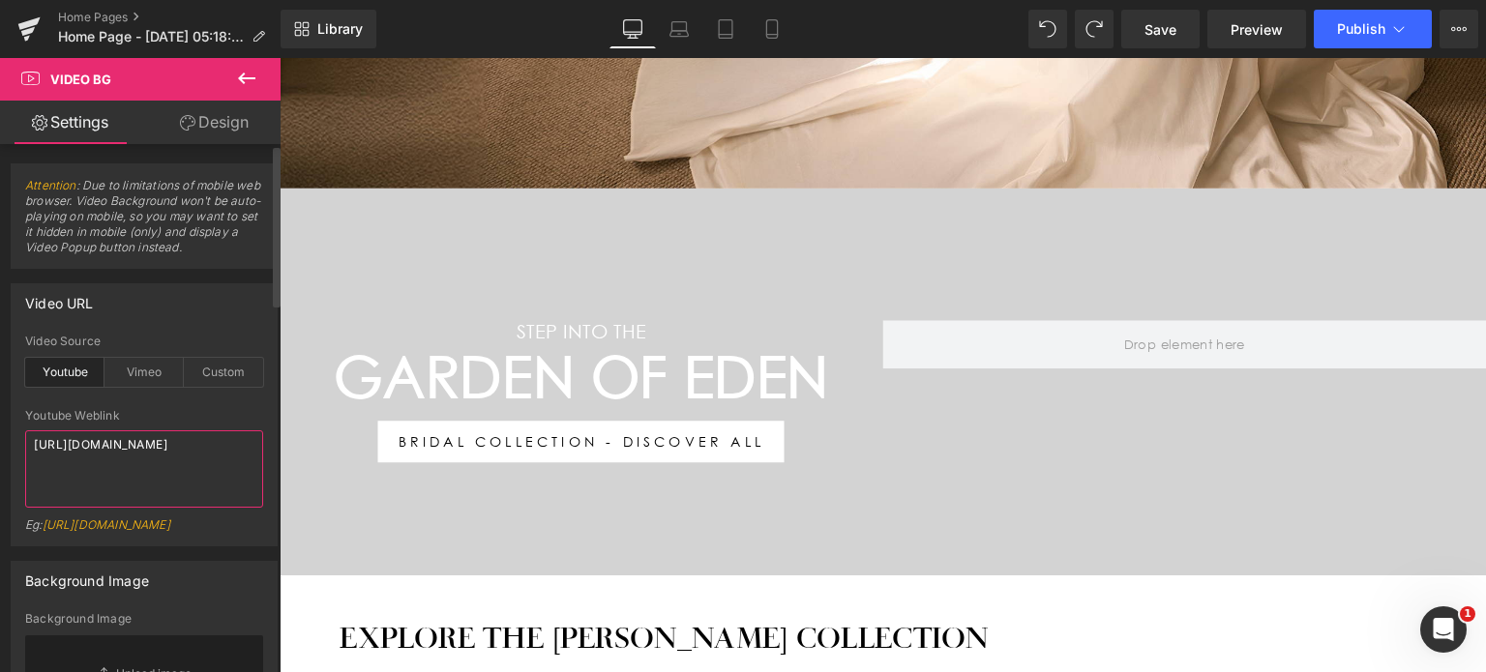
paste textarea "youtu.be/S2Oe62EBDTc"
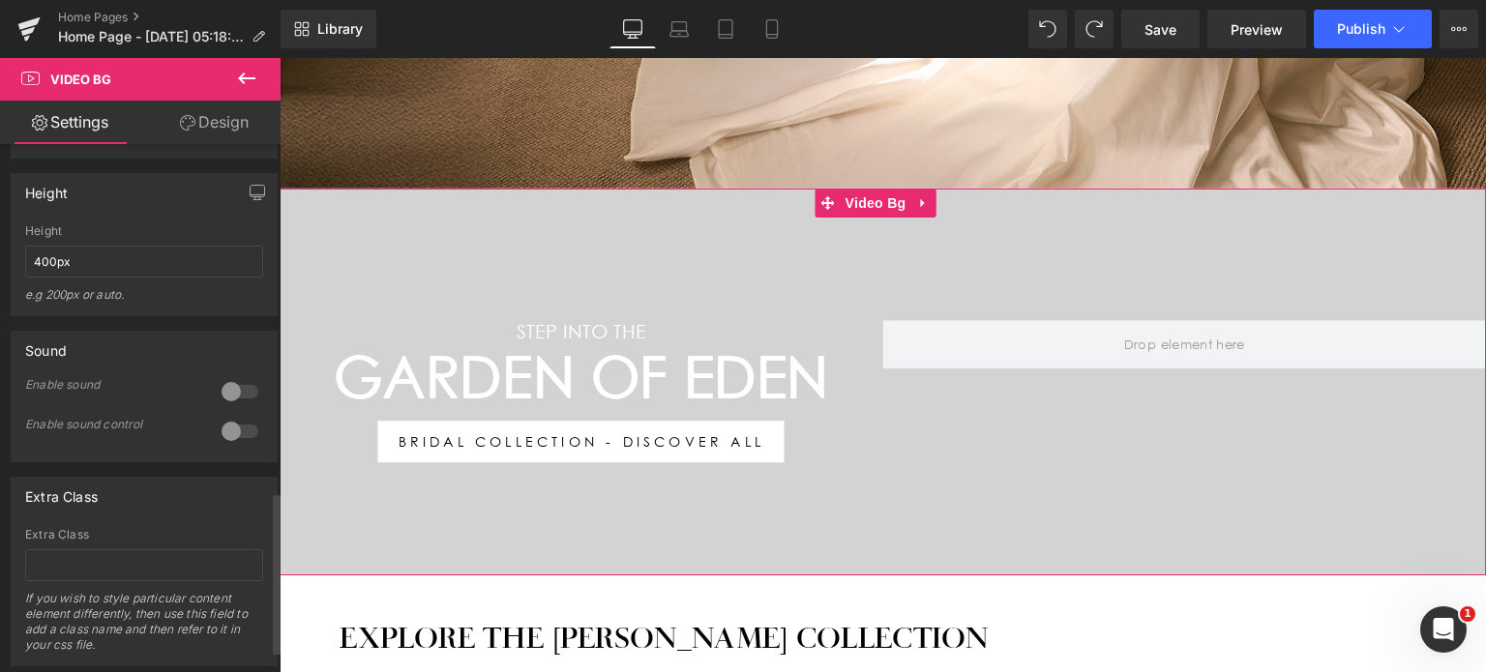
scroll to position [1113, 0]
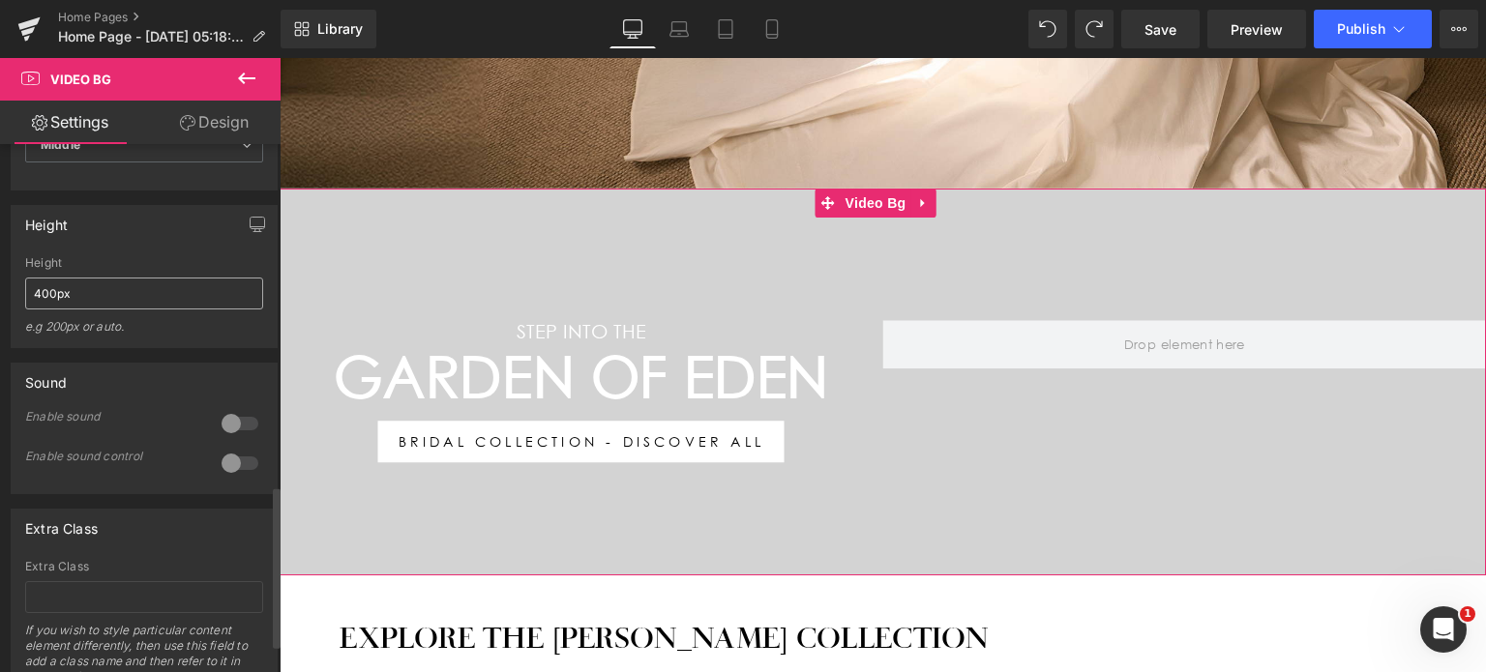
type textarea "https://youtu.be/S2Oe62EBDTc"
drag, startPoint x: 54, startPoint y: 302, endPoint x: 0, endPoint y: 291, distance: 55.2
click at [0, 291] on div "Height 400px Height 400px e.g 200px or auto. 400px Height 400px e.g 200px or au…" at bounding box center [144, 270] width 289 height 158
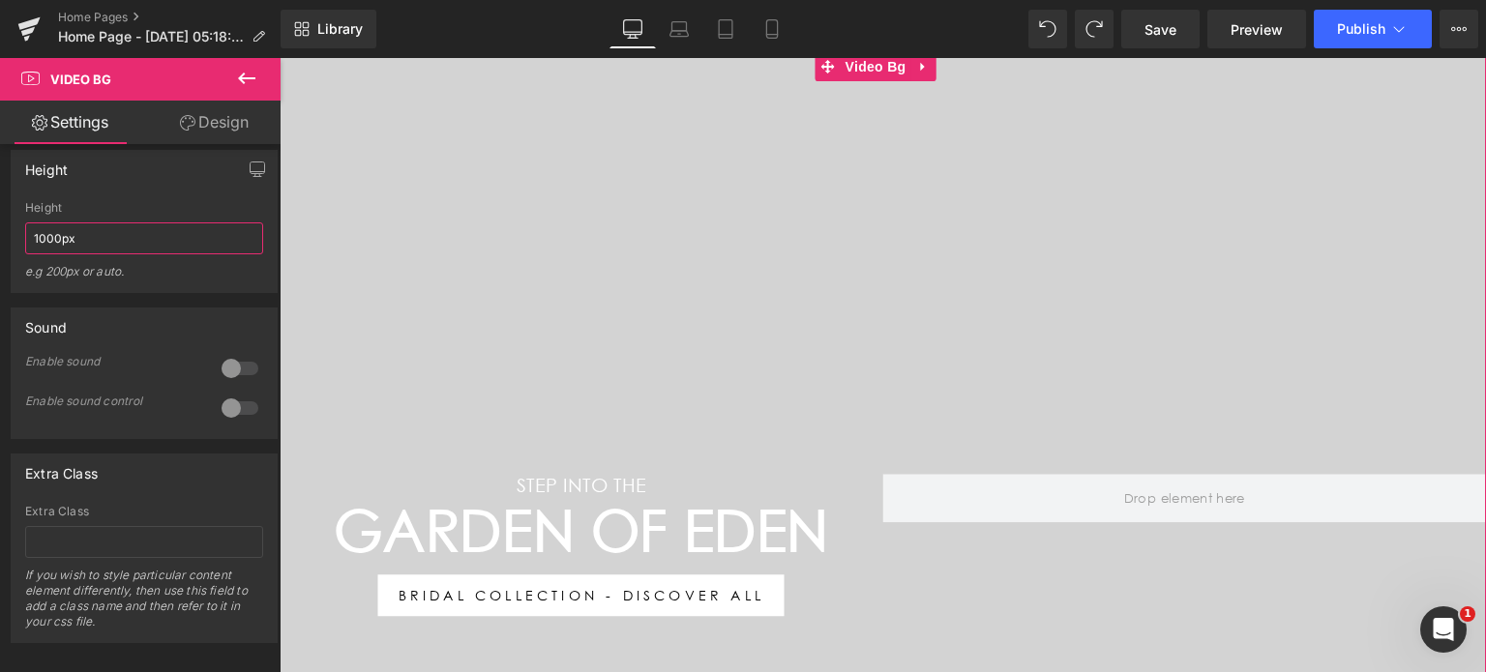
scroll to position [570, 0]
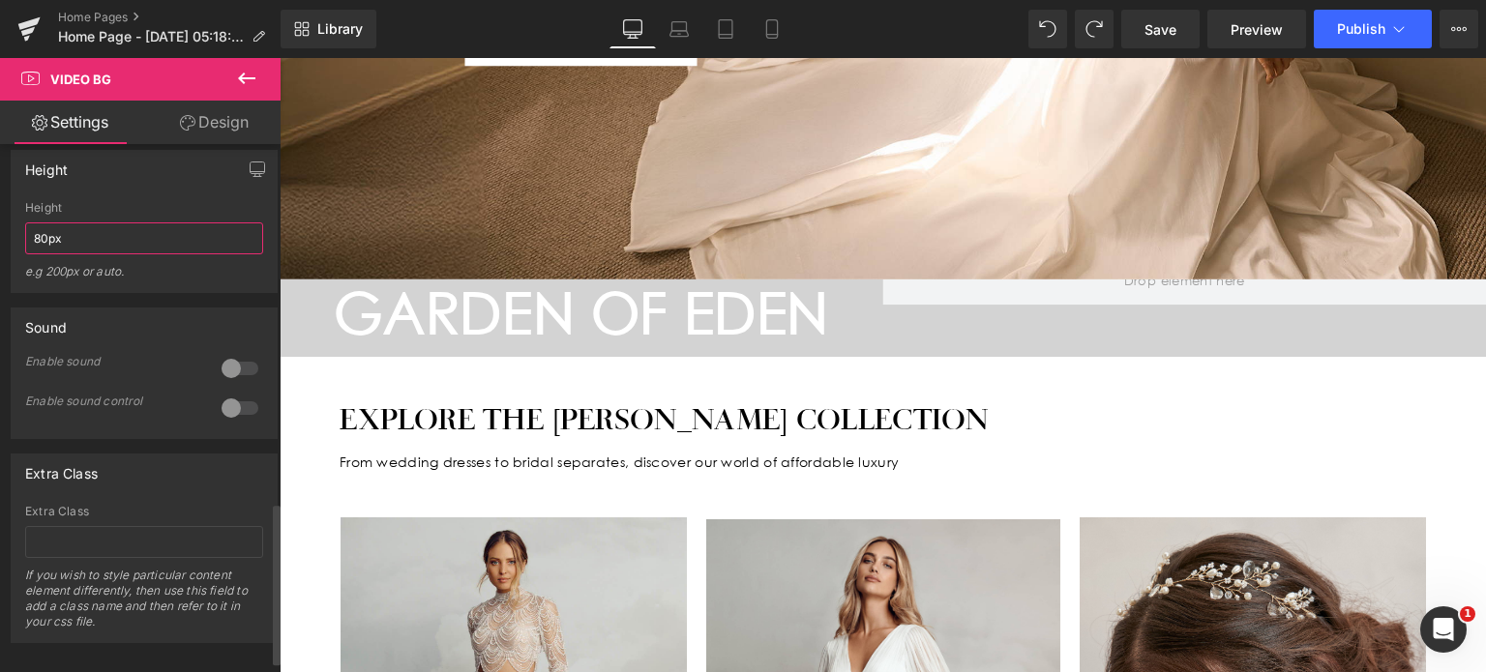
type input "800px"
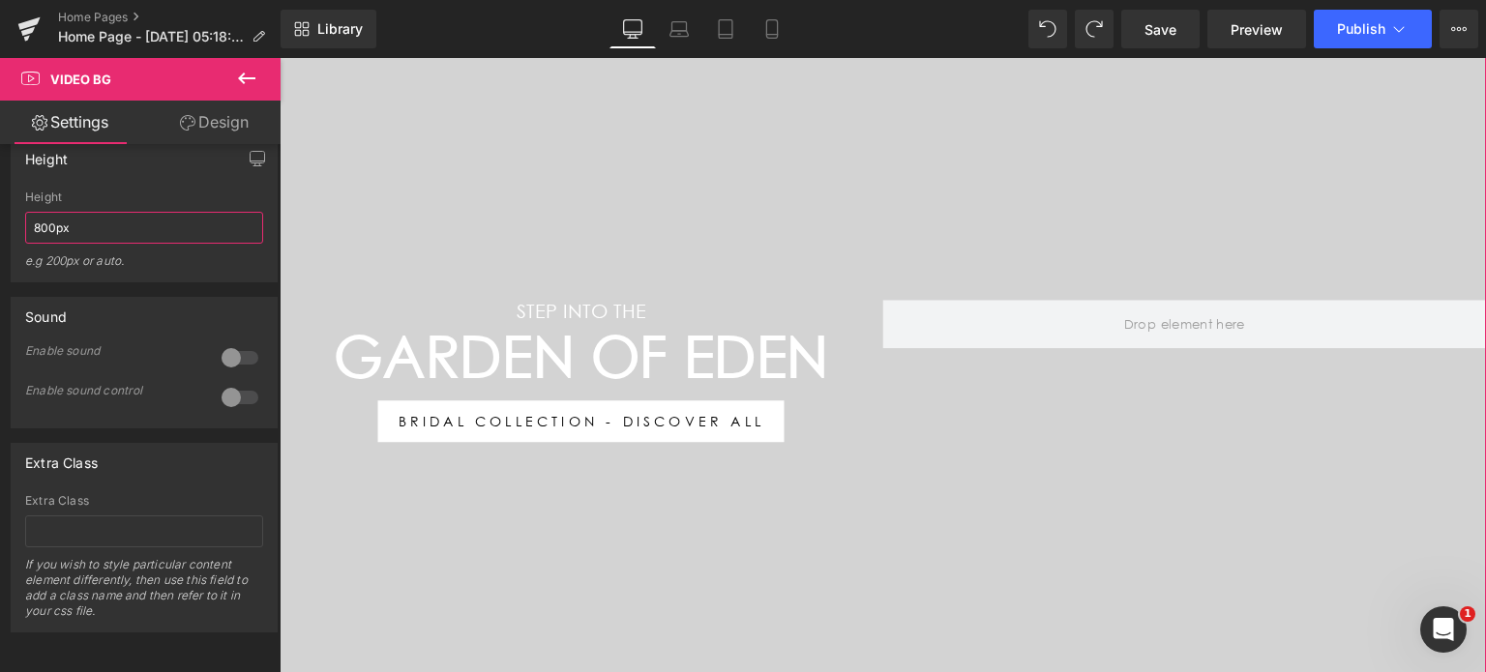
scroll to position [874, 0]
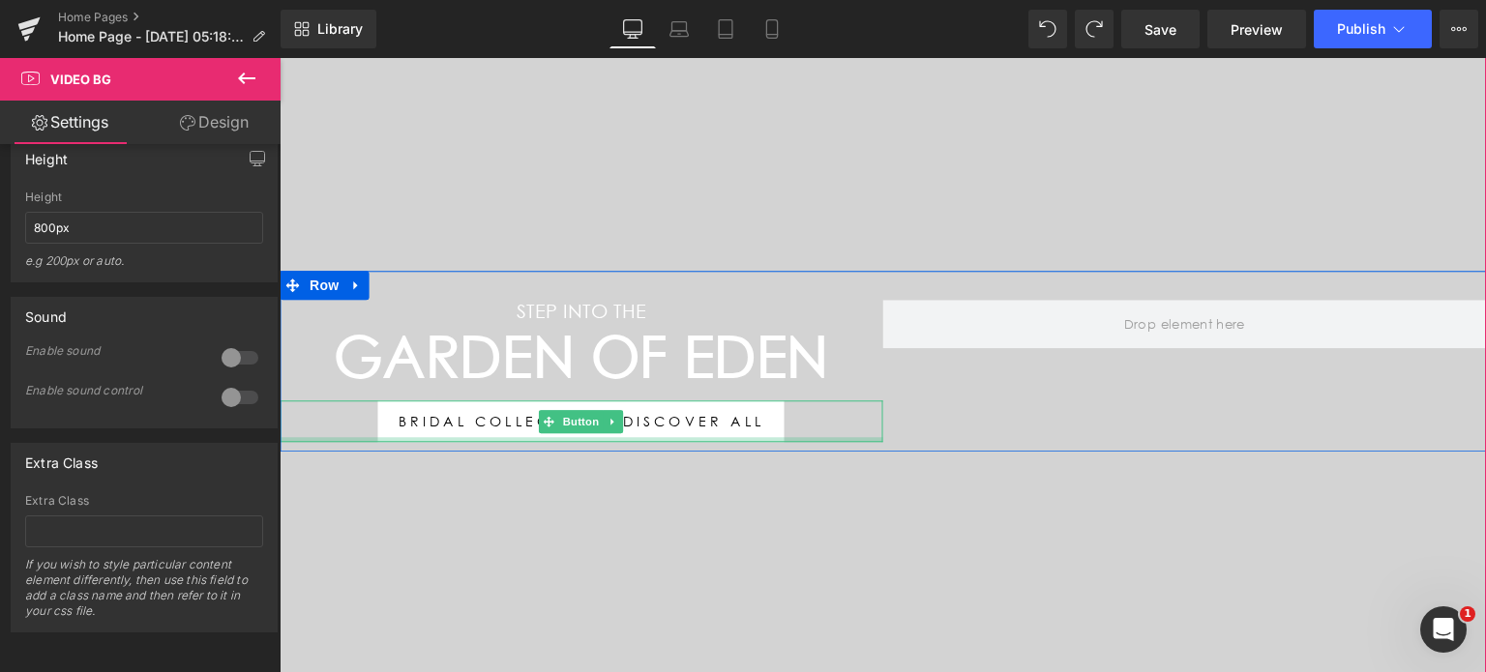
click at [703, 428] on link "Bridal collection - Discover all" at bounding box center [581, 421] width 406 height 43
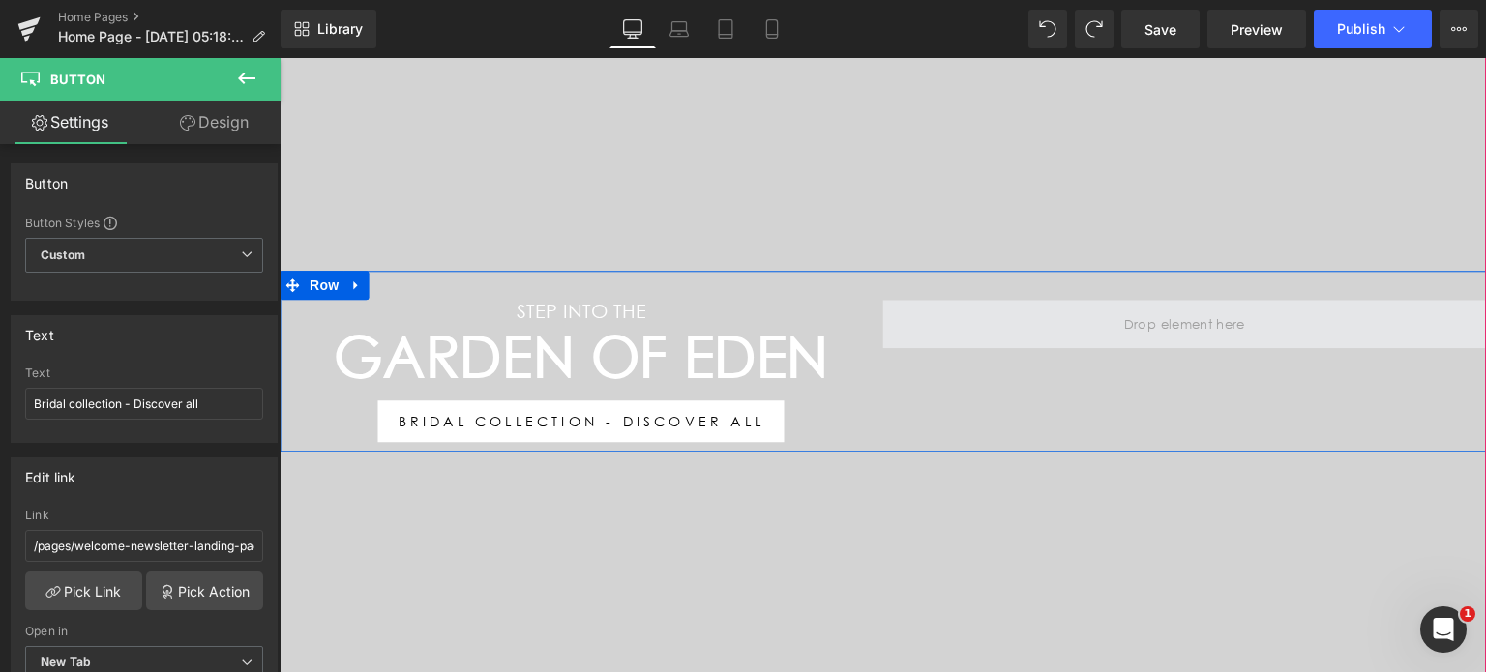
click at [1437, 318] on span at bounding box center [1185, 324] width 604 height 48
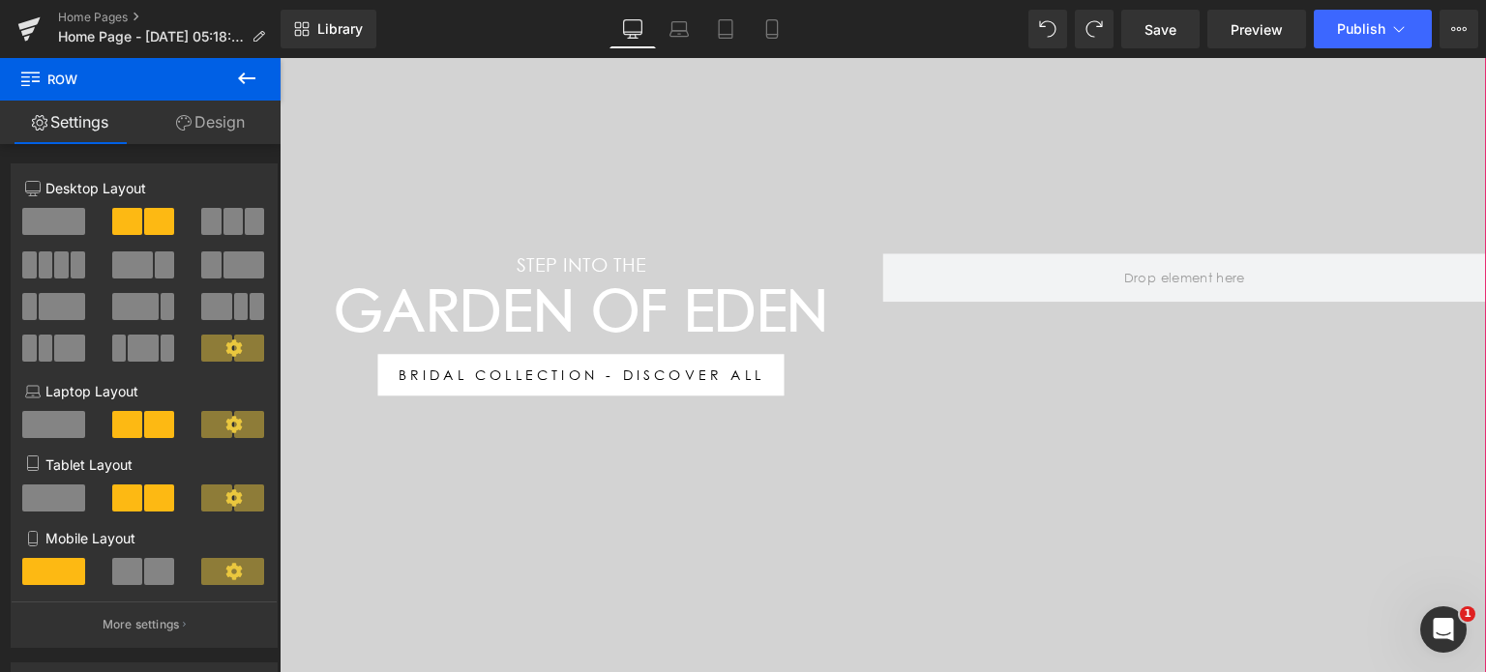
scroll to position [919, 0]
click at [280, 58] on div at bounding box center [280, 58] width 0 height 0
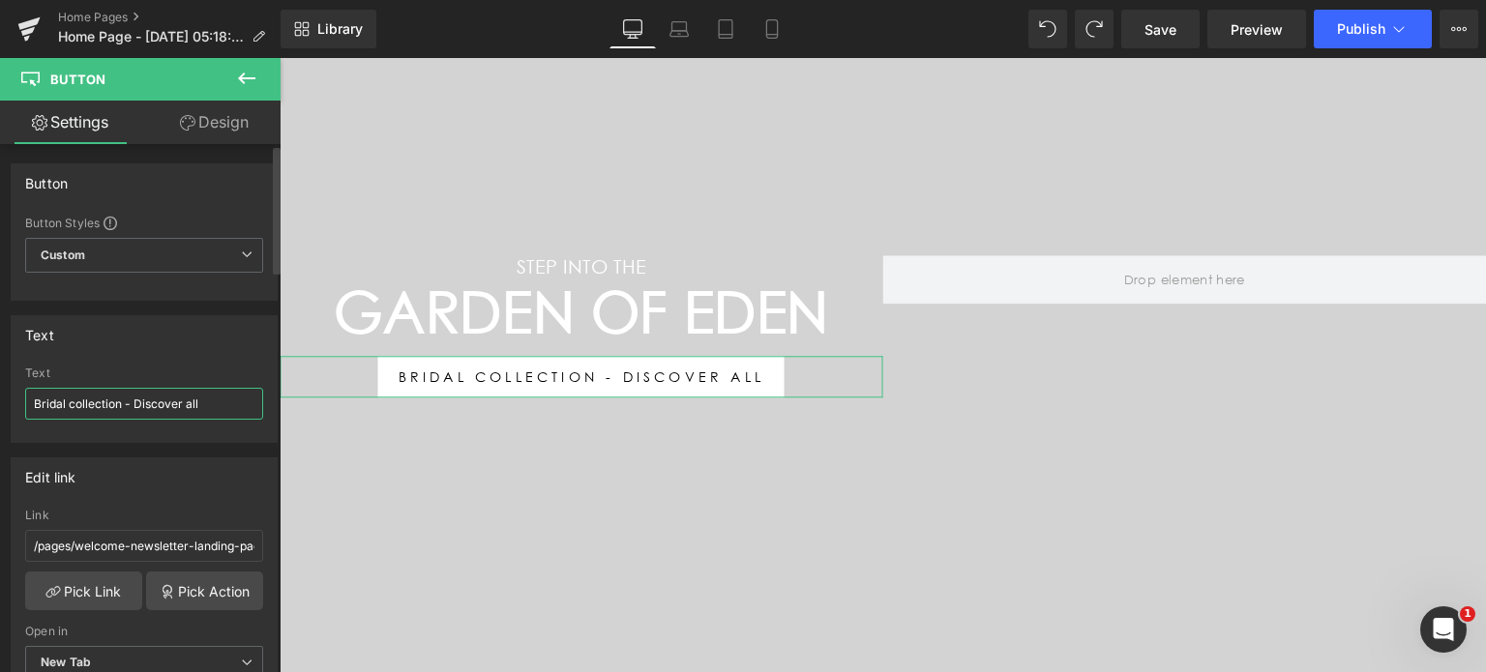
click at [227, 406] on input "Bridal collection - Discover all" at bounding box center [144, 404] width 238 height 32
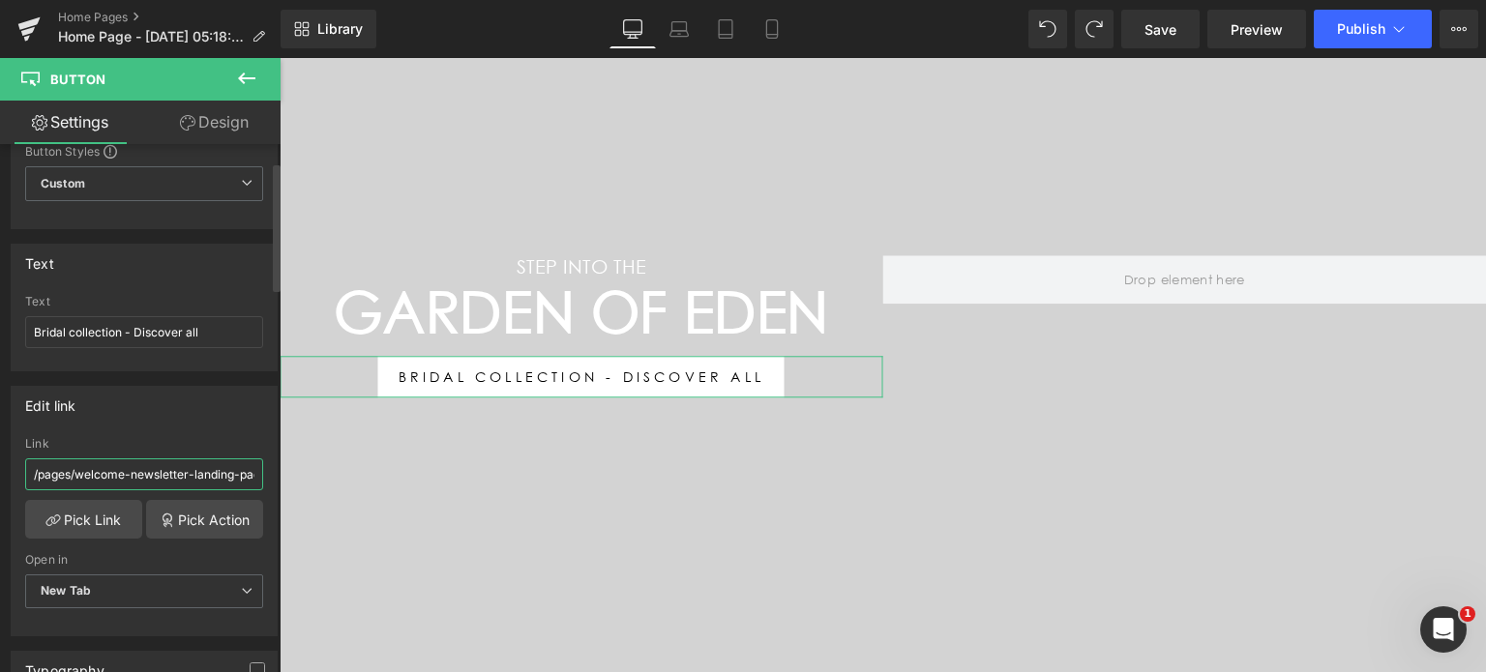
click at [190, 473] on input "/pages/welcome-newsletter-landing-page" at bounding box center [144, 474] width 238 height 32
paste input "https://www.catherinedeane.co.uk/collections/garden-of-eden"
type input "https://www.catherinedeane.co.uk/collections/garden-of-eden"
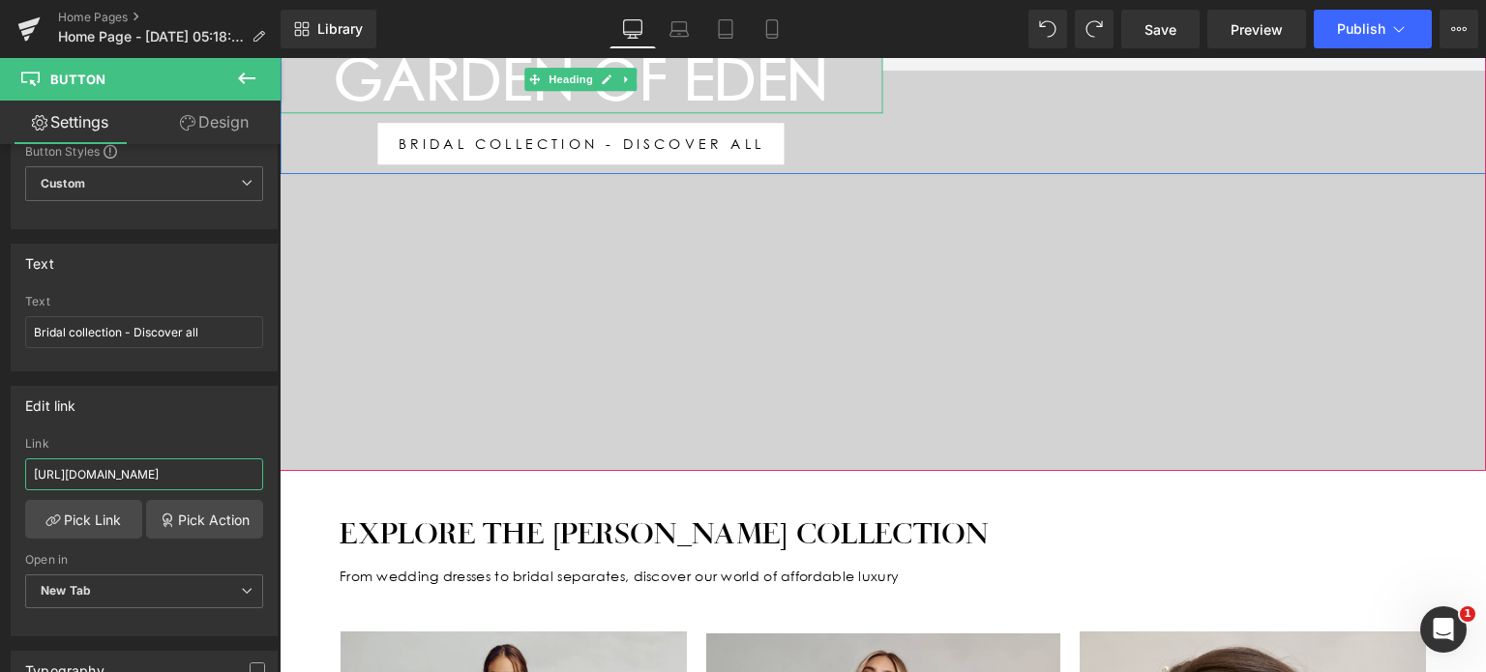
scroll to position [1157, 0]
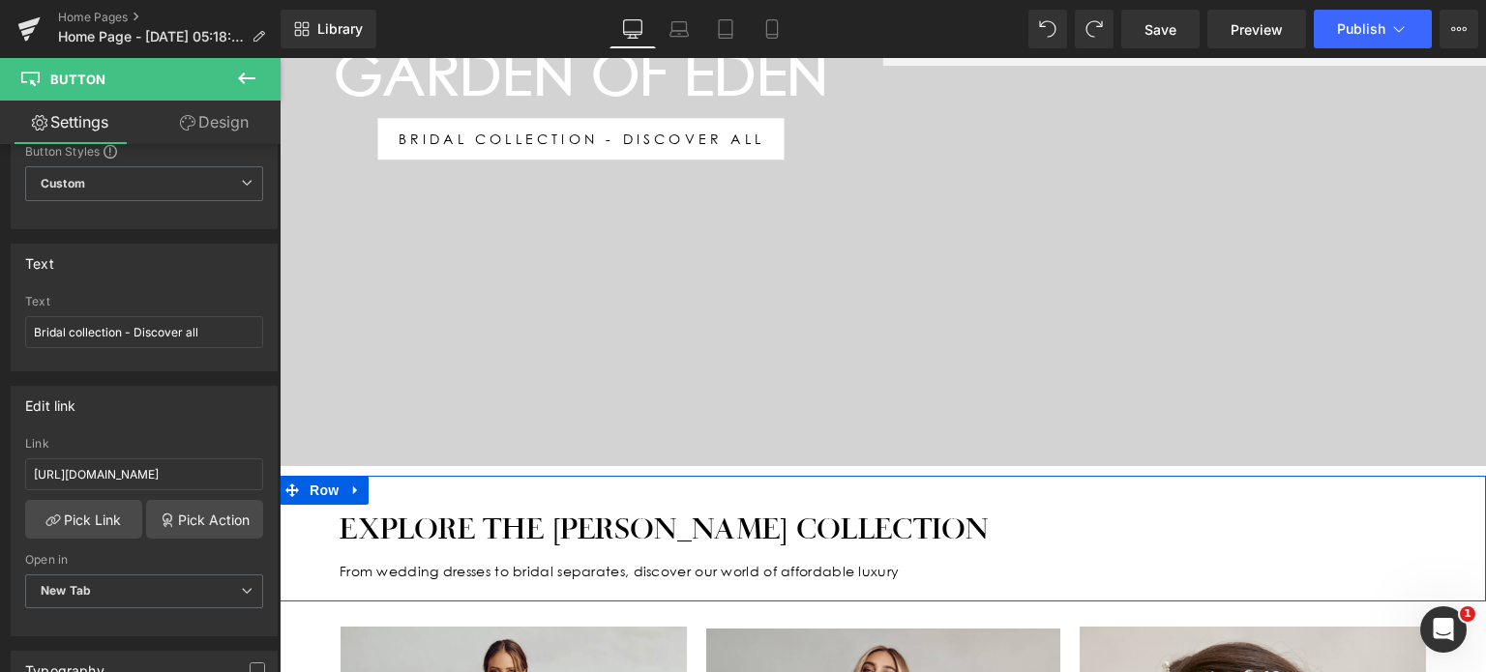
click at [1444, 521] on div "EXPLORE THE CATHERINE DEANE BRIDAL COLLECTION Heading From wedding dresses to b…" at bounding box center [883, 539] width 1206 height 126
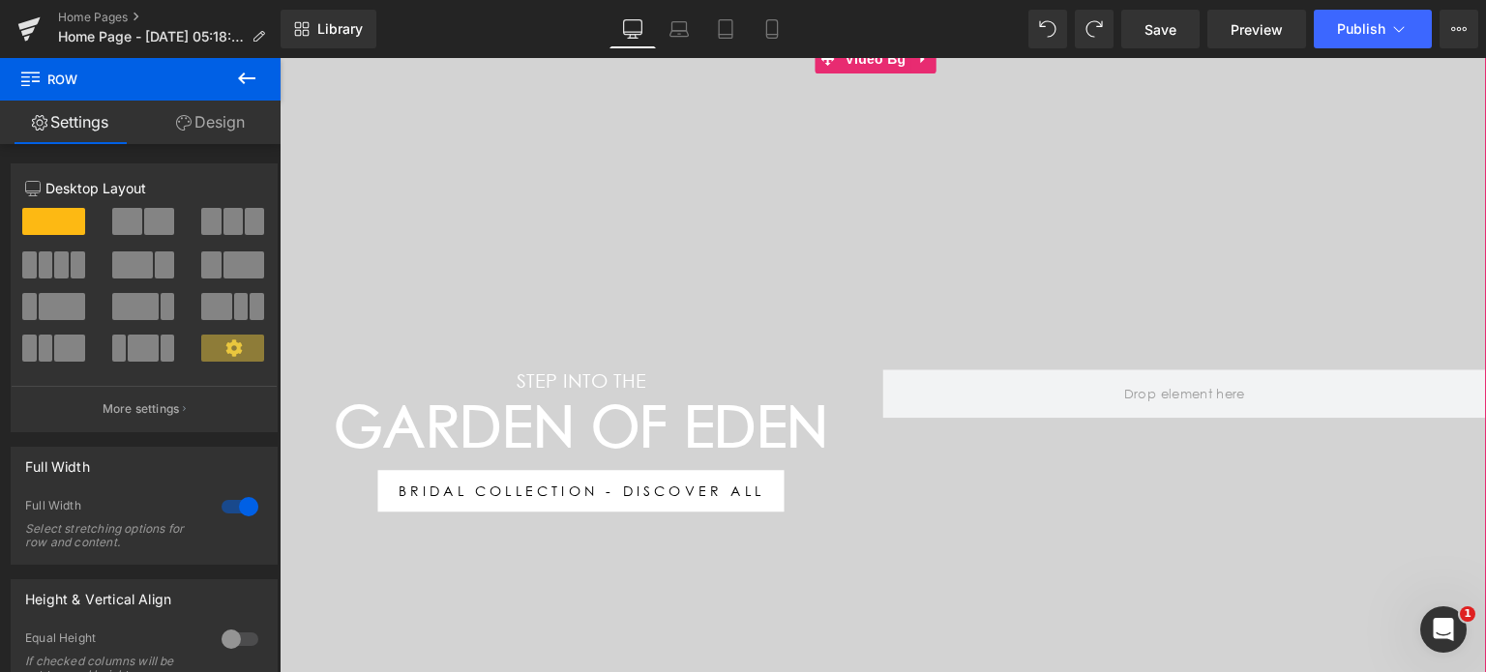
scroll to position [805, 0]
click at [583, 243] on div at bounding box center [883, 431] width 1206 height 774
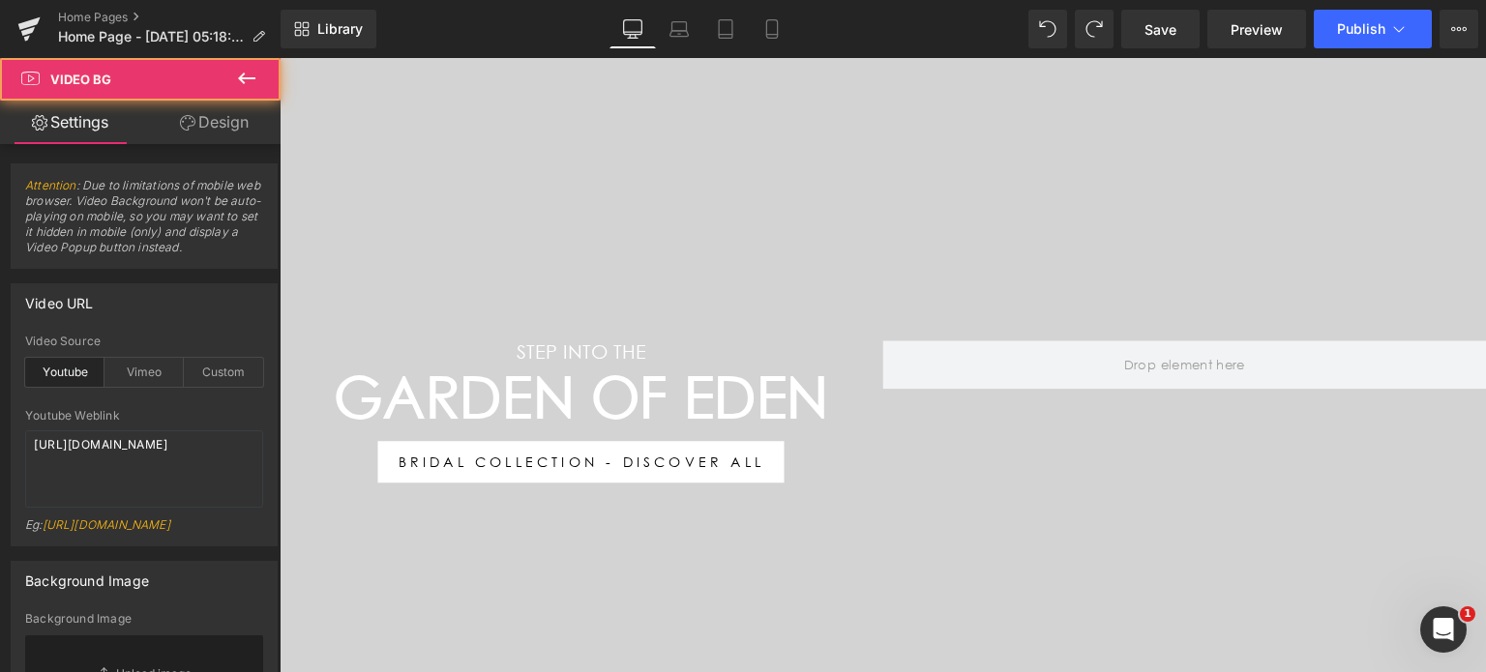
scroll to position [835, 0]
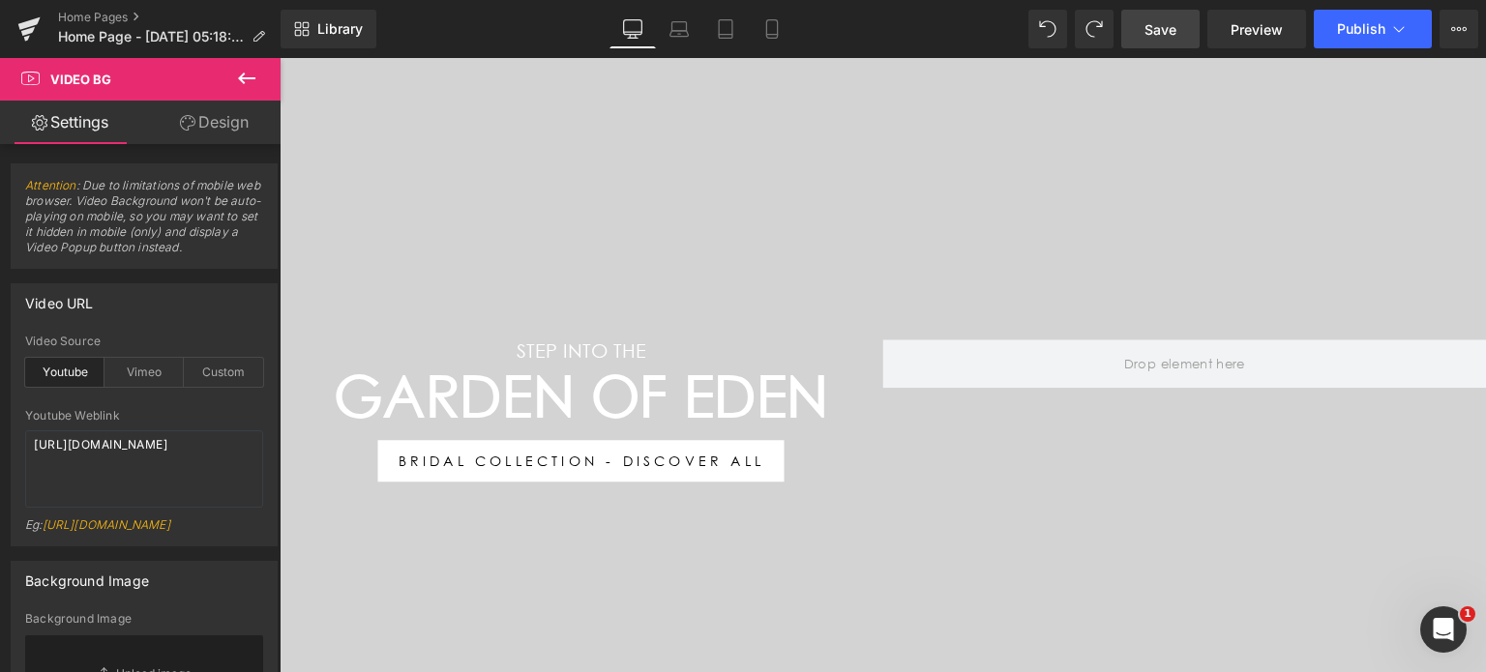
drag, startPoint x: 1151, startPoint y: 34, endPoint x: 866, endPoint y: 5, distance: 286.8
click at [1151, 34] on span "Save" at bounding box center [1160, 29] width 32 height 20
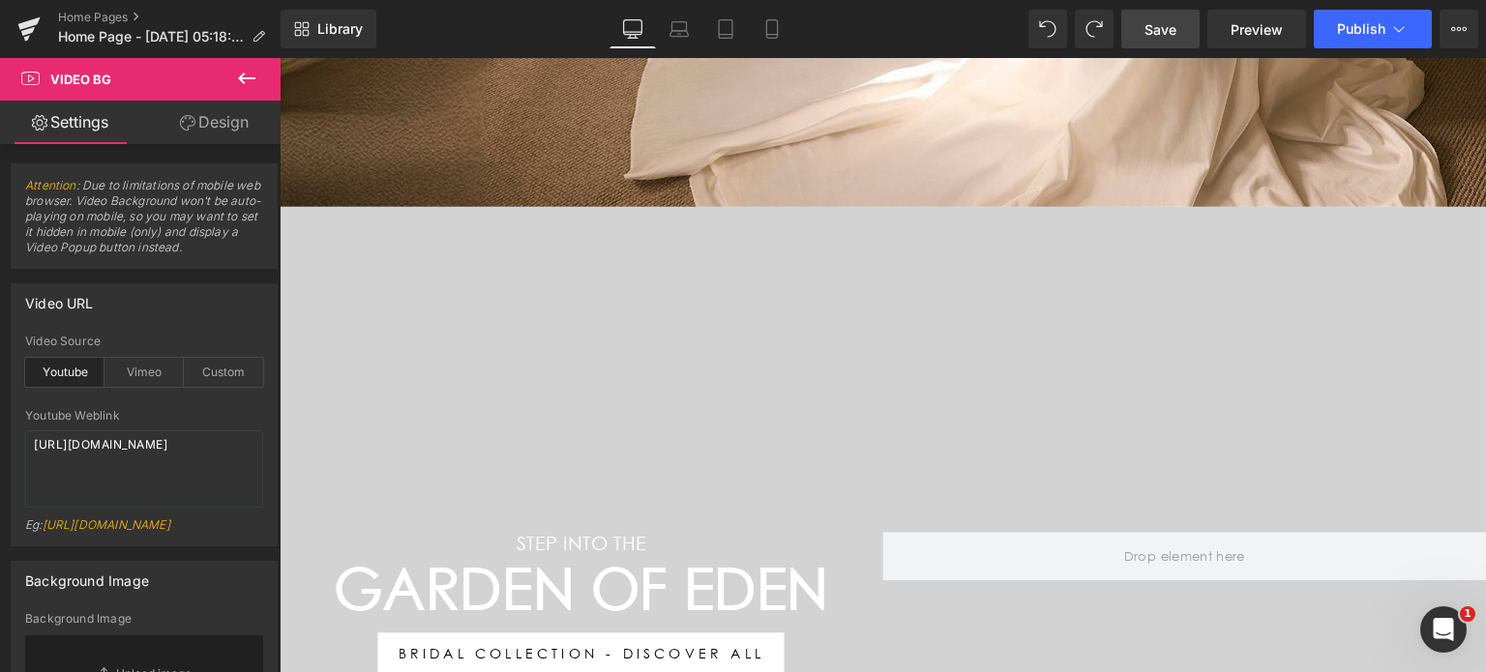
scroll to position [652, 0]
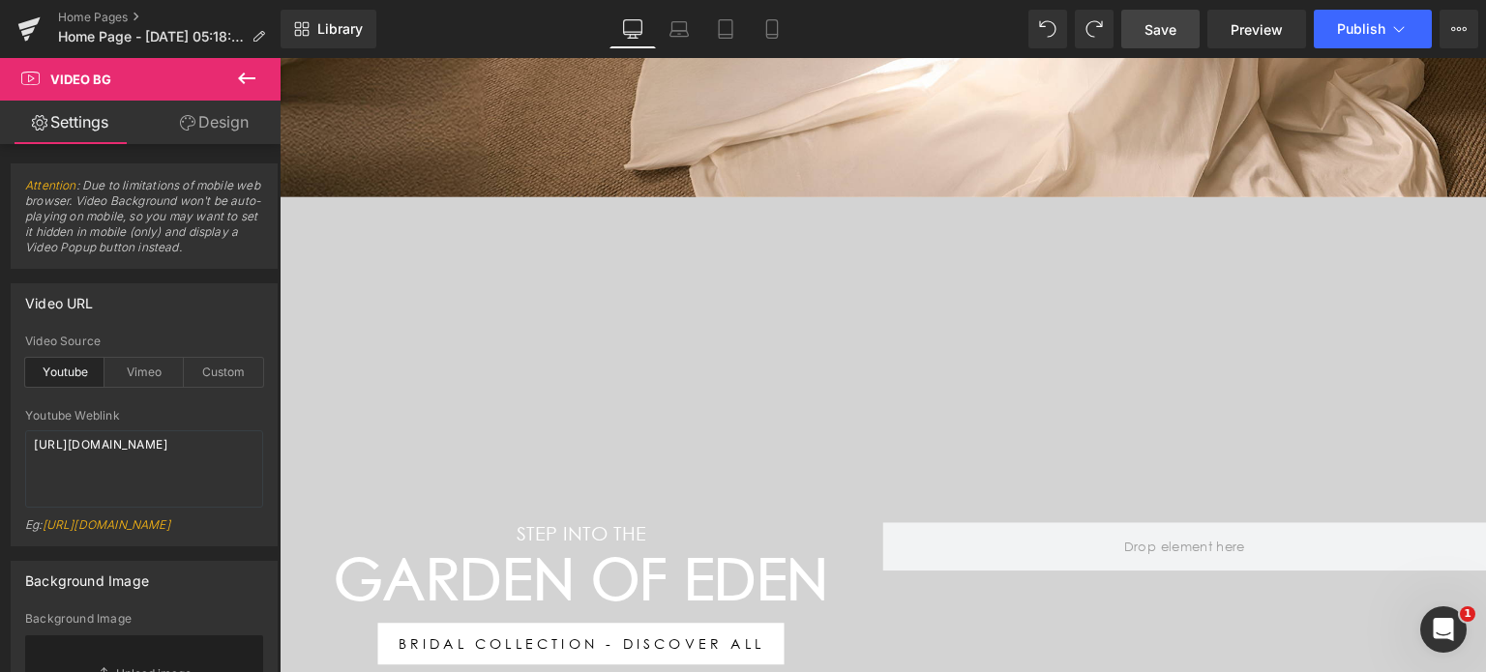
click at [774, 356] on div at bounding box center [883, 584] width 1206 height 774
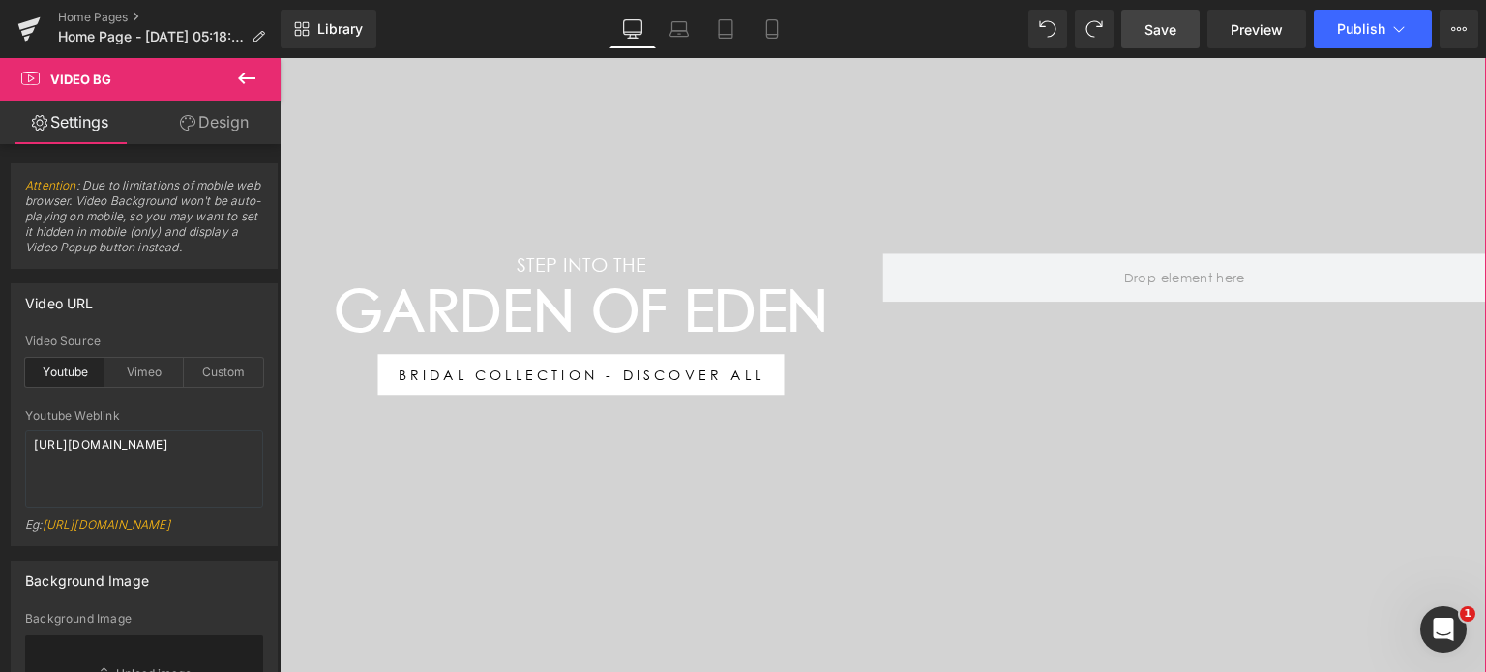
scroll to position [823, 0]
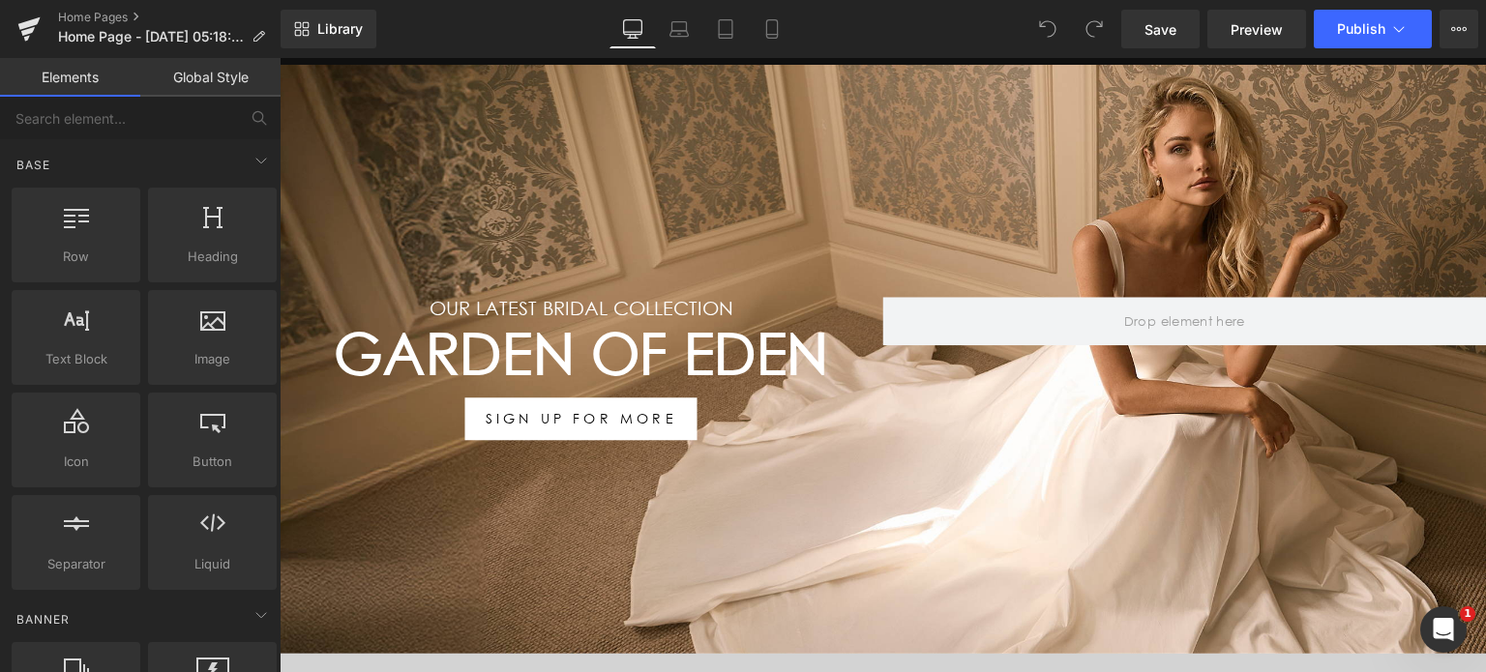
scroll to position [213, 0]
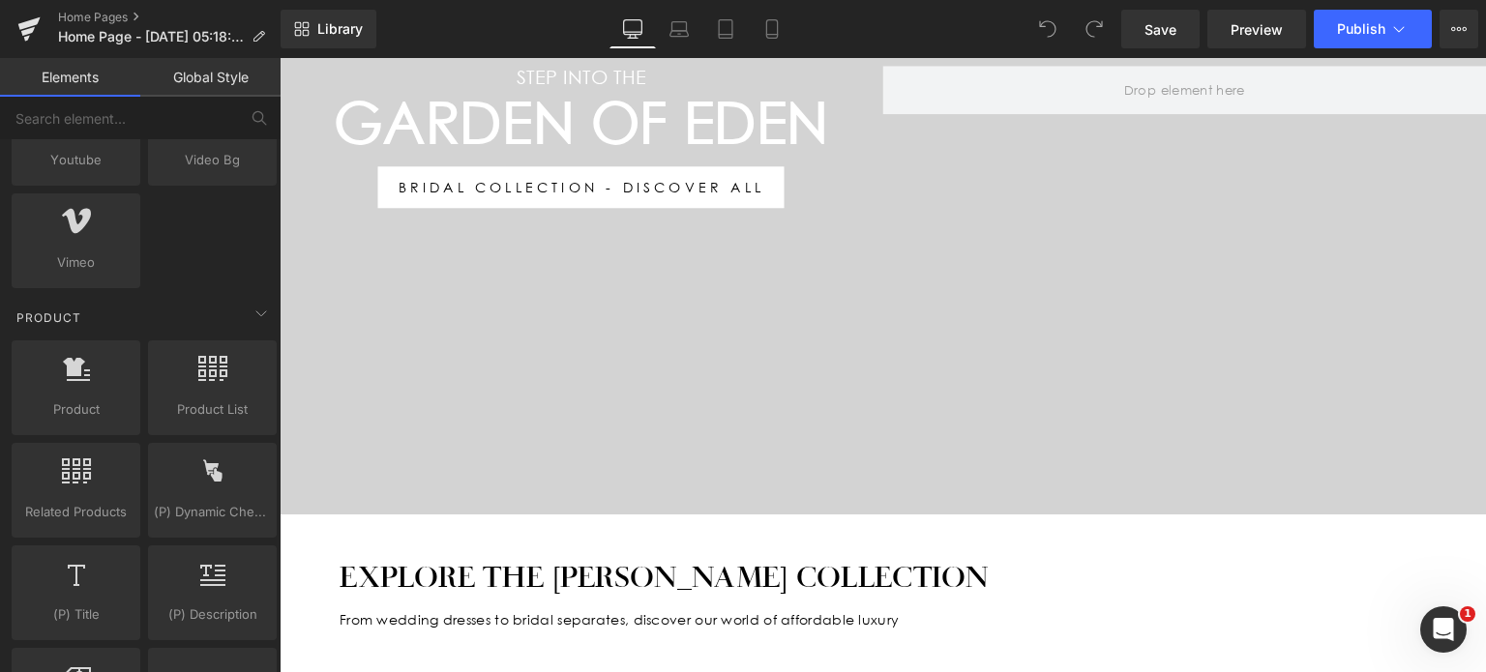
scroll to position [1391, 0]
click at [428, 350] on div at bounding box center [883, 128] width 1206 height 774
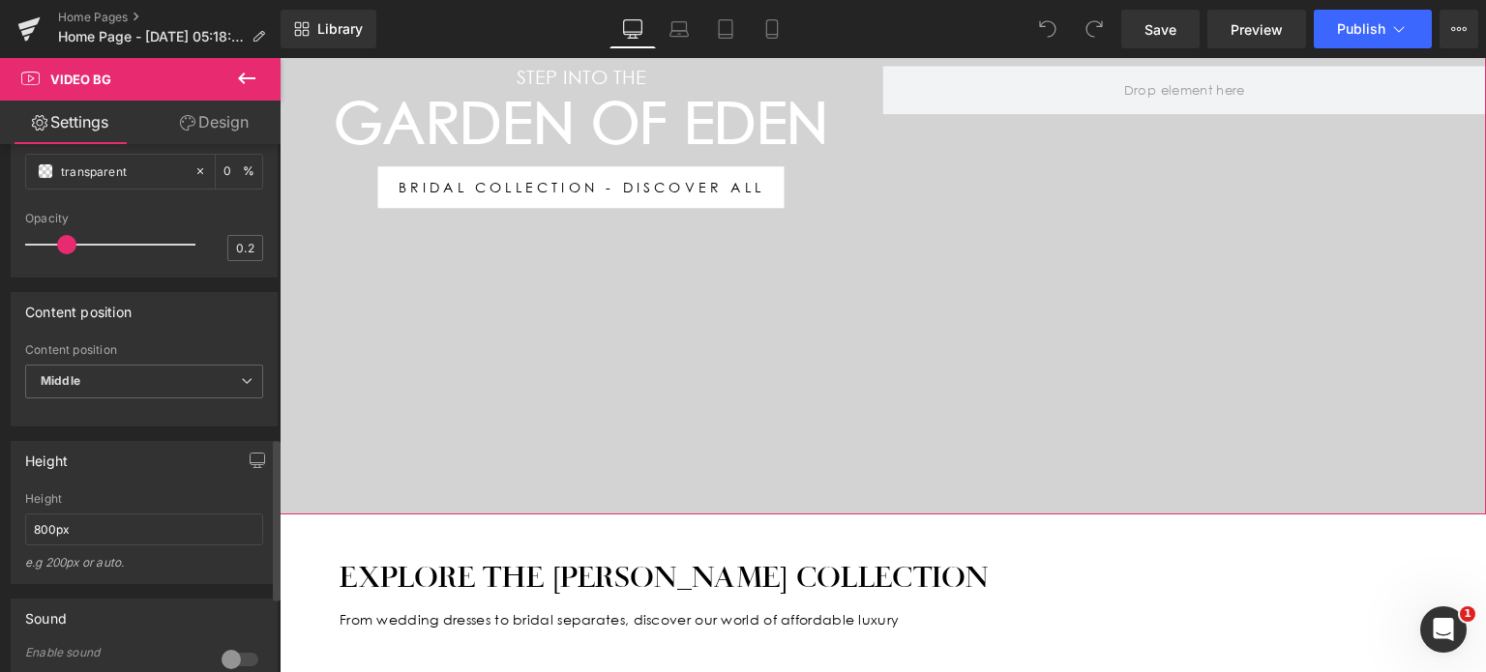
scroll to position [981, 0]
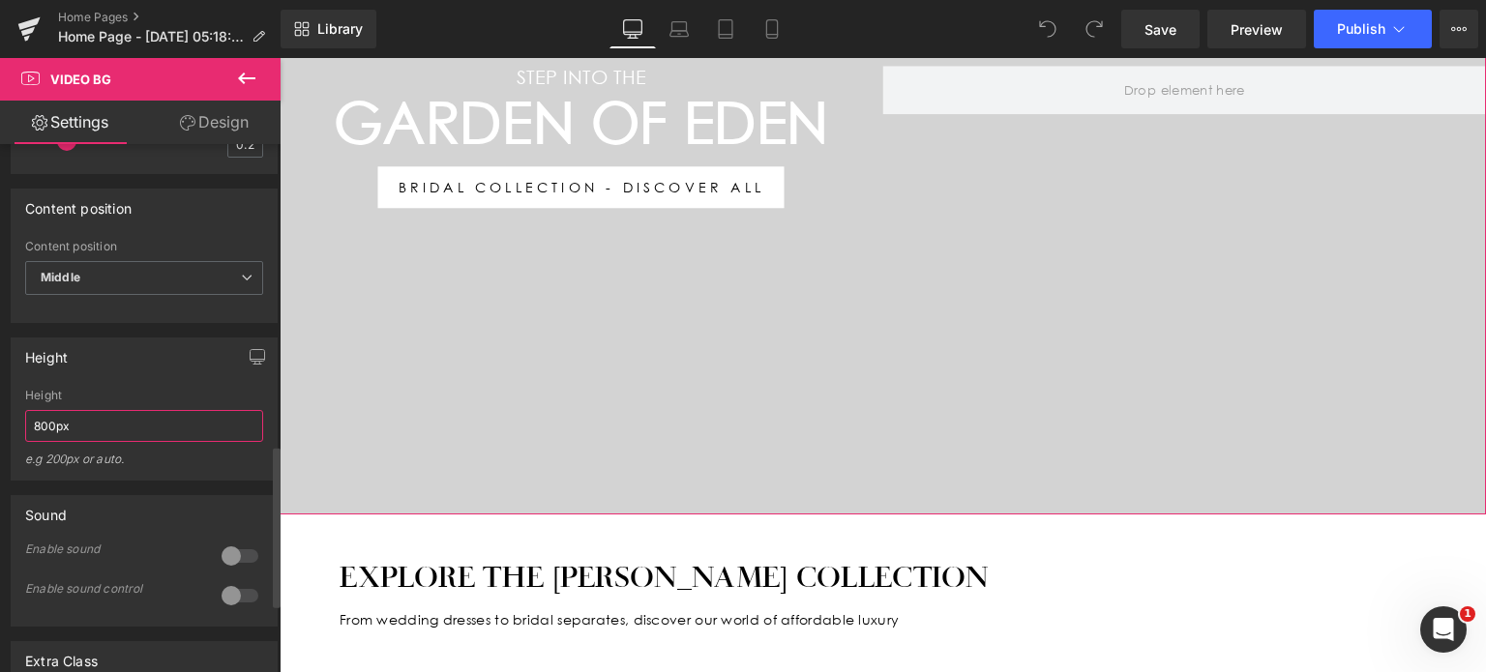
click at [35, 434] on input "800px" at bounding box center [144, 426] width 238 height 32
click at [40, 437] on input "800px" at bounding box center [144, 426] width 238 height 32
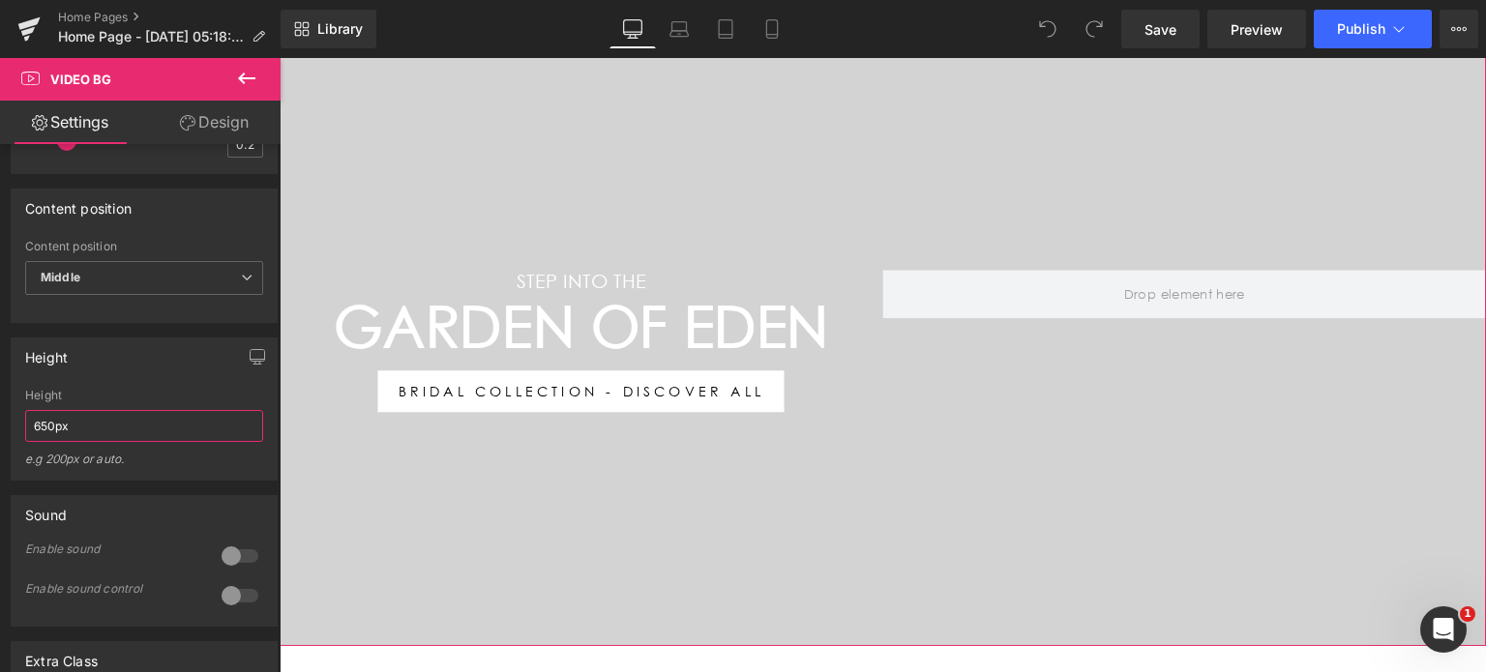
scroll to position [851, 0]
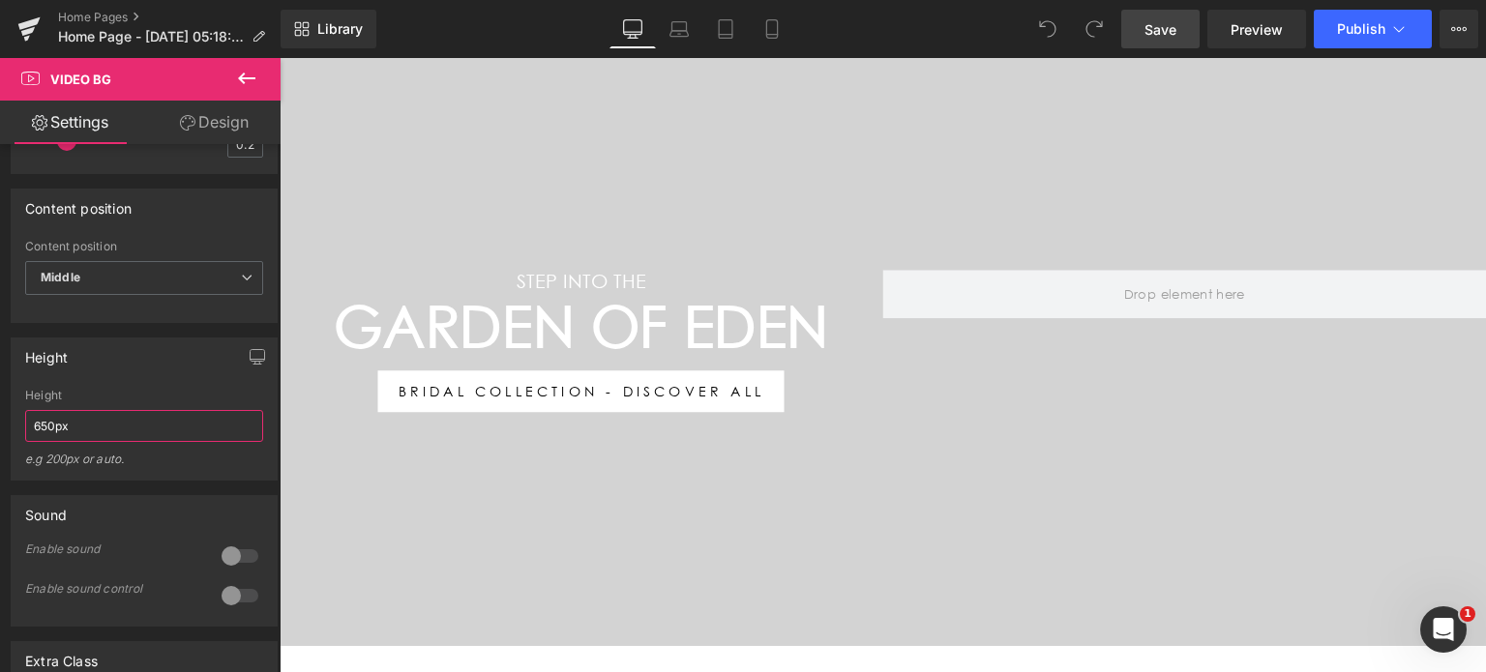
type input "650px"
click at [1148, 34] on span "Save" at bounding box center [1160, 29] width 32 height 20
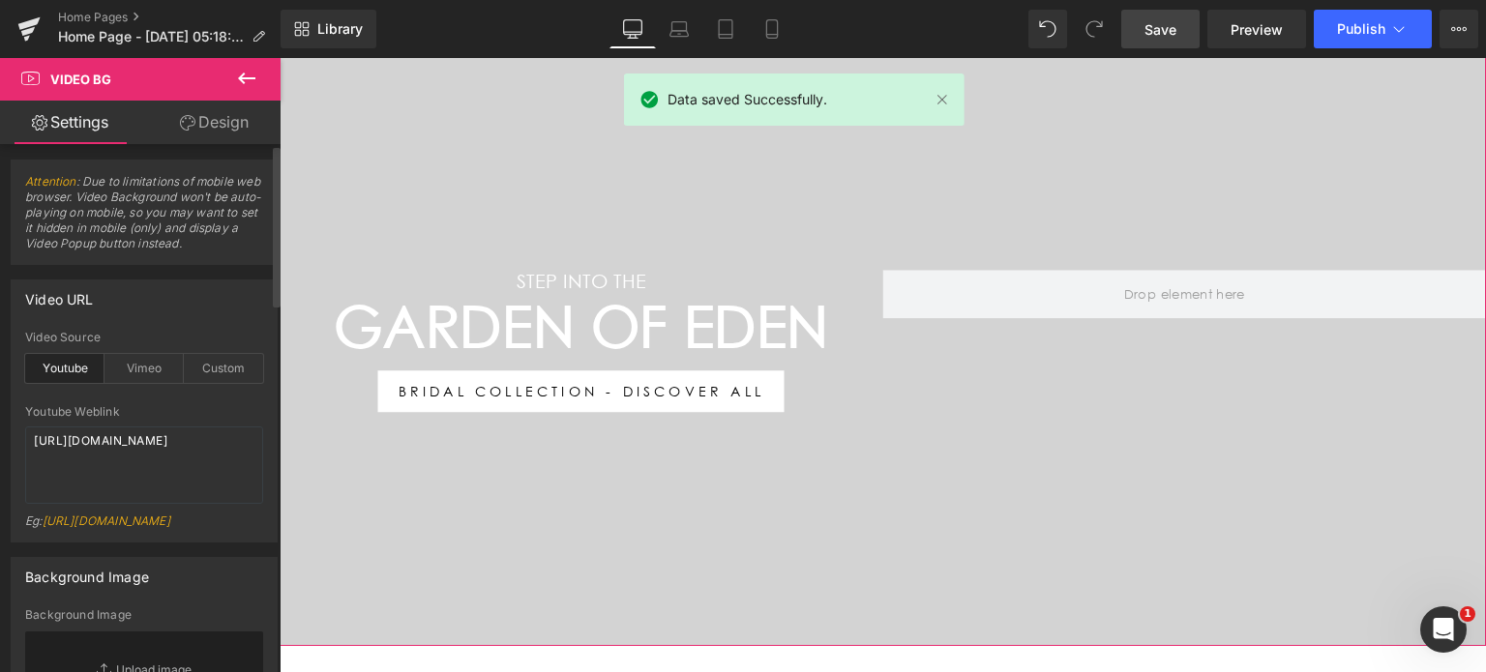
scroll to position [0, 0]
click at [197, 475] on textarea "https://youtu.be/S2Oe62EBDTc" at bounding box center [144, 468] width 238 height 77
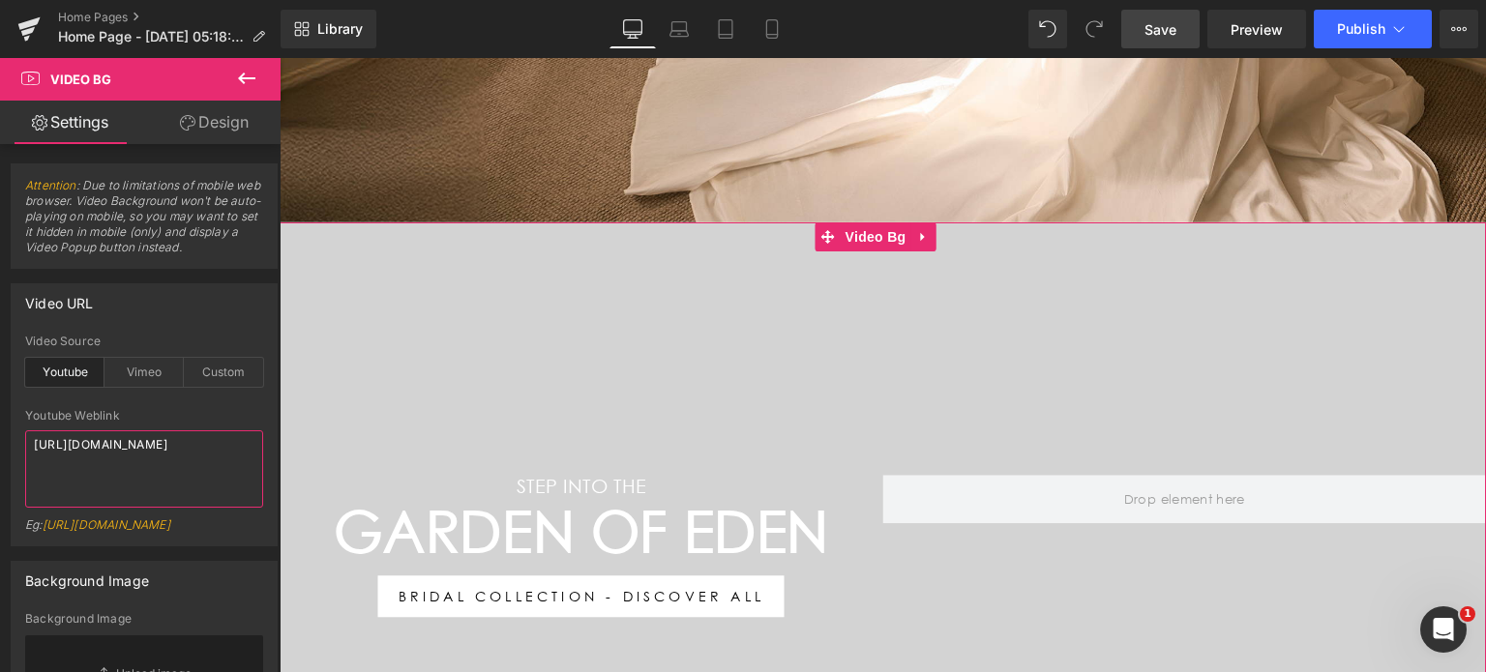
scroll to position [640, 0]
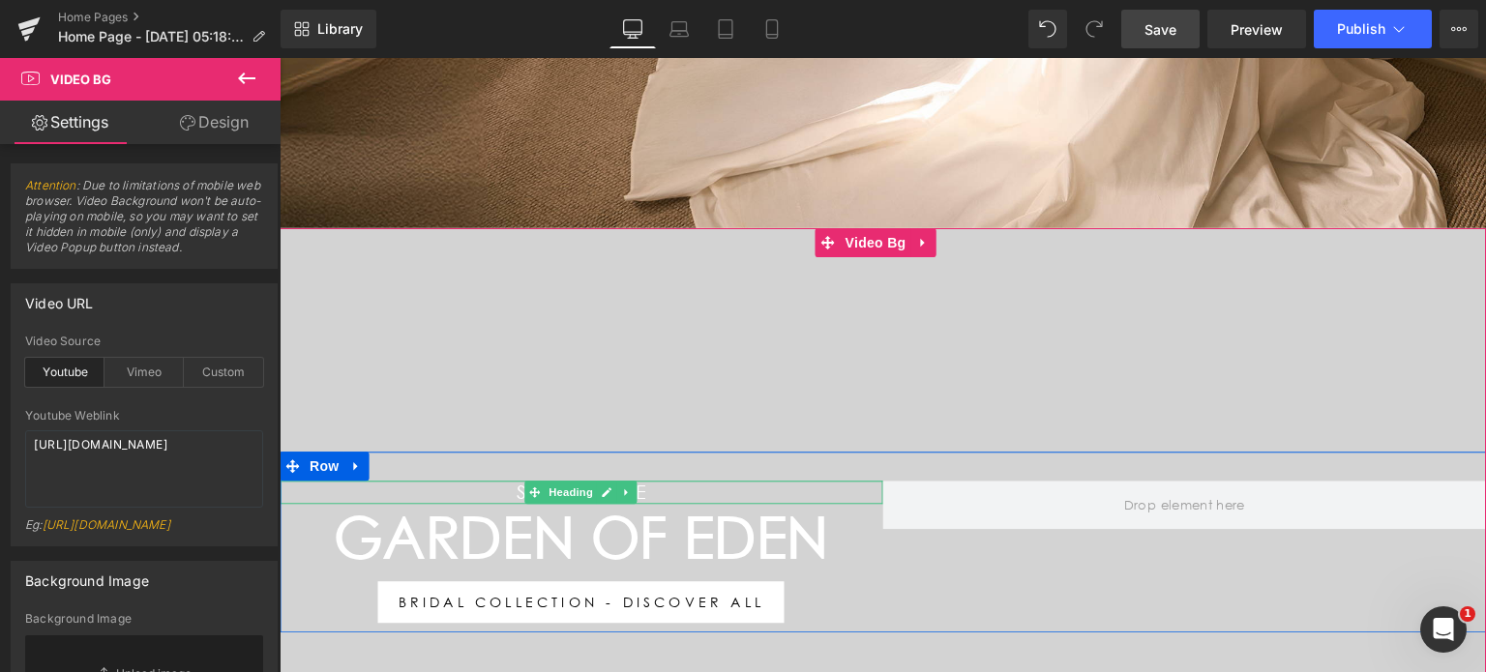
click at [645, 481] on div "Step into the Heading" at bounding box center [582, 492] width 604 height 23
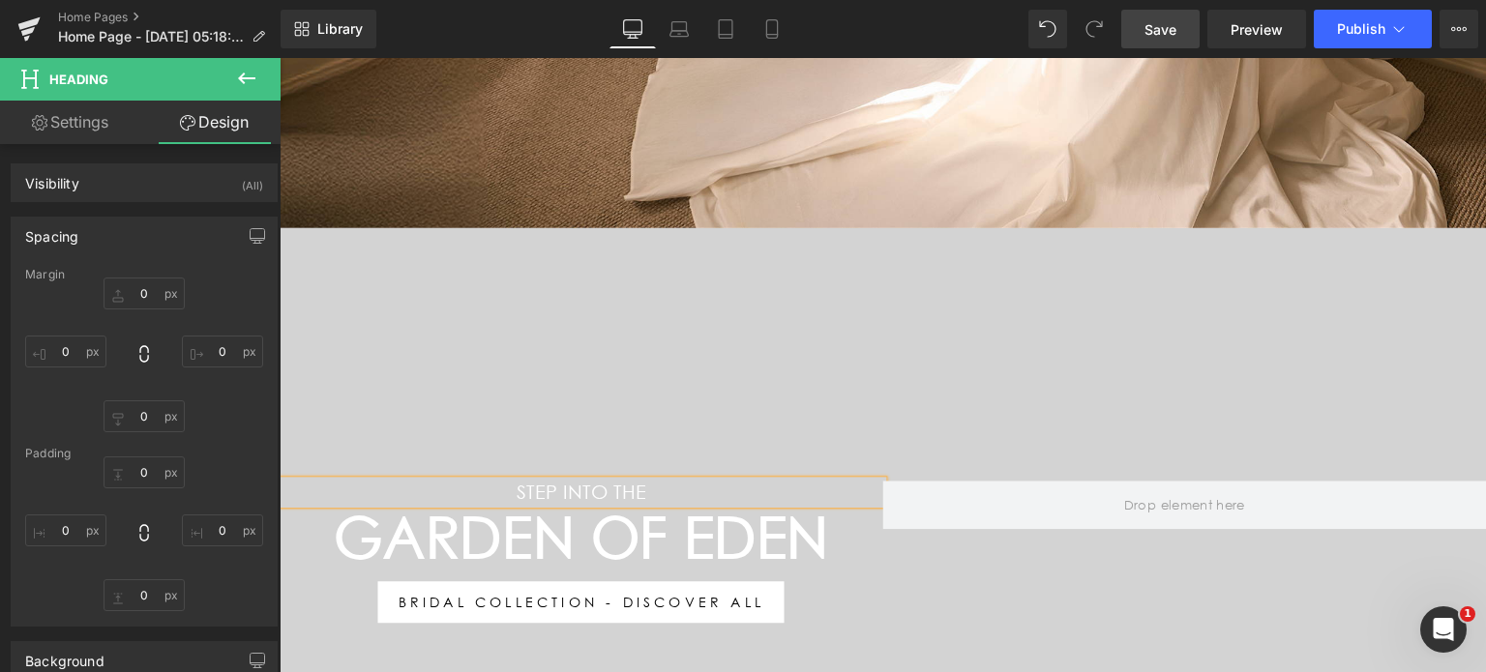
click at [645, 481] on h1 "Step into the" at bounding box center [582, 492] width 604 height 23
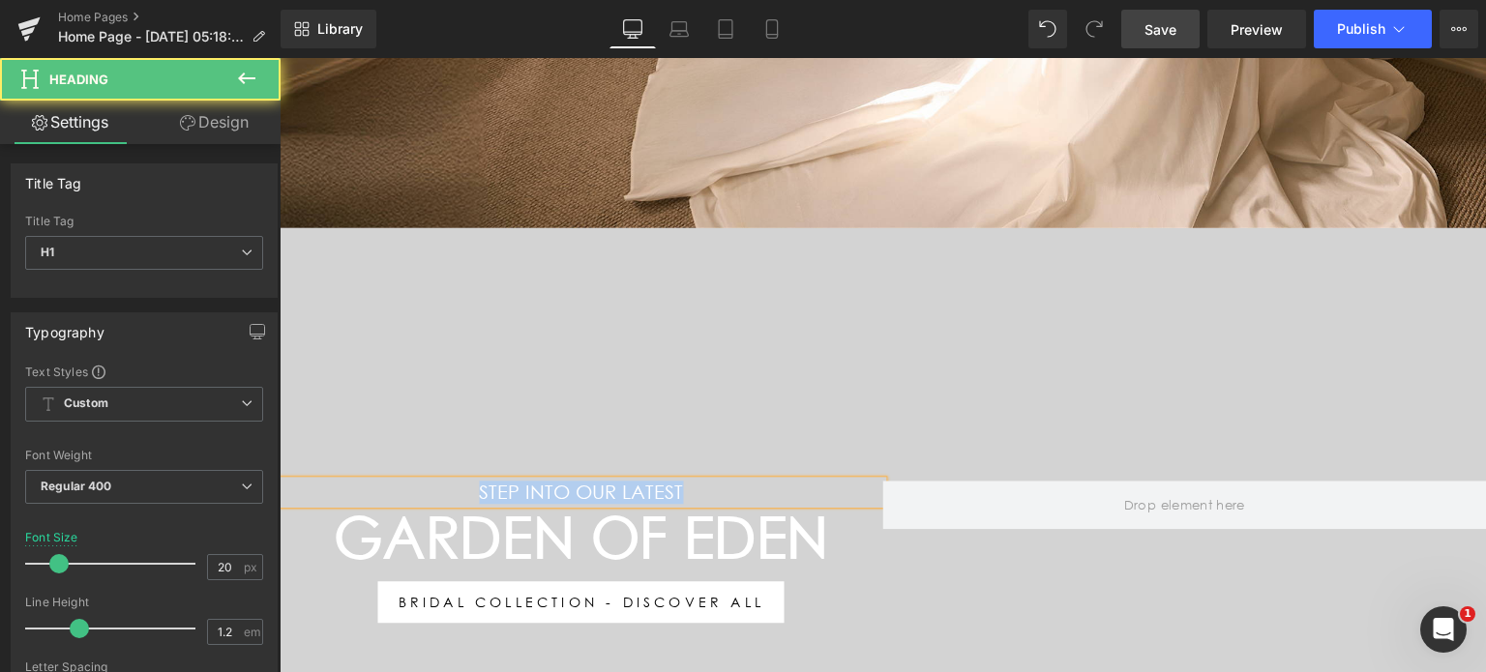
drag, startPoint x: 694, startPoint y: 487, endPoint x: 442, endPoint y: 476, distance: 252.7
click at [442, 481] on h1 "Step into our latest" at bounding box center [582, 492] width 604 height 23
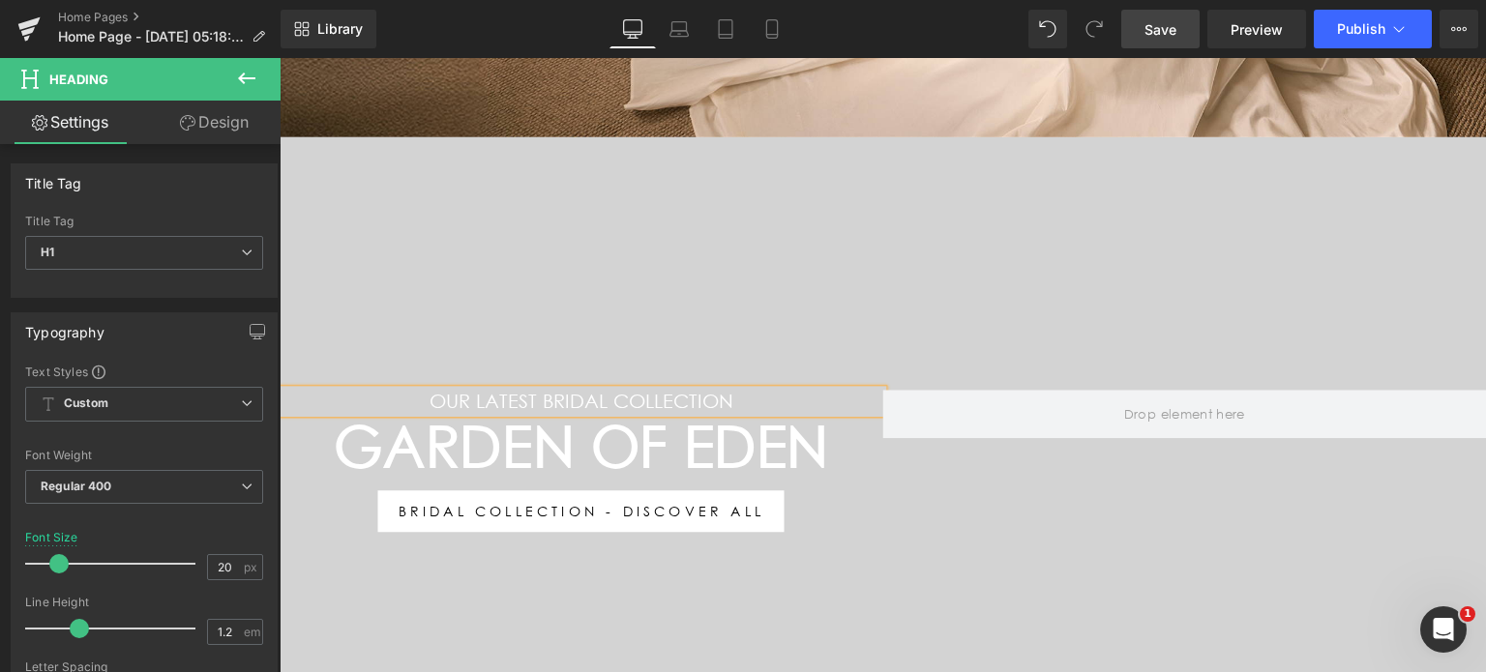
scroll to position [734, 0]
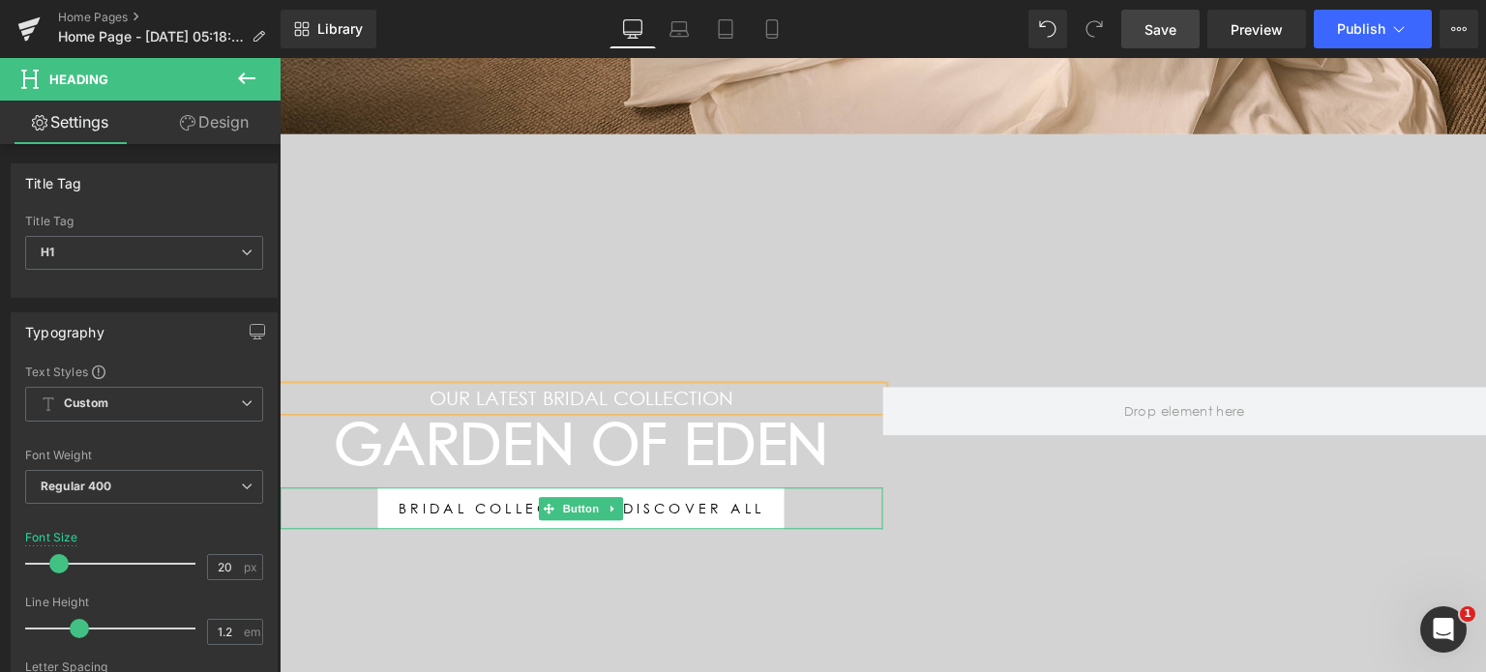
click at [437, 509] on link "Bridal collection - Discover all" at bounding box center [581, 508] width 406 height 43
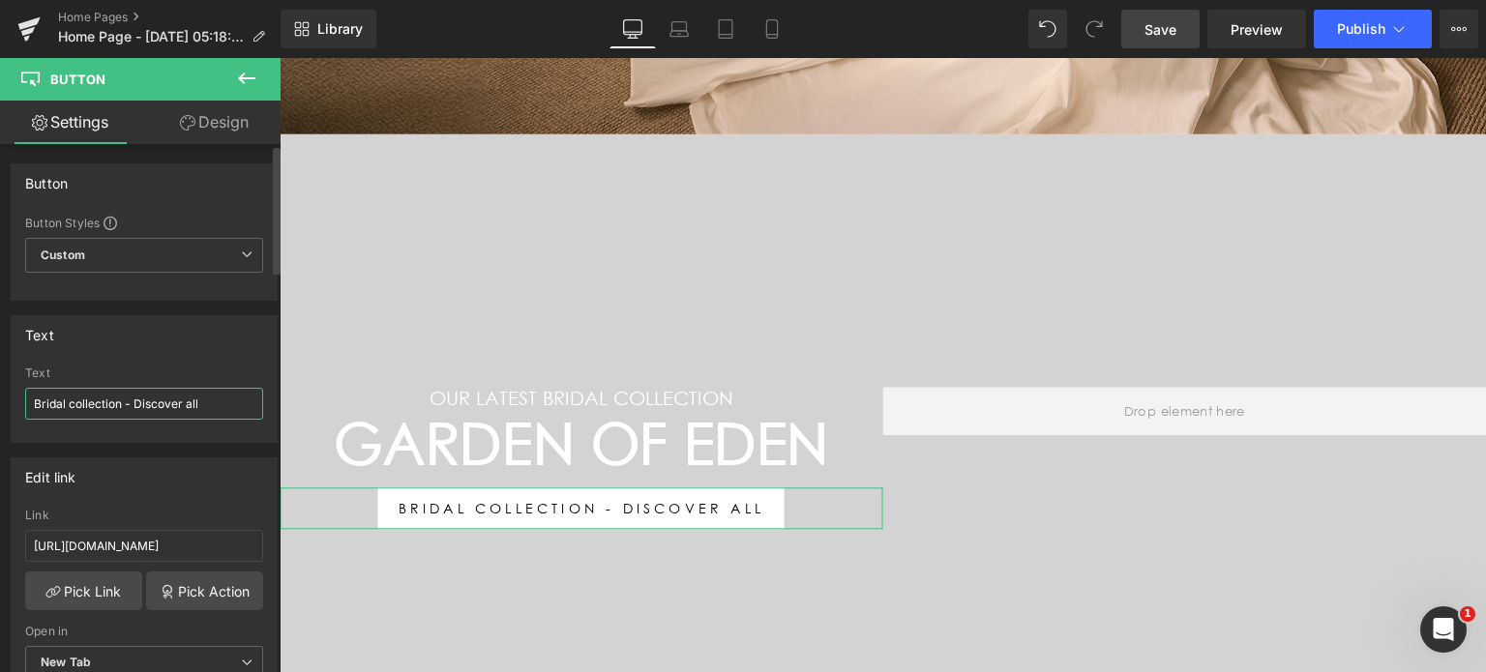
drag, startPoint x: 132, startPoint y: 401, endPoint x: 0, endPoint y: 387, distance: 132.3
click at [0, 387] on div "Text Bridal collection - Discover all Text Bridal collection - Discover all" at bounding box center [144, 372] width 289 height 142
type input "Discover all"
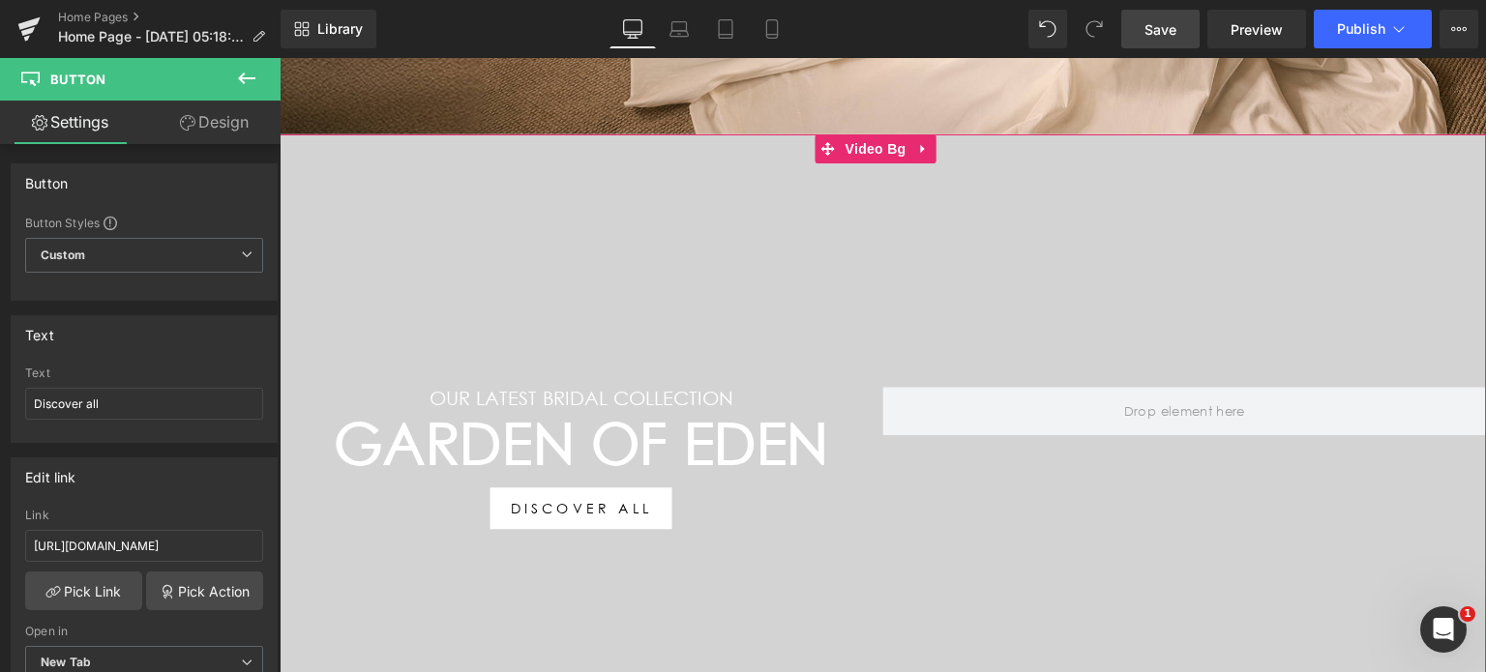
click at [868, 593] on div at bounding box center [883, 448] width 1206 height 629
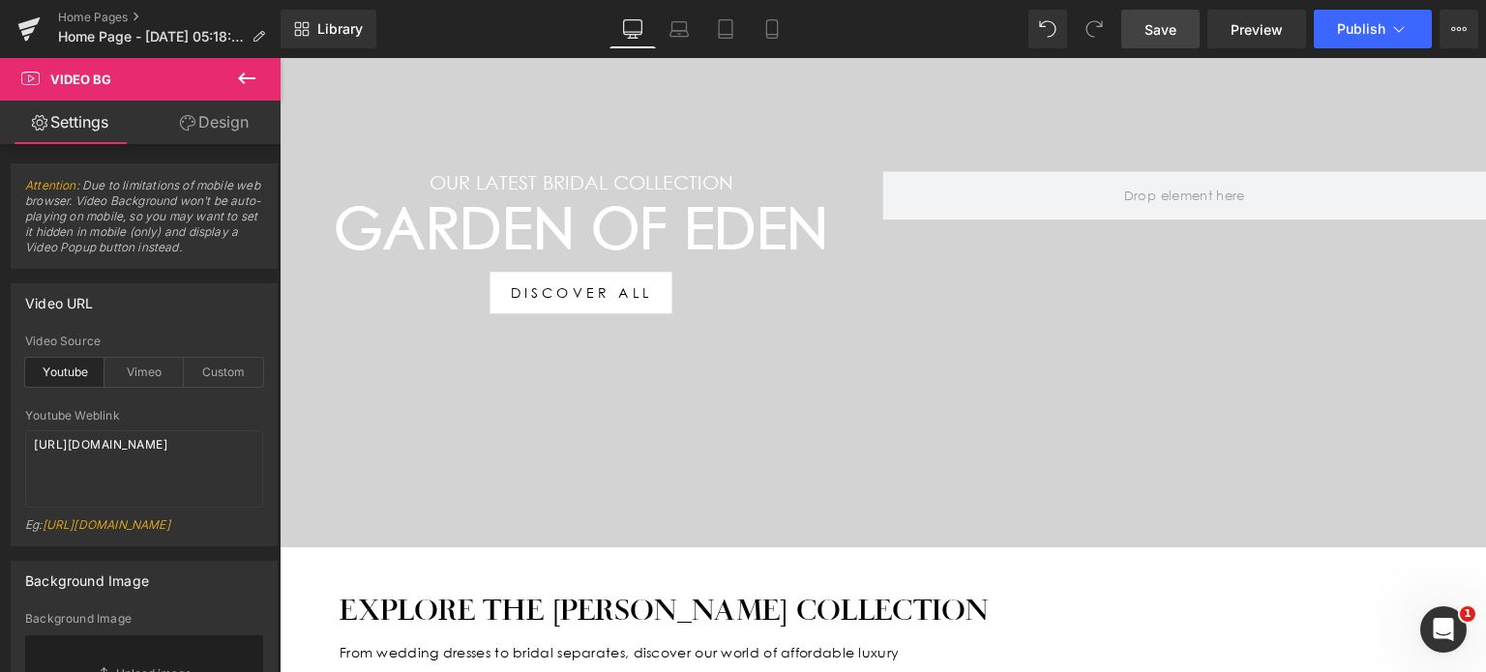
scroll to position [934, 0]
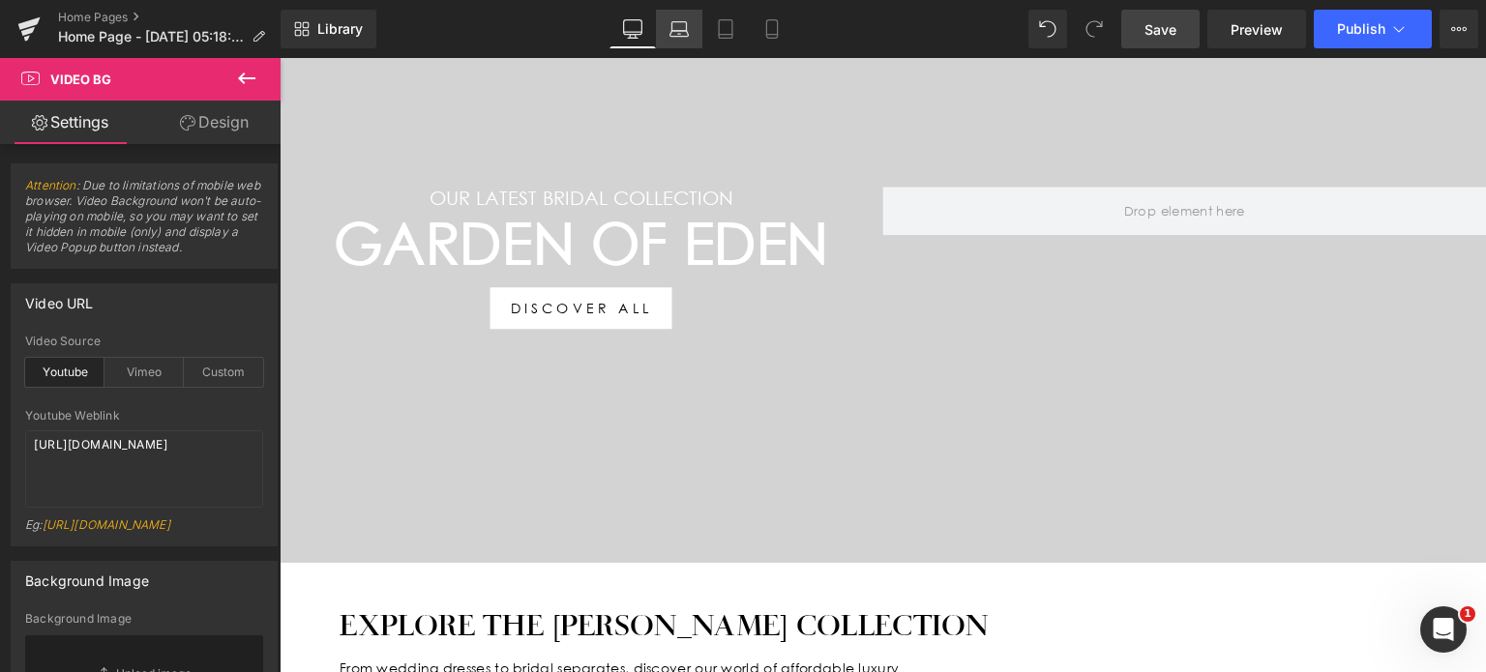
click at [679, 31] on icon at bounding box center [679, 34] width 18 height 6
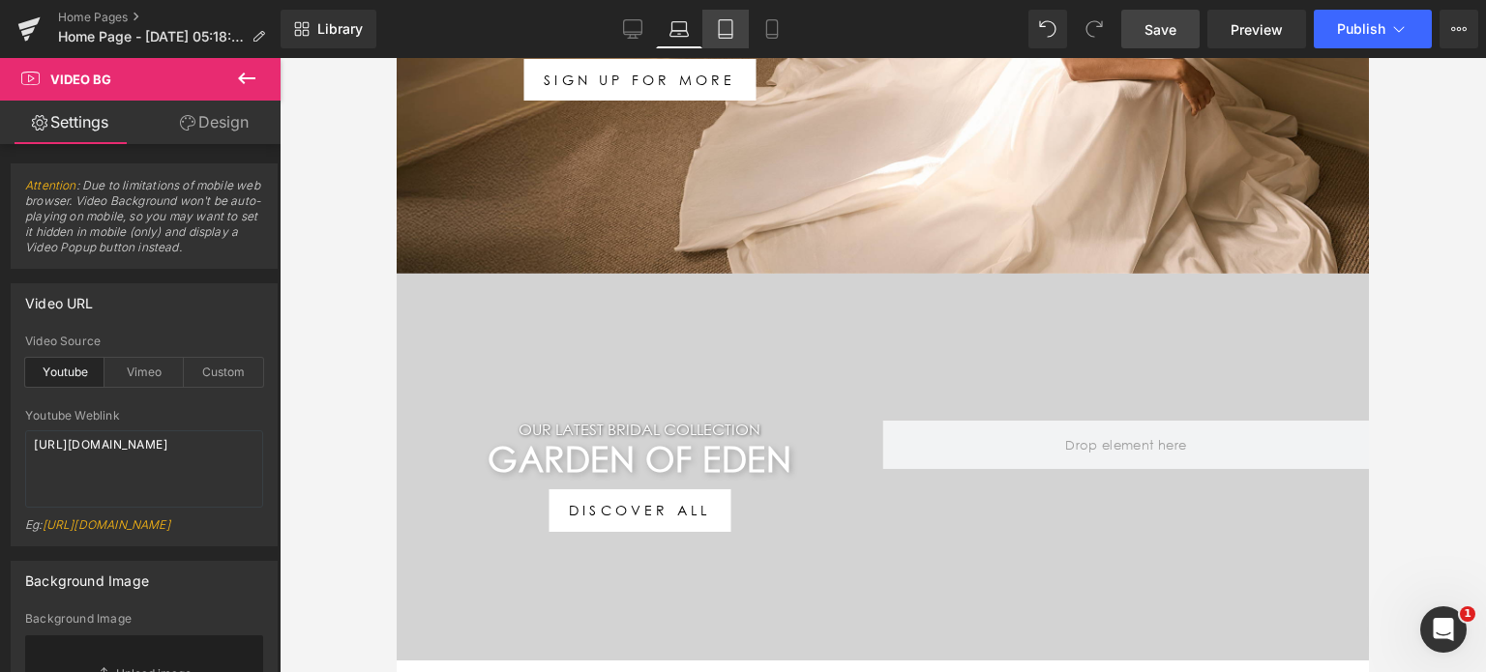
click at [726, 35] on icon at bounding box center [725, 28] width 19 height 19
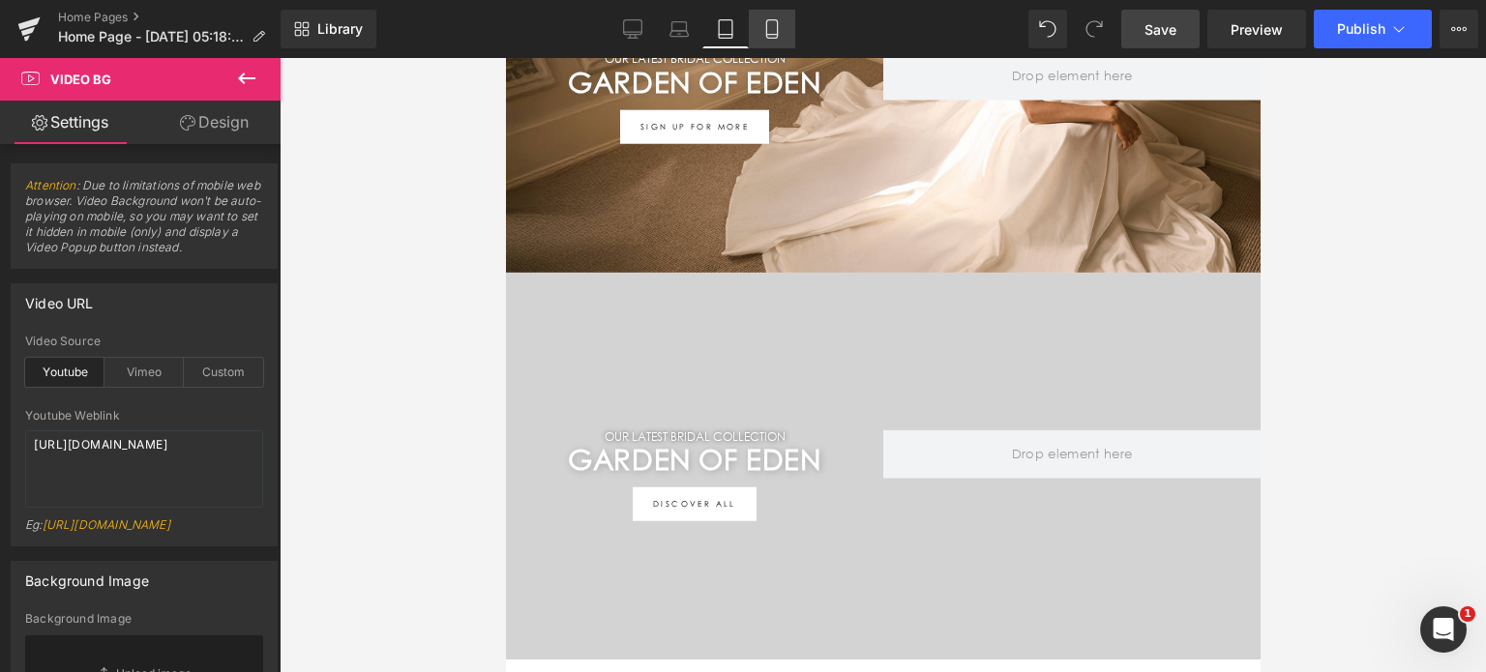
click at [750, 36] on link "Mobile" at bounding box center [772, 29] width 46 height 39
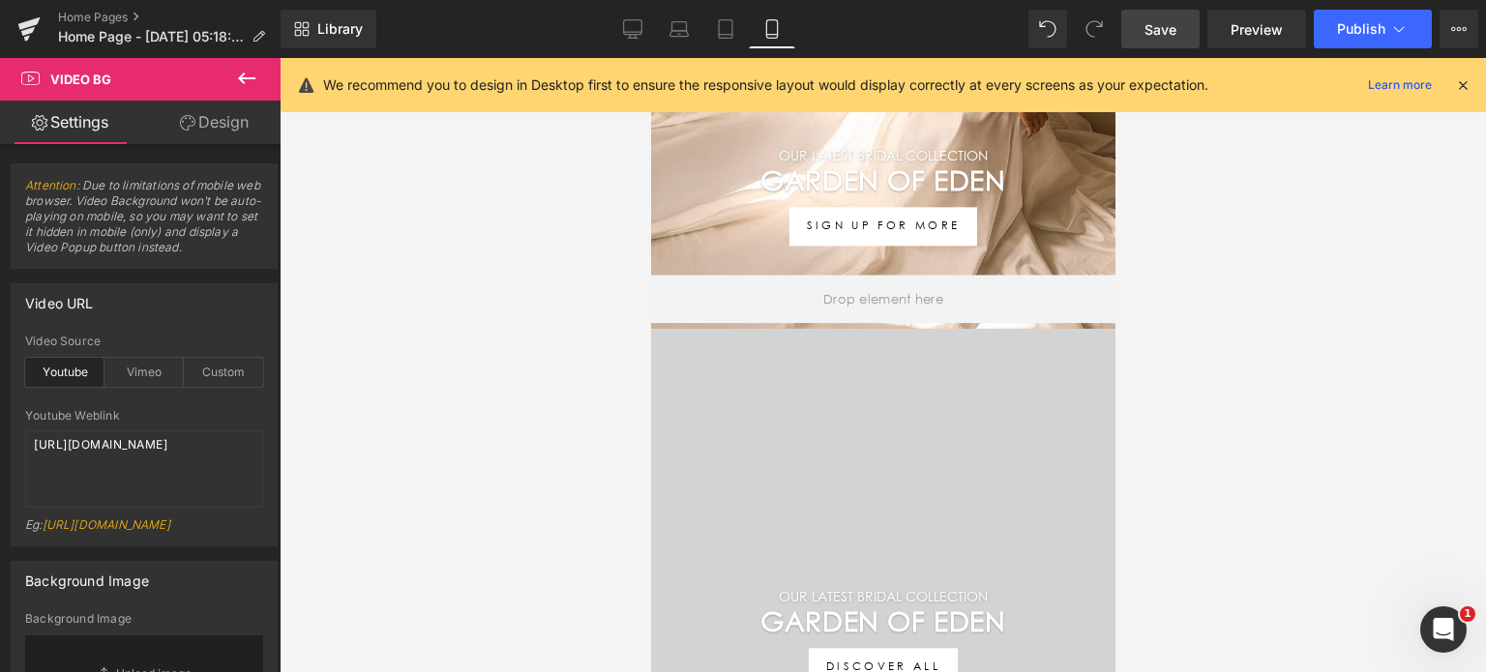
scroll to position [274, 0]
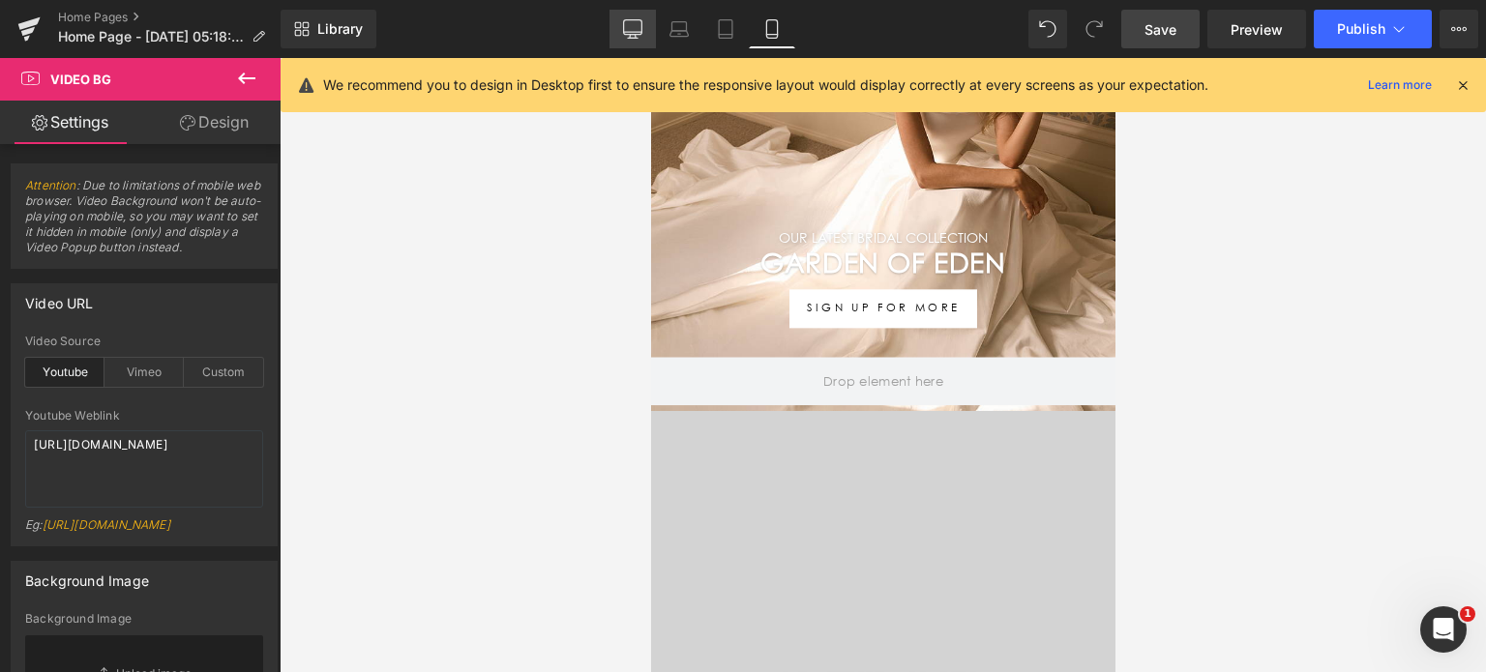
click at [622, 22] on link "Desktop" at bounding box center [632, 29] width 46 height 39
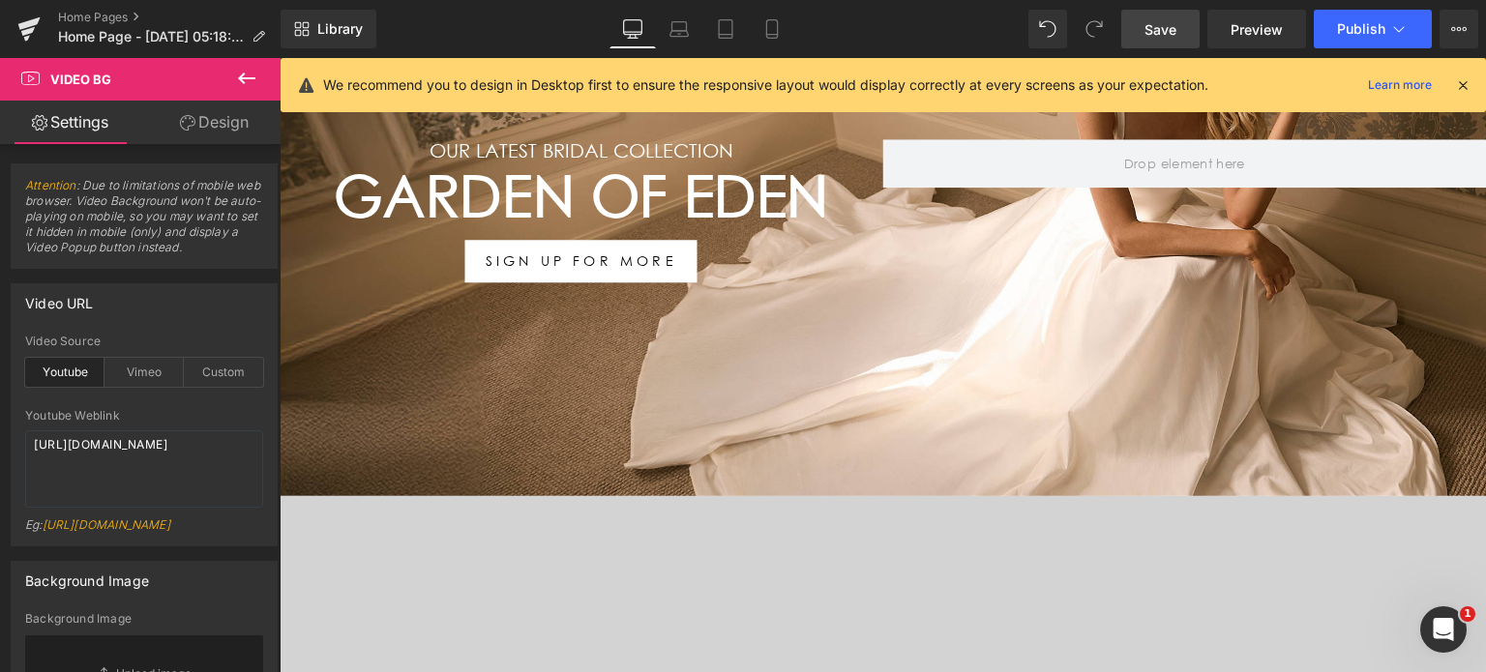
scroll to position [1135, 0]
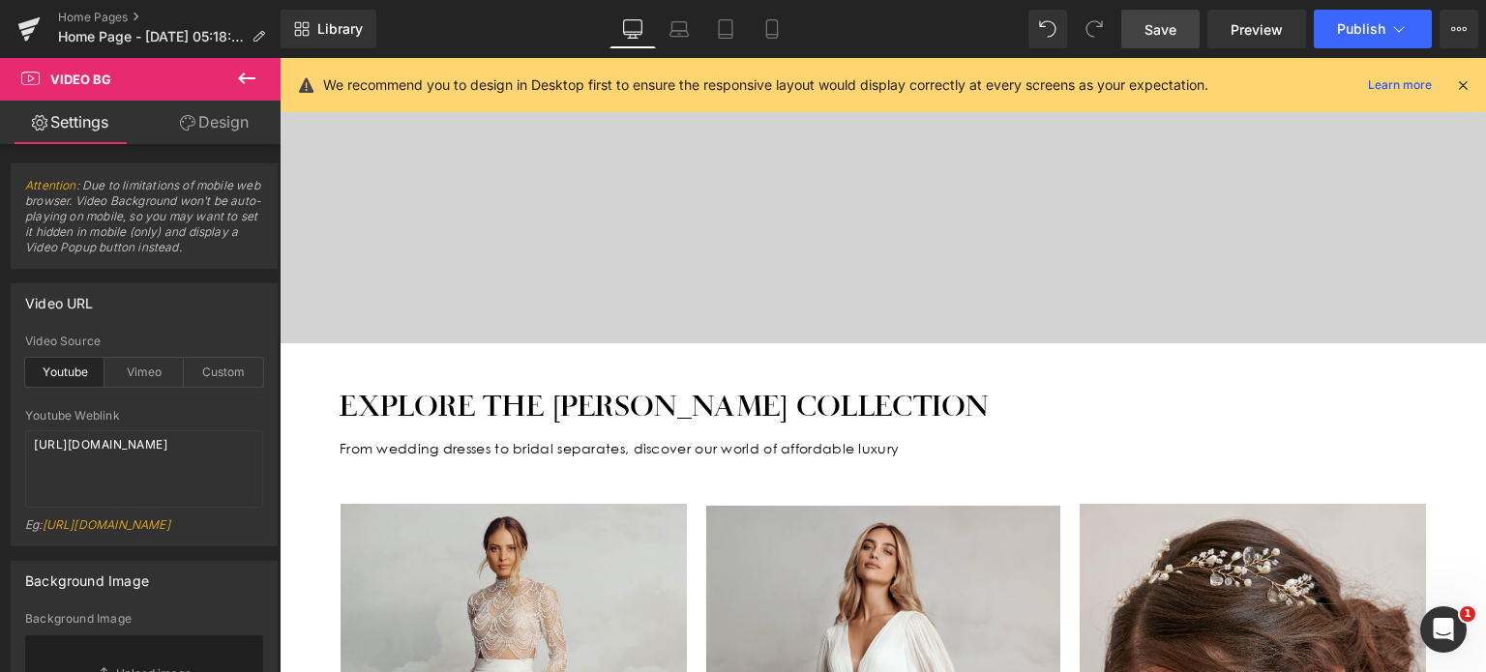
click at [1165, 19] on span "Save" at bounding box center [1160, 29] width 32 height 20
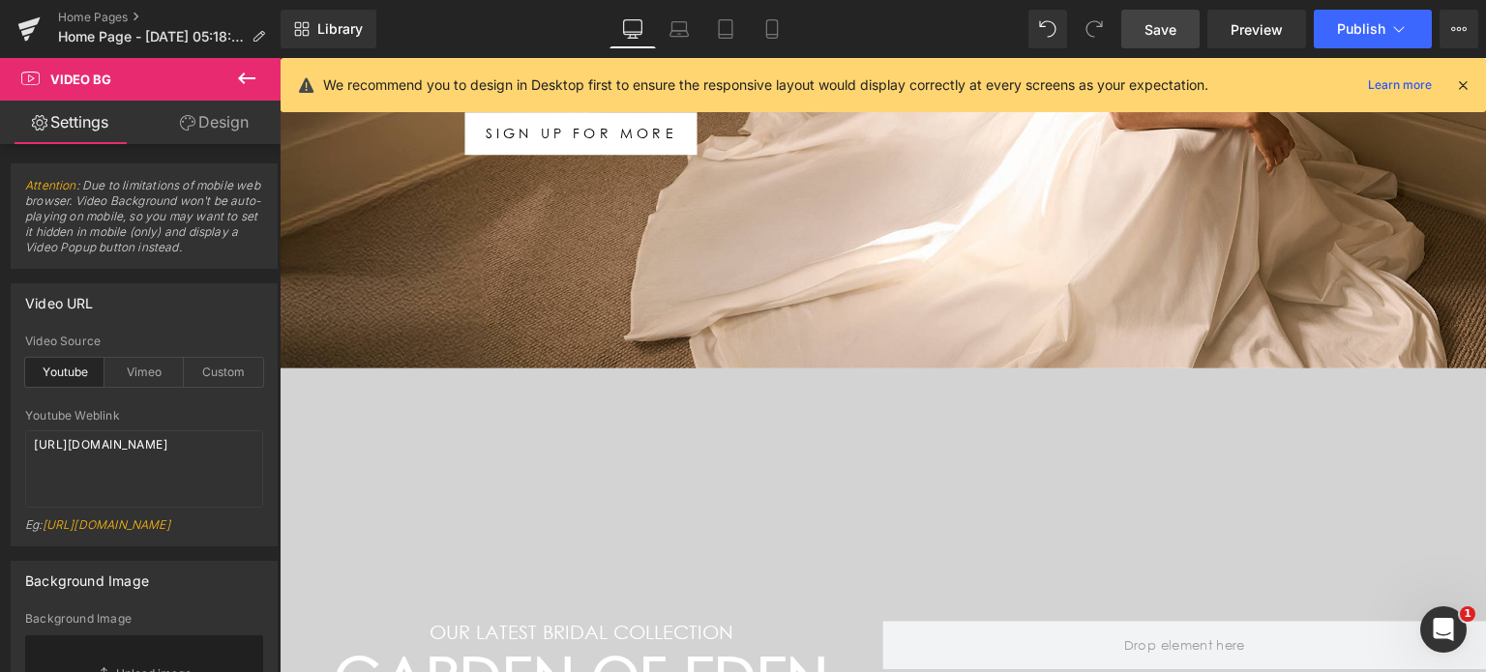
scroll to position [457, 0]
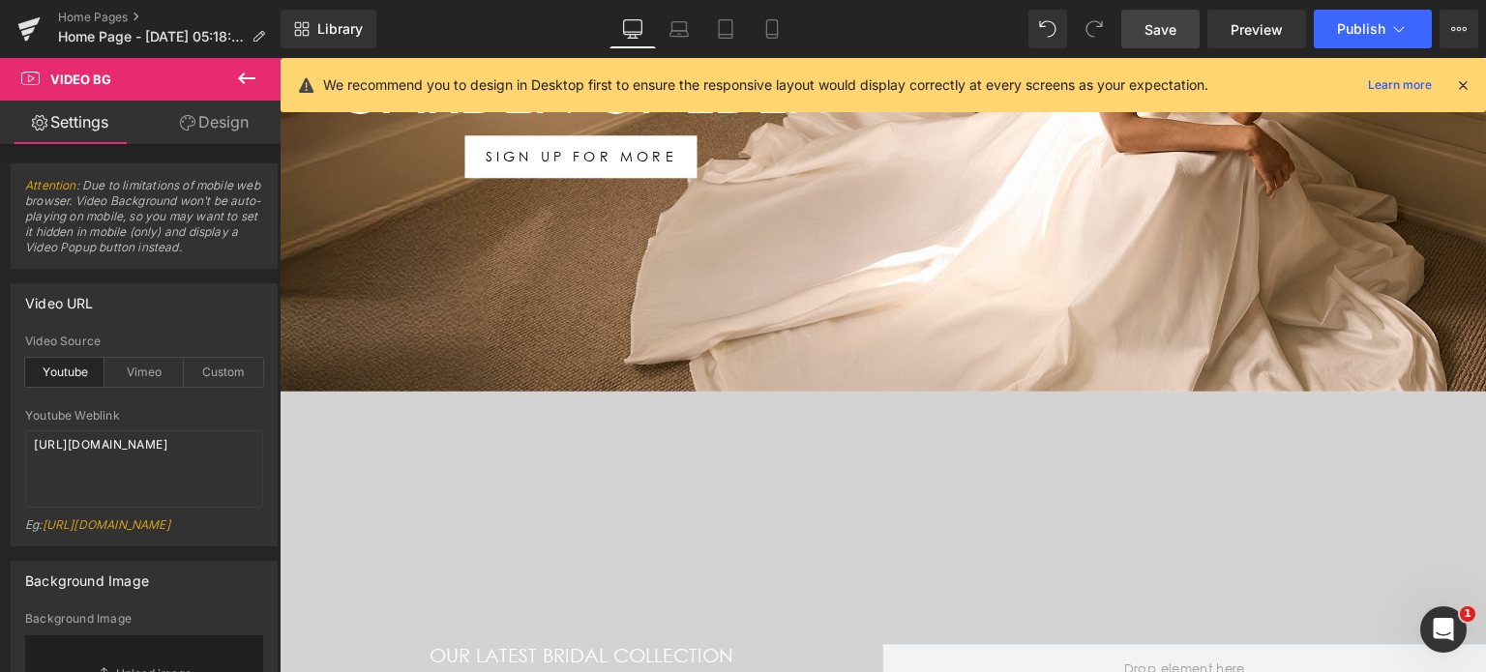
click at [1157, 31] on span "Save" at bounding box center [1160, 29] width 32 height 20
